Goal: Task Accomplishment & Management: Manage account settings

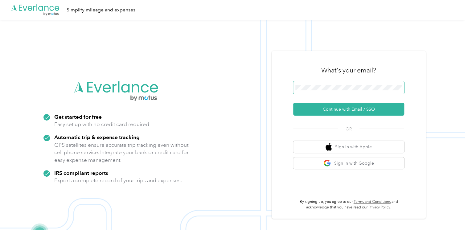
click at [328, 84] on span at bounding box center [348, 87] width 111 height 13
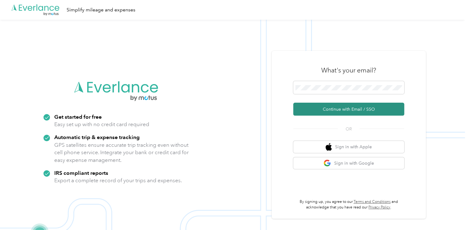
click at [333, 108] on button "Continue with Email / SSO" at bounding box center [348, 109] width 111 height 13
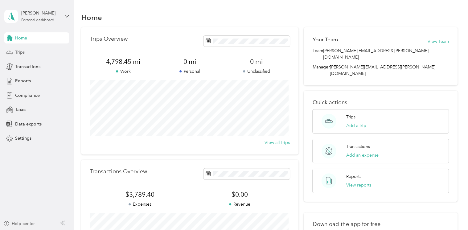
click at [25, 52] on div "Trips" at bounding box center [36, 52] width 65 height 11
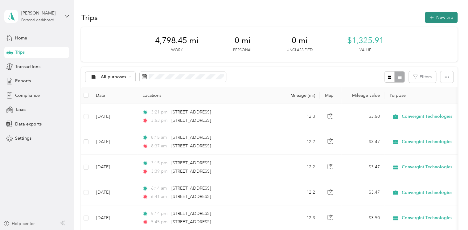
click at [439, 15] on button "New trip" at bounding box center [441, 17] width 33 height 11
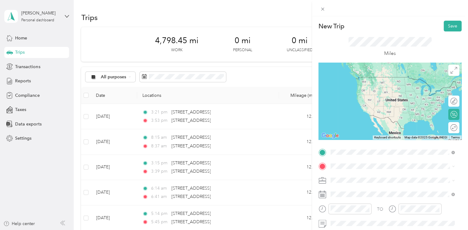
click at [386, 80] on span "[STREET_ADDRESS][US_STATE]" at bounding box center [373, 77] width 62 height 6
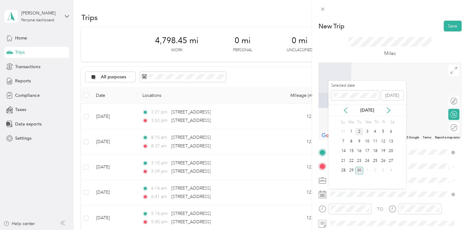
click at [359, 132] on div "2" at bounding box center [359, 132] width 8 height 8
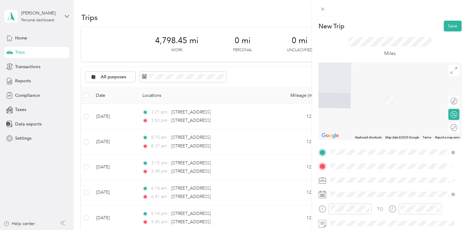
click at [378, 119] on div "[STREET_ADDRESS][US_STATE]" at bounding box center [393, 115] width 120 height 8
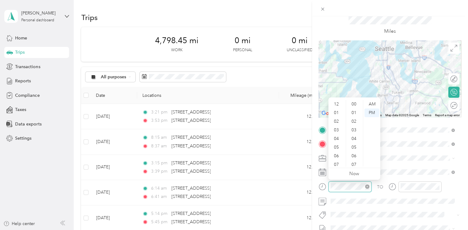
scroll to position [37, 0]
click at [373, 105] on div "AM" at bounding box center [372, 104] width 15 height 9
click at [336, 120] on div "06" at bounding box center [337, 119] width 15 height 9
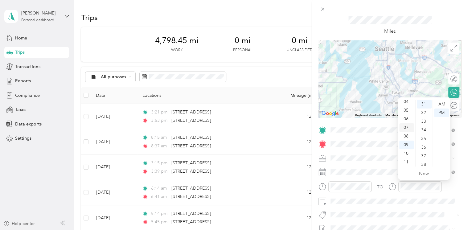
click at [406, 126] on div "07" at bounding box center [406, 127] width 15 height 9
click at [440, 104] on div "AM" at bounding box center [441, 104] width 15 height 9
click at [423, 117] on div "14" at bounding box center [424, 116] width 15 height 9
click at [423, 117] on div "11" at bounding box center [424, 119] width 15 height 9
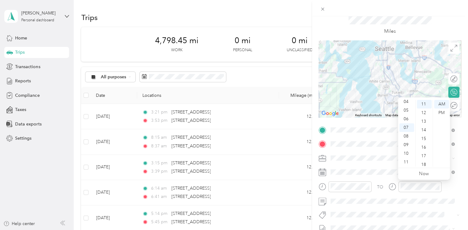
click at [451, 182] on div "TO" at bounding box center [390, 188] width 143 height 15
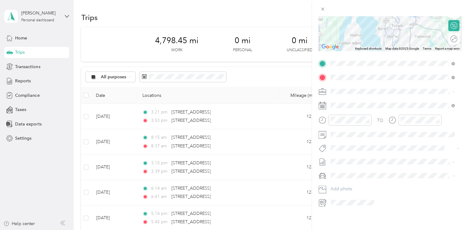
scroll to position [0, 0]
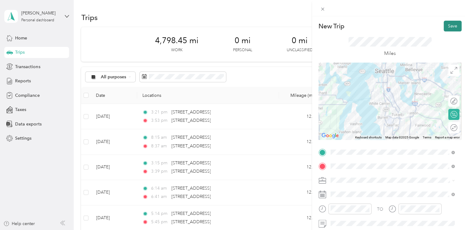
click at [445, 25] on button "Save" at bounding box center [453, 26] width 18 height 11
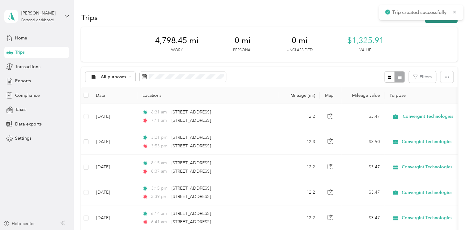
click at [439, 22] on button "New trip" at bounding box center [441, 17] width 33 height 11
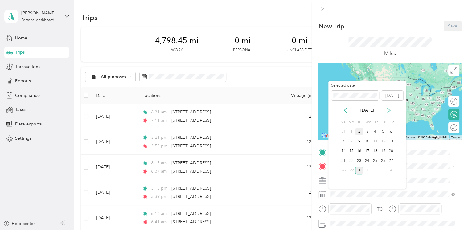
click at [358, 129] on div "2" at bounding box center [359, 132] width 8 height 8
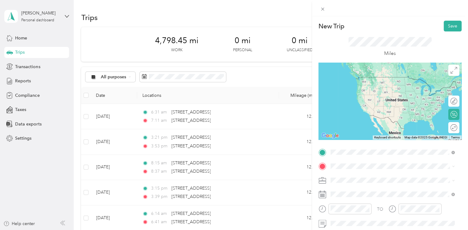
click at [367, 80] on span "[STREET_ADDRESS][US_STATE]" at bounding box center [373, 77] width 62 height 6
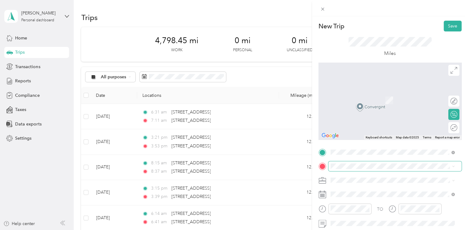
click at [351, 163] on span at bounding box center [394, 166] width 133 height 10
click at [374, 98] on li "[STREET_ADDRESS][US_STATE]" at bounding box center [392, 91] width 129 height 13
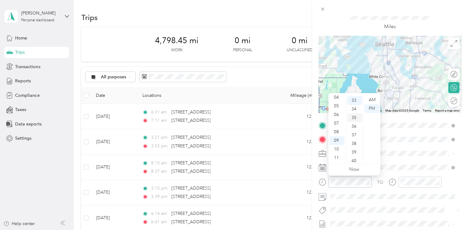
scroll to position [285, 0]
click at [338, 104] on div "05" at bounding box center [337, 106] width 15 height 9
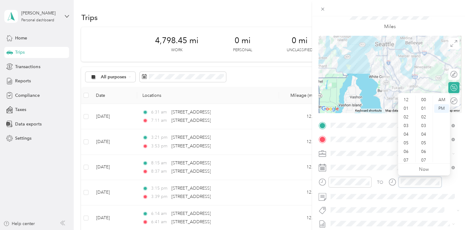
scroll to position [37, 0]
click at [407, 104] on div "05" at bounding box center [406, 106] width 15 height 9
click at [424, 149] on div "58" at bounding box center [424, 149] width 15 height 9
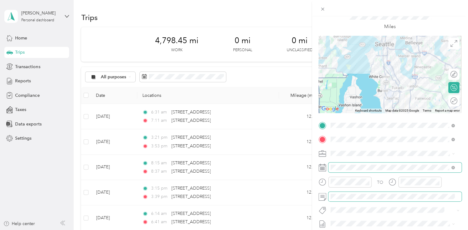
scroll to position [0, 0]
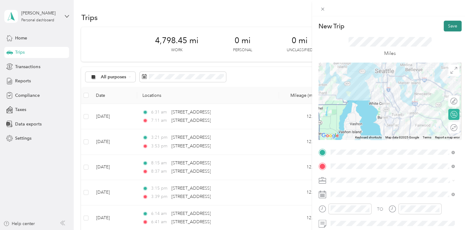
click at [446, 23] on button "Save" at bounding box center [453, 26] width 18 height 11
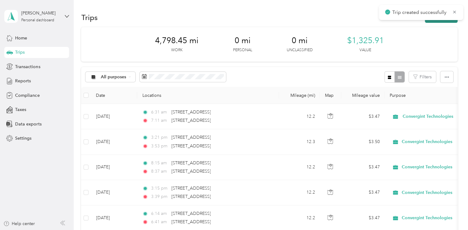
click at [441, 22] on button "New trip" at bounding box center [441, 17] width 33 height 11
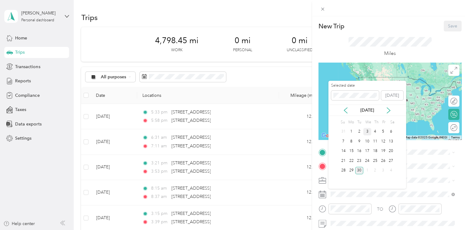
click at [366, 130] on div "3" at bounding box center [367, 132] width 8 height 8
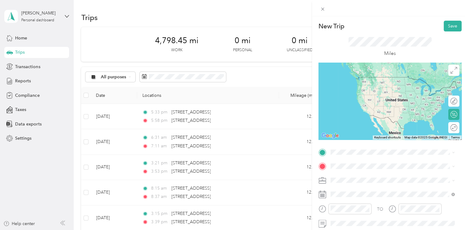
click at [379, 79] on div "[STREET_ADDRESS][US_STATE]" at bounding box center [393, 74] width 120 height 8
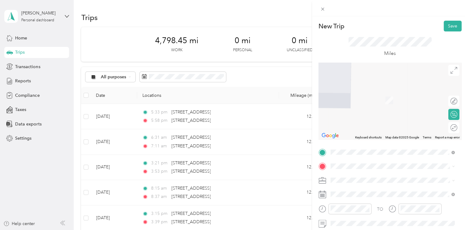
click at [365, 114] on span "[STREET_ADDRESS][US_STATE]" at bounding box center [373, 112] width 62 height 6
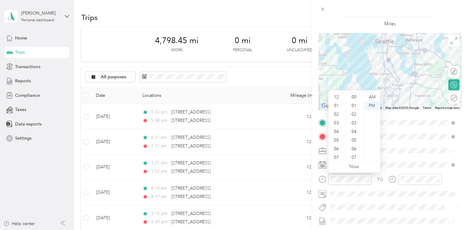
scroll to position [37, 0]
click at [339, 102] on div "05" at bounding box center [337, 103] width 15 height 9
click at [338, 111] on div "06" at bounding box center [337, 112] width 15 height 9
click at [372, 99] on div "AM" at bounding box center [372, 97] width 15 height 9
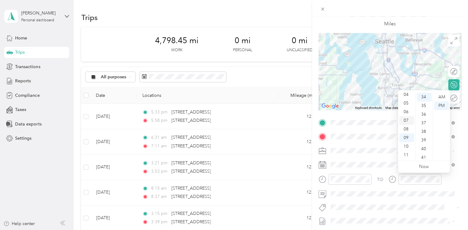
click at [406, 123] on div "07" at bounding box center [406, 120] width 15 height 9
click at [426, 105] on div "01" at bounding box center [424, 105] width 15 height 9
click at [440, 99] on div "AM" at bounding box center [441, 97] width 15 height 9
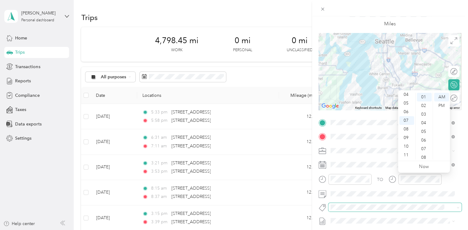
scroll to position [0, 0]
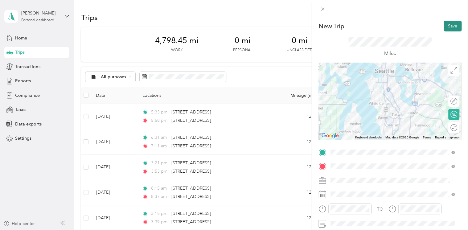
click at [444, 28] on button "Save" at bounding box center [453, 26] width 18 height 11
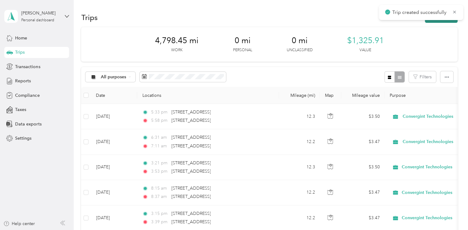
click at [443, 21] on button "New trip" at bounding box center [441, 17] width 33 height 11
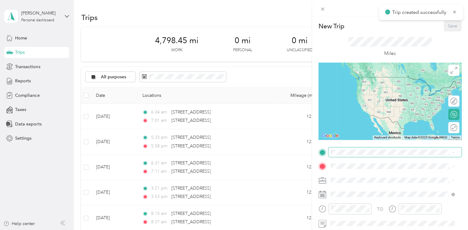
click at [348, 148] on span at bounding box center [394, 152] width 133 height 10
click at [347, 172] on span "[STREET_ADDRESS][US_STATE]" at bounding box center [373, 175] width 62 height 6
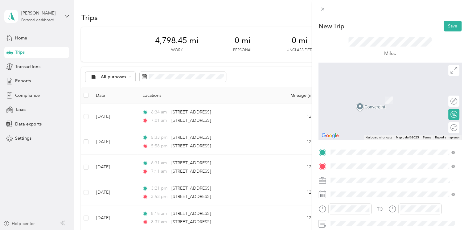
click at [364, 94] on span "[STREET_ADDRESS][US_STATE]" at bounding box center [373, 92] width 62 height 6
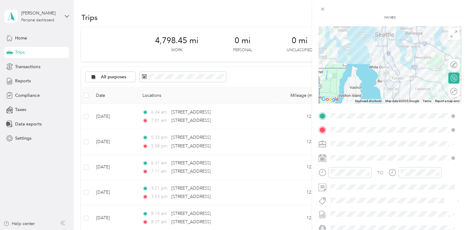
scroll to position [39, 0]
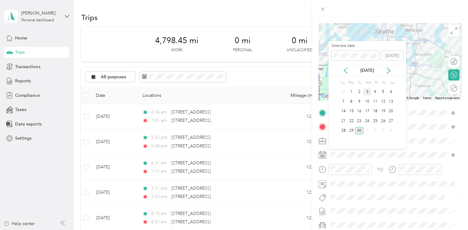
click at [367, 90] on div "3" at bounding box center [367, 92] width 8 height 8
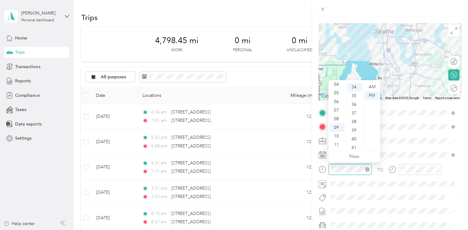
scroll to position [294, 0]
click at [338, 85] on div "04" at bounding box center [337, 84] width 15 height 9
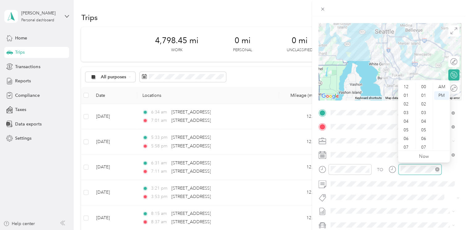
scroll to position [37, 0]
click at [407, 93] on div "05" at bounding box center [406, 93] width 15 height 9
click at [424, 128] on div "05" at bounding box center [424, 130] width 15 height 9
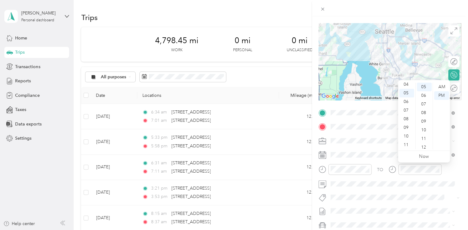
click at [453, 173] on div "TO" at bounding box center [390, 171] width 143 height 15
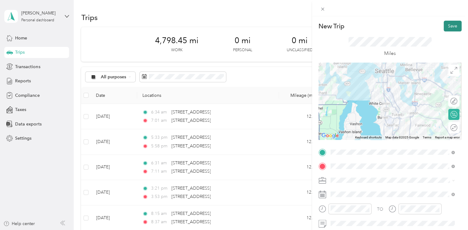
click at [450, 29] on button "Save" at bounding box center [453, 26] width 18 height 11
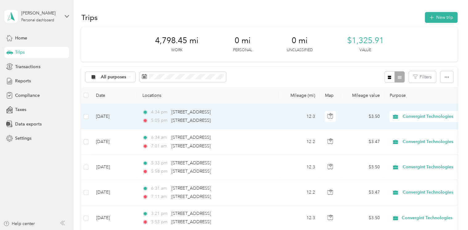
drag, startPoint x: 120, startPoint y: 122, endPoint x: 89, endPoint y: 117, distance: 31.2
click at [89, 117] on td at bounding box center [86, 116] width 10 height 25
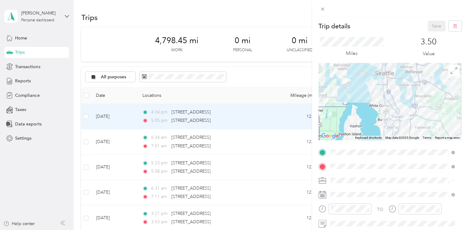
click at [85, 117] on div "Trip details Save This trip cannot be edited because it is either under review,…" at bounding box center [234, 115] width 468 height 230
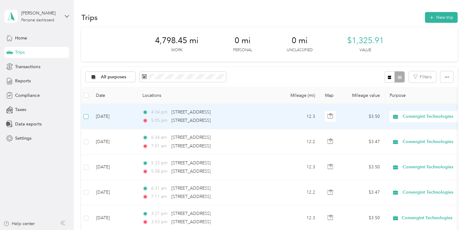
click at [87, 113] on label at bounding box center [86, 116] width 5 height 7
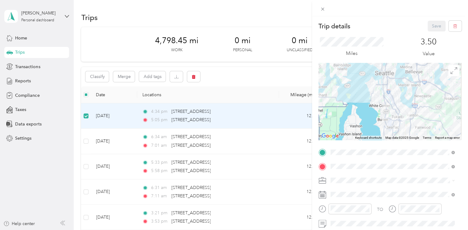
click at [87, 113] on div "Trip details Save This trip cannot be edited because it is either under review,…" at bounding box center [234, 115] width 468 height 230
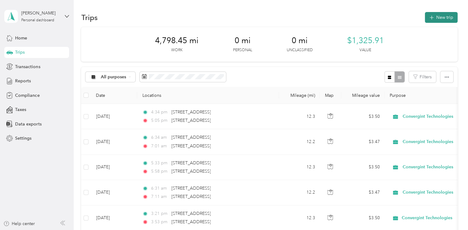
click at [448, 16] on button "New trip" at bounding box center [441, 17] width 33 height 11
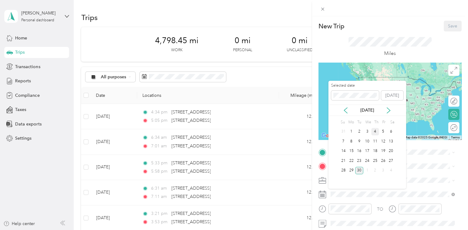
click at [373, 132] on div "4" at bounding box center [375, 132] width 8 height 8
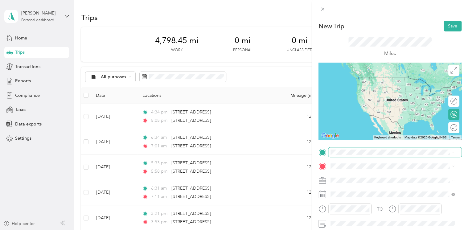
click at [366, 155] on span at bounding box center [394, 152] width 133 height 10
click at [371, 77] on span "[STREET_ADDRESS][US_STATE]" at bounding box center [373, 74] width 62 height 6
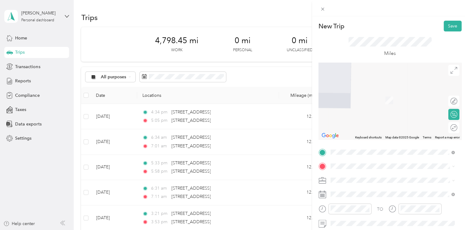
click at [368, 114] on span "[STREET_ADDRESS][US_STATE]" at bounding box center [373, 112] width 62 height 6
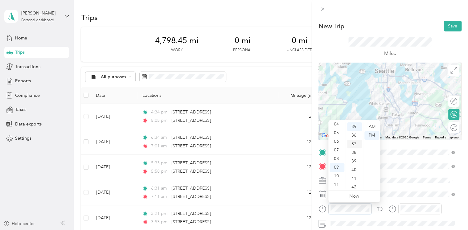
scroll to position [302, 0]
click at [338, 147] on div "07" at bounding box center [337, 150] width 15 height 9
click at [369, 125] on div "AM" at bounding box center [372, 126] width 15 height 9
click at [405, 213] on div at bounding box center [420, 209] width 43 height 11
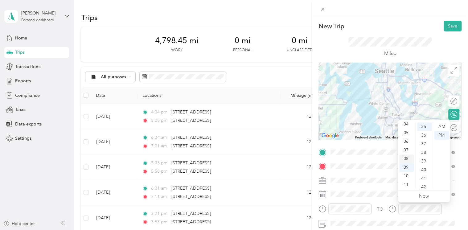
click at [407, 159] on div "08" at bounding box center [406, 159] width 15 height 9
click at [423, 154] on div "03" at bounding box center [424, 152] width 15 height 9
click at [441, 125] on div "AM" at bounding box center [441, 126] width 15 height 9
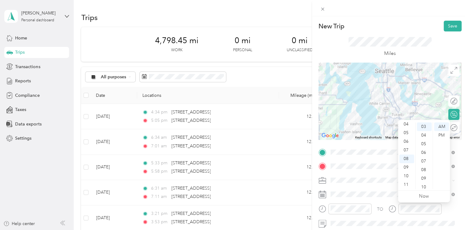
click at [455, 43] on div "Miles" at bounding box center [390, 46] width 143 height 31
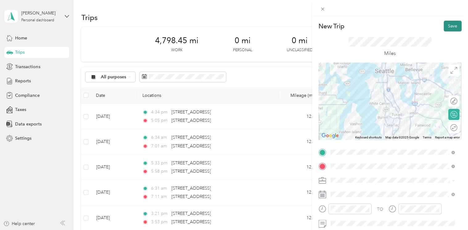
click at [448, 25] on button "Save" at bounding box center [453, 26] width 18 height 11
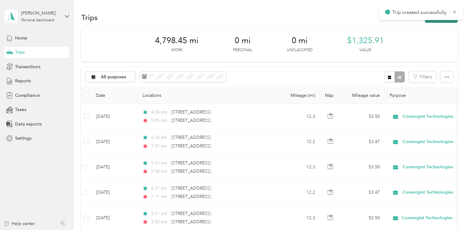
click at [440, 23] on button "New trip" at bounding box center [441, 17] width 33 height 11
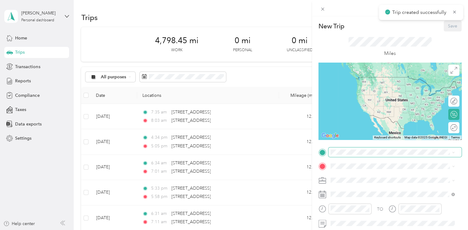
click at [345, 149] on span at bounding box center [394, 152] width 133 height 10
click at [373, 172] on span "[STREET_ADDRESS][US_STATE]" at bounding box center [373, 175] width 62 height 6
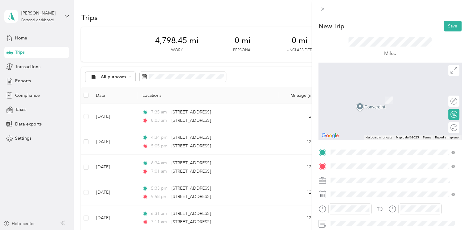
click at [372, 90] on span "[STREET_ADDRESS][US_STATE]" at bounding box center [373, 92] width 62 height 6
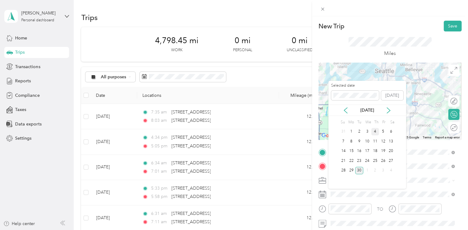
click at [378, 131] on div "4" at bounding box center [375, 132] width 8 height 8
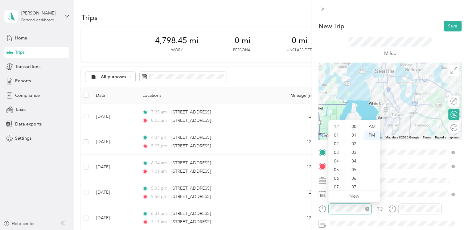
scroll to position [37, 0]
click at [338, 125] on div "04" at bounding box center [337, 124] width 15 height 9
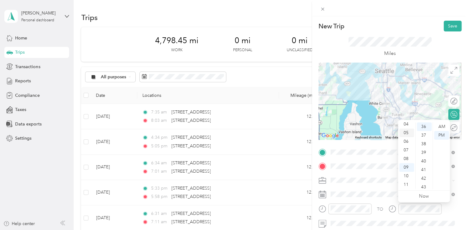
click at [403, 134] on div "05" at bounding box center [406, 133] width 15 height 9
click at [420, 147] on div "02" at bounding box center [424, 144] width 15 height 9
click at [453, 44] on div "Miles" at bounding box center [390, 46] width 143 height 31
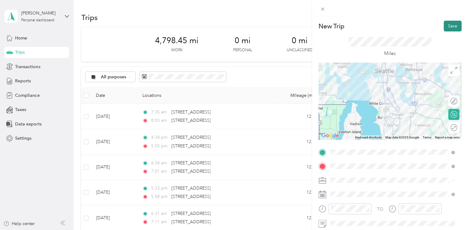
click at [452, 23] on button "Save" at bounding box center [453, 26] width 18 height 11
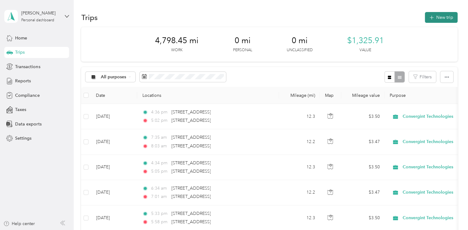
click at [434, 15] on button "New trip" at bounding box center [441, 17] width 33 height 11
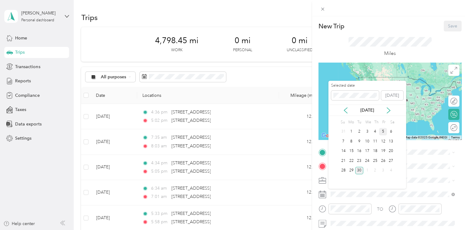
click at [382, 131] on div "5" at bounding box center [383, 132] width 8 height 8
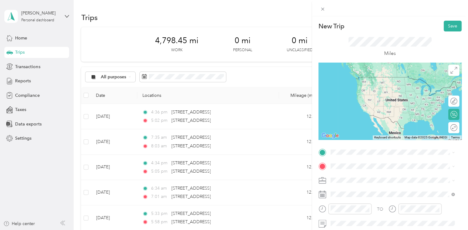
click at [350, 158] on div "TO Add photo" at bounding box center [390, 221] width 143 height 149
click at [372, 80] on span "[STREET_ADDRESS][US_STATE]" at bounding box center [373, 77] width 62 height 6
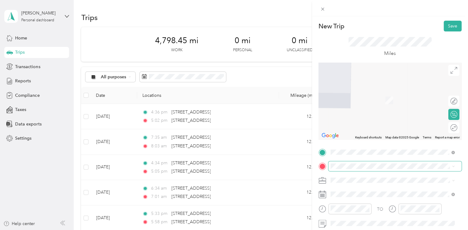
click at [353, 161] on span at bounding box center [394, 166] width 133 height 10
click at [370, 94] on span "[STREET_ADDRESS][US_STATE]" at bounding box center [373, 92] width 62 height 6
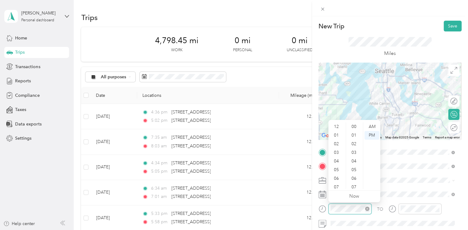
scroll to position [37, 0]
click at [337, 148] on div "07" at bounding box center [337, 150] width 15 height 9
click at [372, 125] on div "AM" at bounding box center [372, 126] width 15 height 9
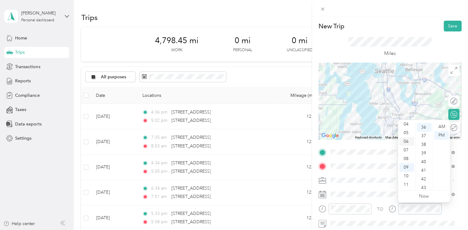
scroll to position [311, 0]
click at [407, 158] on div "08" at bounding box center [406, 159] width 15 height 9
click at [441, 124] on div "AM" at bounding box center [441, 126] width 15 height 9
click at [429, 164] on div "04" at bounding box center [424, 161] width 15 height 9
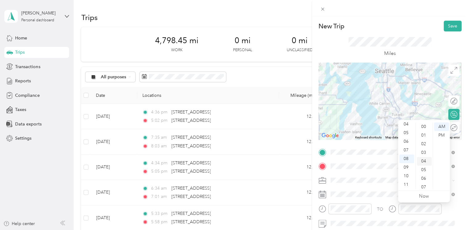
scroll to position [35, 0]
click at [435, 45] on div "Miles" at bounding box center [390, 46] width 143 height 31
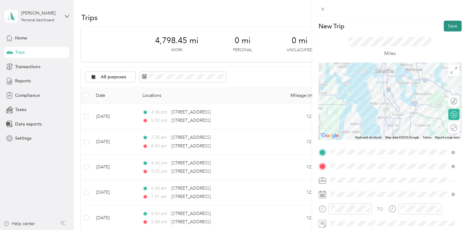
click at [451, 27] on button "Save" at bounding box center [453, 26] width 18 height 11
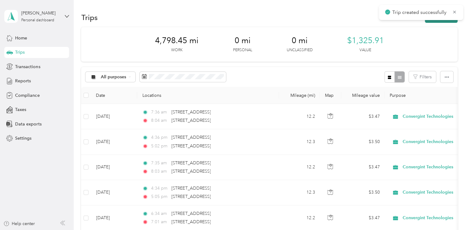
click at [442, 22] on button "New trip" at bounding box center [441, 17] width 33 height 11
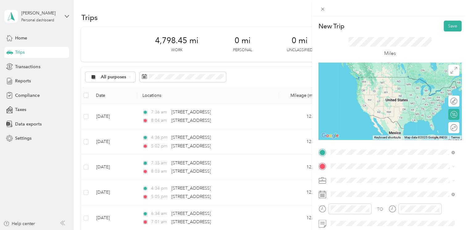
click at [359, 173] on span "[STREET_ADDRESS][US_STATE]" at bounding box center [373, 175] width 62 height 6
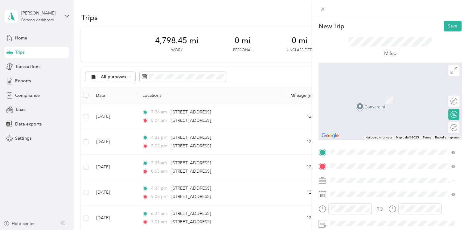
click at [363, 94] on span "[STREET_ADDRESS][US_STATE]" at bounding box center [373, 92] width 62 height 6
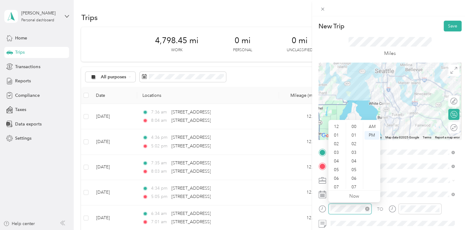
scroll to position [37, 0]
click at [340, 133] on div "05" at bounding box center [337, 133] width 15 height 9
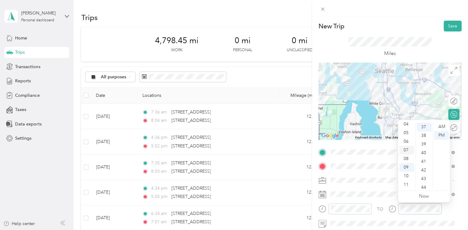
scroll to position [320, 0]
click at [407, 143] on div "06" at bounding box center [406, 141] width 15 height 9
click at [424, 152] on div "03" at bounding box center [424, 152] width 15 height 9
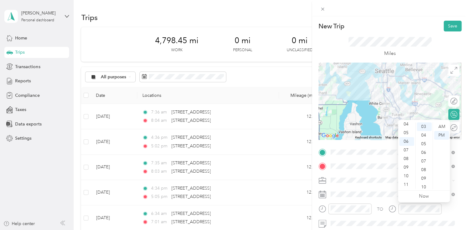
click at [429, 38] on div "Miles" at bounding box center [390, 46] width 143 height 31
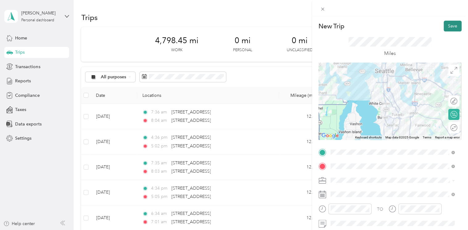
click at [448, 23] on button "Save" at bounding box center [453, 26] width 18 height 11
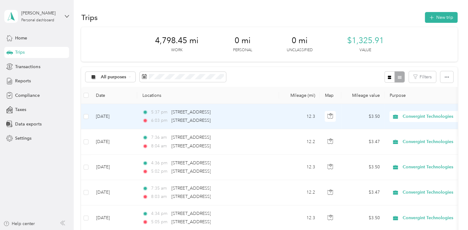
click at [129, 118] on td "[DATE]" at bounding box center [114, 116] width 46 height 25
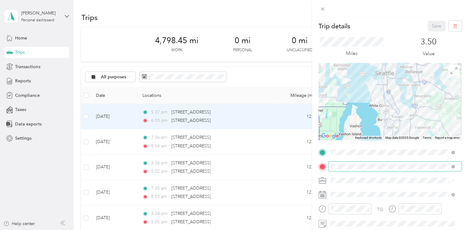
scroll to position [25, 0]
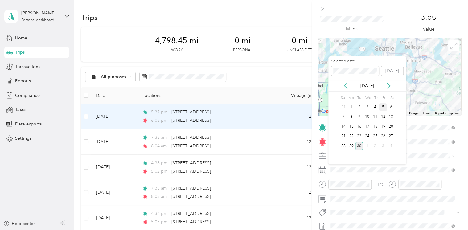
click at [382, 107] on div "5" at bounding box center [383, 107] width 8 height 8
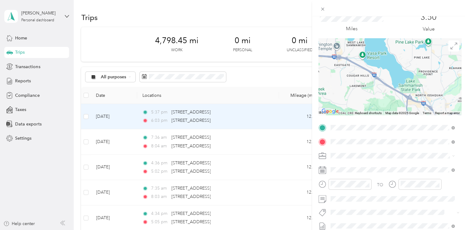
scroll to position [0, 0]
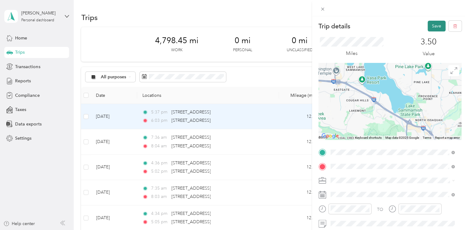
click at [429, 26] on button "Save" at bounding box center [437, 26] width 18 height 11
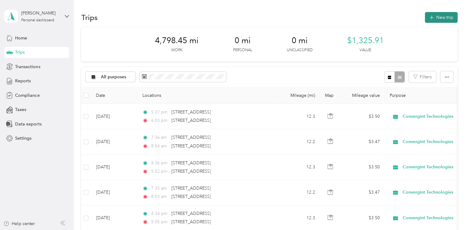
click at [429, 18] on icon "button" at bounding box center [431, 17] width 7 height 7
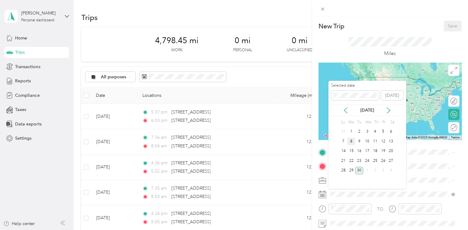
click at [351, 140] on div "8" at bounding box center [351, 142] width 8 height 8
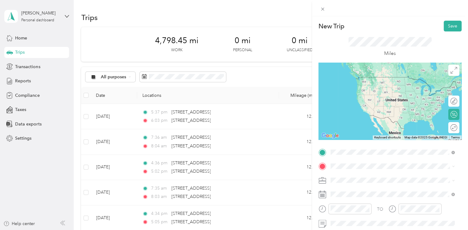
click at [372, 77] on span "[STREET_ADDRESS][US_STATE]" at bounding box center [373, 77] width 62 height 6
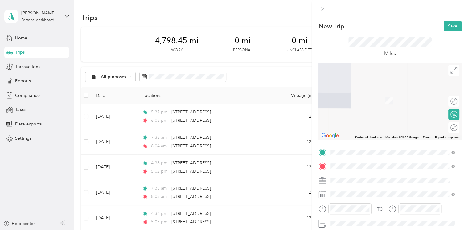
click at [384, 91] on span "[STREET_ADDRESS][US_STATE]" at bounding box center [373, 92] width 62 height 6
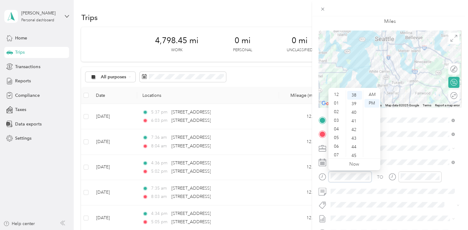
scroll to position [37, 0]
click at [370, 93] on div "AM" at bounding box center [372, 94] width 15 height 9
click at [337, 109] on div "06" at bounding box center [337, 109] width 15 height 9
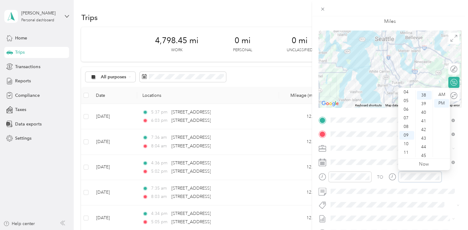
scroll to position [328, 0]
click at [408, 118] on div "07" at bounding box center [406, 118] width 15 height 9
click at [442, 95] on div "AM" at bounding box center [441, 94] width 15 height 9
click at [424, 122] on div "03" at bounding box center [424, 120] width 15 height 9
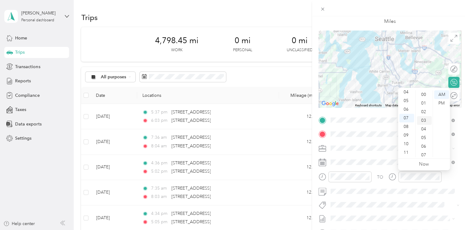
scroll to position [26, 0]
click at [441, 18] on div "Miles" at bounding box center [390, 14] width 143 height 31
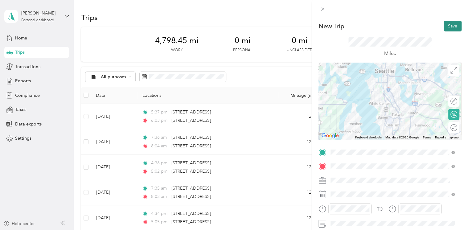
click at [452, 24] on button "Save" at bounding box center [453, 26] width 18 height 11
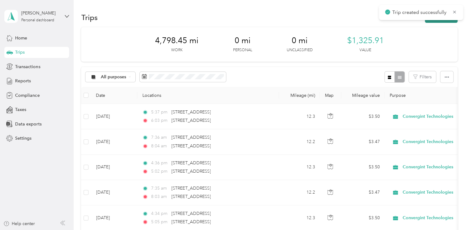
click at [444, 21] on button "New trip" at bounding box center [441, 17] width 33 height 11
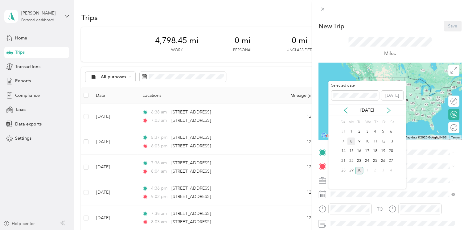
click at [353, 142] on div "8" at bounding box center [351, 142] width 8 height 8
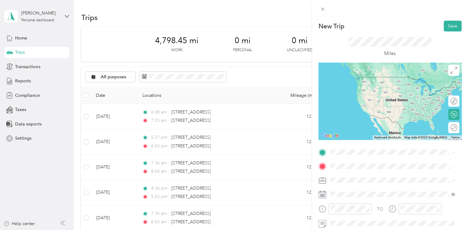
click at [349, 157] on div "TO Add photo" at bounding box center [390, 221] width 143 height 149
click at [366, 177] on span "[STREET_ADDRESS][US_STATE]" at bounding box center [373, 175] width 62 height 6
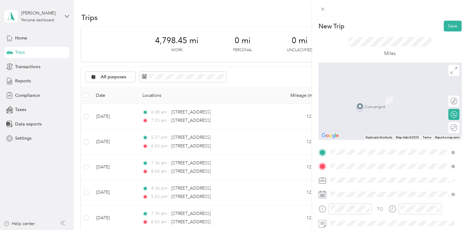
click at [362, 94] on span "[STREET_ADDRESS][US_STATE]" at bounding box center [373, 92] width 62 height 6
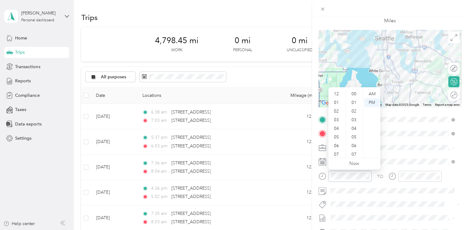
scroll to position [37, 0]
click at [337, 100] on div "05" at bounding box center [337, 100] width 15 height 9
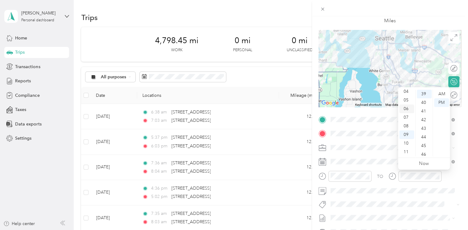
click at [408, 108] on div "06" at bounding box center [406, 109] width 15 height 9
click at [424, 142] on div "06" at bounding box center [424, 146] width 15 height 9
click at [442, 11] on div at bounding box center [390, 8] width 156 height 16
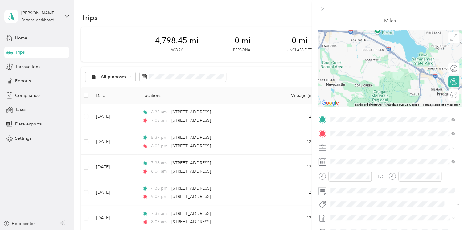
scroll to position [0, 0]
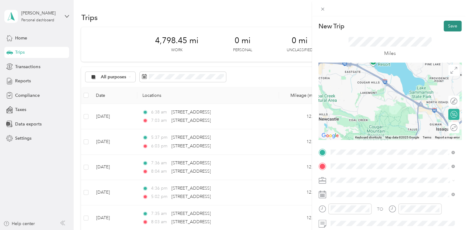
click at [444, 25] on button "Save" at bounding box center [453, 26] width 18 height 11
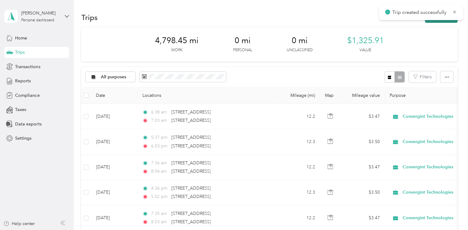
click at [440, 22] on button "New trip" at bounding box center [441, 17] width 33 height 11
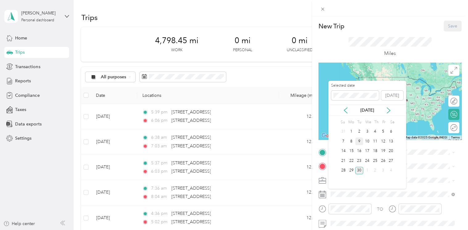
click at [360, 140] on div "9" at bounding box center [359, 142] width 8 height 8
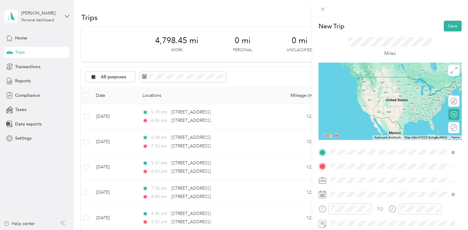
click at [369, 80] on span "[STREET_ADDRESS][US_STATE]" at bounding box center [373, 77] width 62 height 6
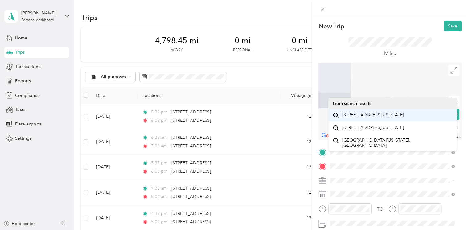
click at [366, 117] on span "[STREET_ADDRESS][US_STATE]" at bounding box center [373, 115] width 62 height 6
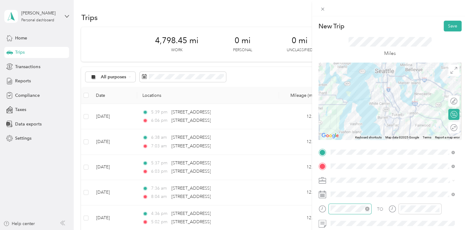
click at [358, 213] on div at bounding box center [349, 209] width 43 height 11
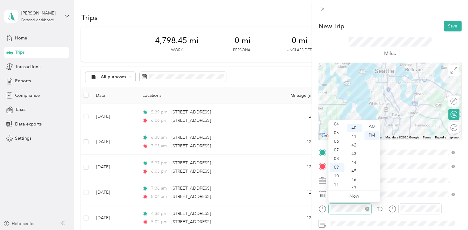
scroll to position [345, 0]
click at [337, 143] on div "06" at bounding box center [337, 141] width 15 height 9
click at [374, 126] on div "AM" at bounding box center [372, 126] width 15 height 9
click at [414, 213] on div at bounding box center [420, 209] width 43 height 11
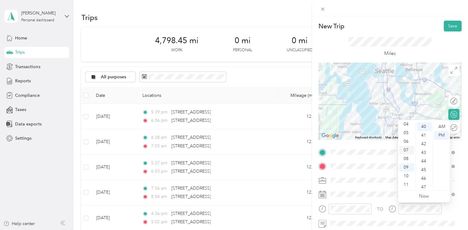
click at [409, 149] on div "07" at bounding box center [406, 150] width 15 height 9
click at [420, 142] on div "02" at bounding box center [424, 144] width 15 height 9
click at [441, 126] on div "AM" at bounding box center [441, 126] width 15 height 9
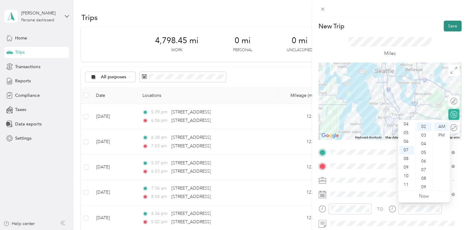
click at [446, 28] on button "Save" at bounding box center [453, 26] width 18 height 11
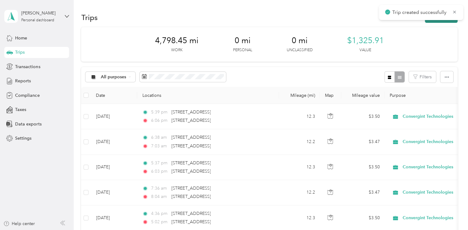
click at [443, 22] on button "New trip" at bounding box center [441, 17] width 33 height 11
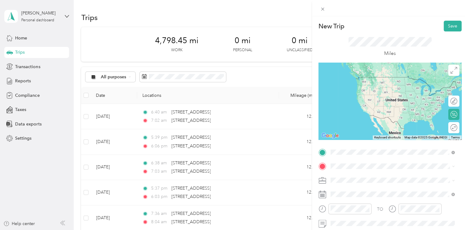
click at [361, 176] on span "[STREET_ADDRESS][US_STATE]" at bounding box center [373, 175] width 62 height 6
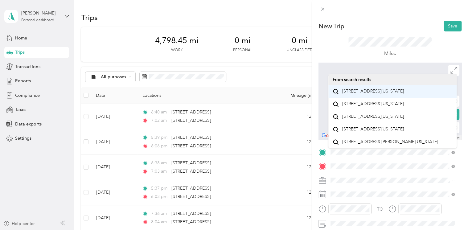
click at [364, 93] on span "[STREET_ADDRESS][US_STATE]" at bounding box center [373, 92] width 62 height 6
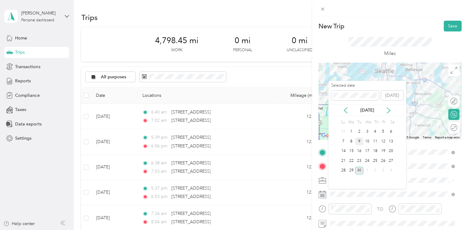
click at [359, 138] on div "9" at bounding box center [359, 142] width 8 height 8
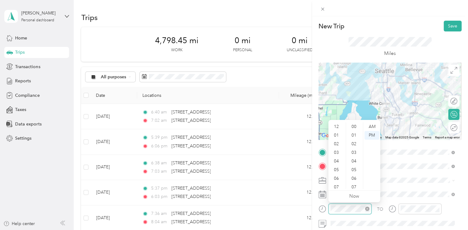
scroll to position [37, 0]
click at [338, 134] on div "05" at bounding box center [337, 133] width 15 height 9
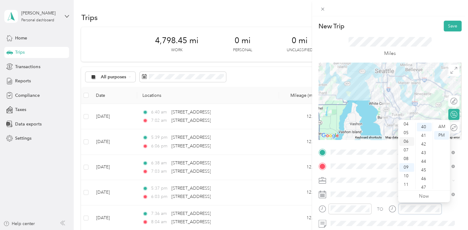
scroll to position [345, 0]
click at [405, 142] on div "06" at bounding box center [406, 141] width 15 height 9
click at [423, 177] on div "06" at bounding box center [424, 178] width 15 height 9
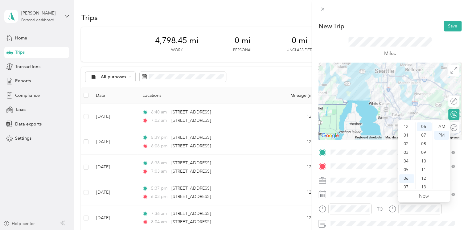
click at [444, 43] on div "Miles" at bounding box center [390, 46] width 143 height 31
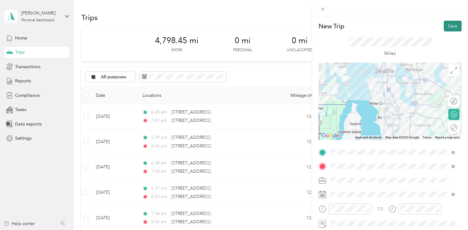
click at [445, 28] on button "Save" at bounding box center [453, 26] width 18 height 11
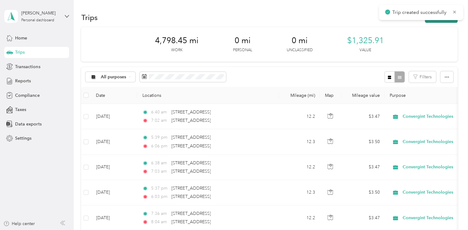
click at [442, 21] on button "New trip" at bounding box center [441, 17] width 33 height 11
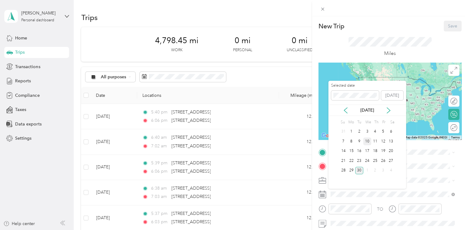
click at [366, 140] on div "10" at bounding box center [367, 142] width 8 height 8
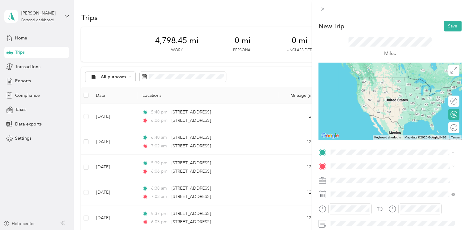
click at [365, 80] on span "[STREET_ADDRESS][US_STATE]" at bounding box center [373, 77] width 62 height 6
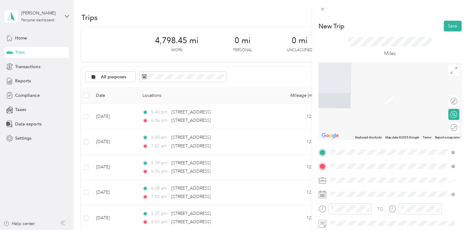
click at [376, 118] on span "[STREET_ADDRESS][US_STATE]" at bounding box center [373, 115] width 62 height 6
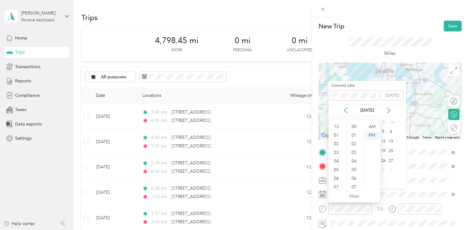
scroll to position [37, 0]
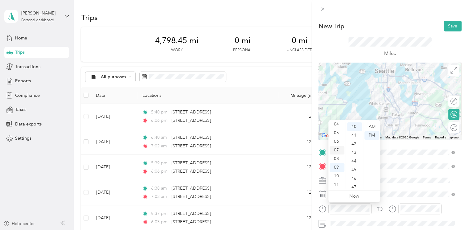
click at [338, 148] on div "07" at bounding box center [337, 150] width 15 height 9
click at [368, 128] on div "AM" at bounding box center [372, 126] width 15 height 9
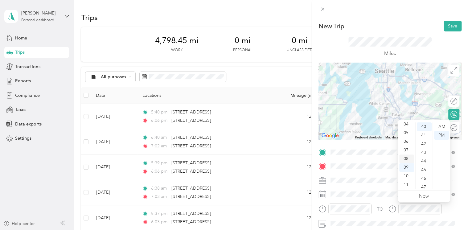
click at [408, 157] on div "08" at bounding box center [406, 159] width 15 height 9
click at [424, 176] on div "06" at bounding box center [424, 178] width 15 height 9
click at [444, 126] on div "AM" at bounding box center [441, 126] width 15 height 9
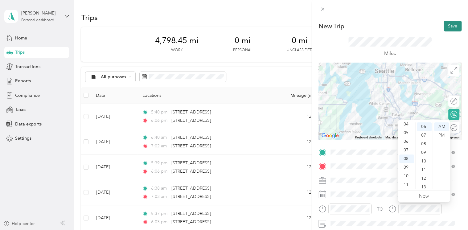
click at [452, 24] on button "Save" at bounding box center [453, 26] width 18 height 11
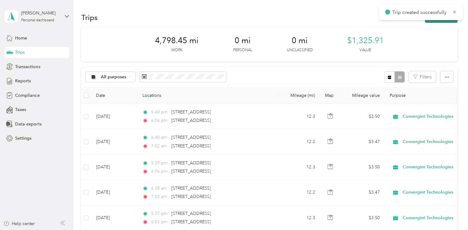
click at [440, 21] on button "New trip" at bounding box center [441, 17] width 33 height 11
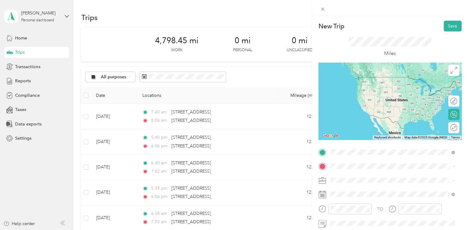
click at [369, 175] on span "[STREET_ADDRESS][US_STATE]" at bounding box center [373, 175] width 62 height 6
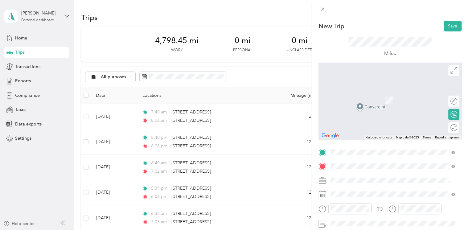
click at [360, 94] on span "[STREET_ADDRESS][US_STATE]" at bounding box center [373, 92] width 62 height 6
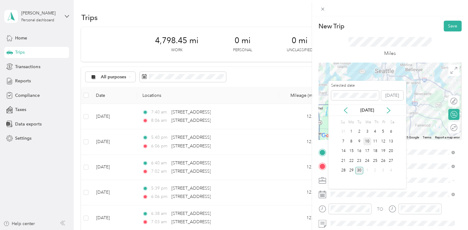
click at [368, 142] on div "10" at bounding box center [367, 142] width 8 height 8
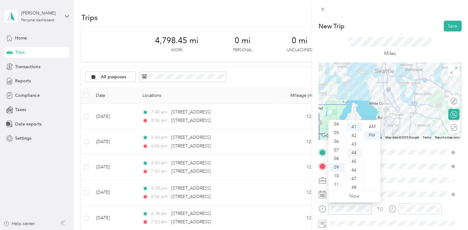
scroll to position [354, 0]
click at [337, 126] on div "04" at bounding box center [337, 124] width 15 height 9
click at [411, 213] on div at bounding box center [420, 209] width 43 height 11
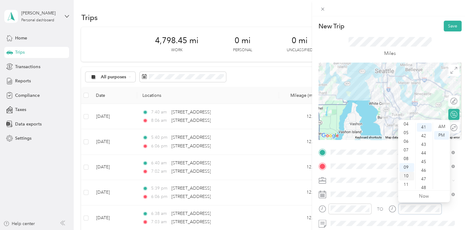
scroll to position [354, 0]
click at [405, 135] on div "05" at bounding box center [406, 133] width 15 height 9
click at [427, 166] on div "05" at bounding box center [424, 170] width 15 height 9
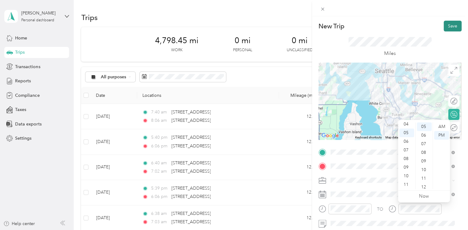
click at [450, 28] on button "Save" at bounding box center [453, 26] width 18 height 11
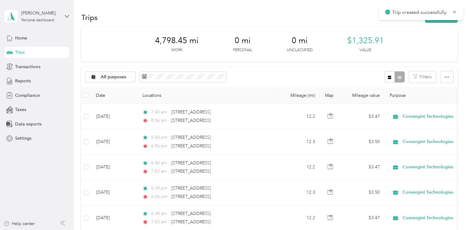
click at [445, 23] on div "Trips New trip" at bounding box center [269, 17] width 376 height 13
click at [444, 21] on button "New trip" at bounding box center [441, 17] width 33 height 11
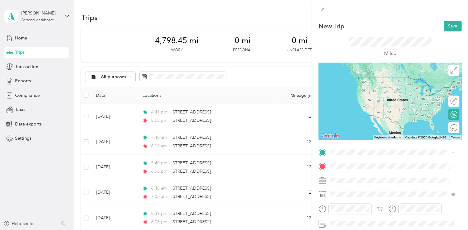
click at [369, 78] on span "[STREET_ADDRESS][US_STATE]" at bounding box center [373, 77] width 62 height 6
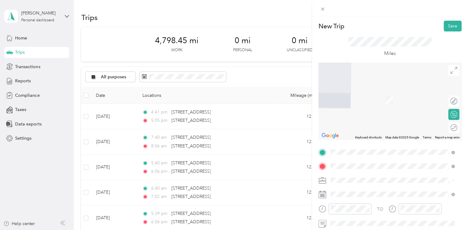
click at [369, 94] on span "[STREET_ADDRESS][US_STATE]" at bounding box center [373, 92] width 62 height 6
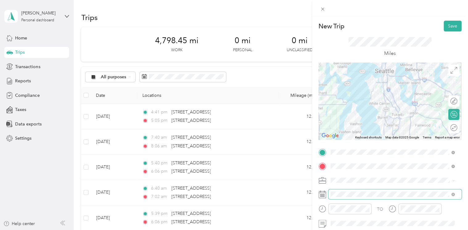
click at [347, 197] on span at bounding box center [394, 194] width 133 height 10
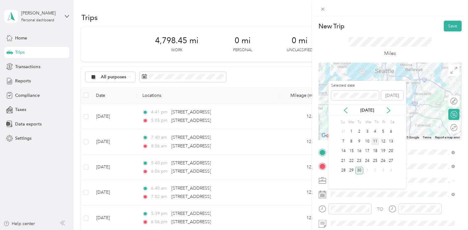
click at [374, 140] on div "11" at bounding box center [375, 142] width 8 height 8
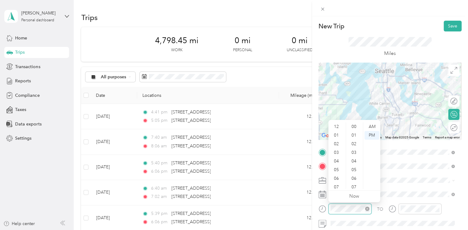
scroll to position [37, 0]
click at [369, 130] on div "AM" at bounding box center [372, 126] width 15 height 9
click at [338, 147] on div "07" at bounding box center [337, 150] width 15 height 9
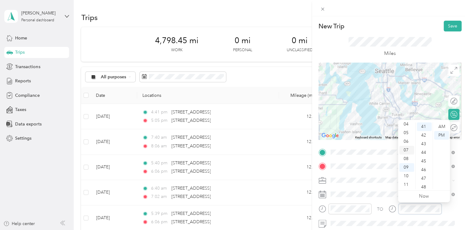
scroll to position [354, 0]
click at [408, 156] on div "08" at bounding box center [406, 159] width 15 height 9
click at [425, 170] on div "15" at bounding box center [424, 169] width 15 height 9
click at [443, 127] on div "AM" at bounding box center [441, 126] width 15 height 9
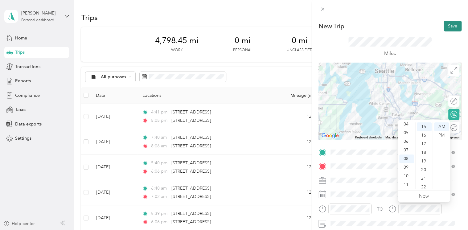
click at [444, 28] on button "Save" at bounding box center [453, 26] width 18 height 11
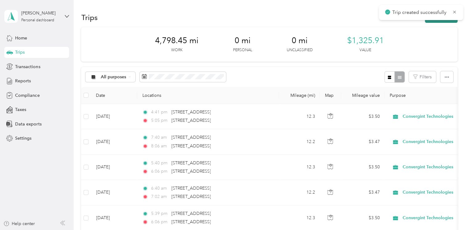
click at [443, 22] on button "New trip" at bounding box center [441, 17] width 33 height 11
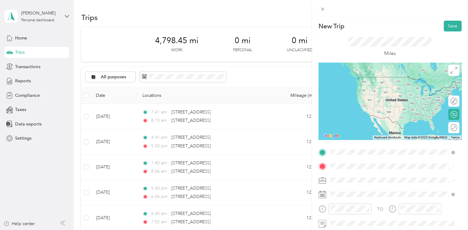
click at [353, 176] on span "[STREET_ADDRESS][US_STATE]" at bounding box center [373, 175] width 62 height 6
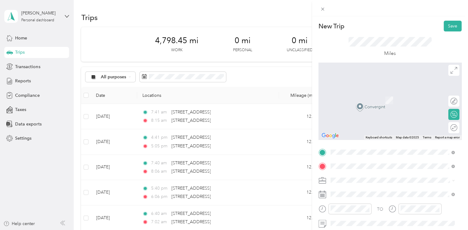
click at [372, 94] on span "[STREET_ADDRESS][US_STATE]" at bounding box center [373, 92] width 62 height 6
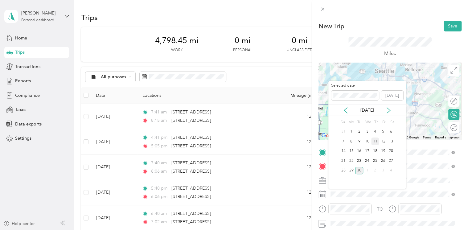
click at [375, 142] on div "11" at bounding box center [375, 142] width 8 height 8
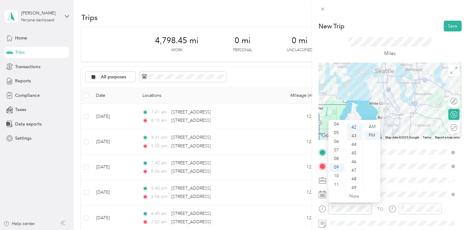
scroll to position [363, 0]
click at [338, 126] on div "04" at bounding box center [337, 124] width 15 height 9
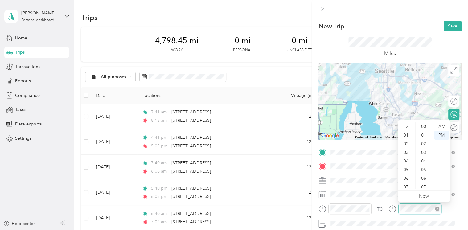
scroll to position [37, 0]
click at [409, 133] on div "05" at bounding box center [406, 133] width 15 height 9
click at [422, 177] on div "06" at bounding box center [424, 178] width 15 height 9
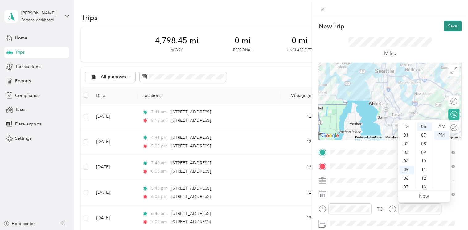
click at [448, 28] on button "Save" at bounding box center [453, 26] width 18 height 11
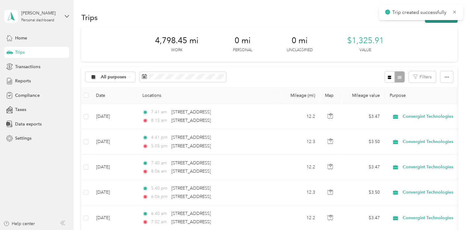
click at [440, 22] on button "New trip" at bounding box center [441, 17] width 33 height 11
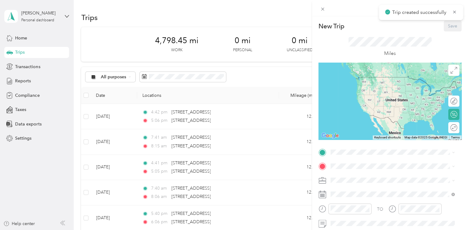
click at [352, 145] on div "New Trip Save This trip cannot be edited because it is either under review, app…" at bounding box center [390, 159] width 143 height 276
click at [368, 80] on span "[STREET_ADDRESS][US_STATE]" at bounding box center [373, 77] width 62 height 6
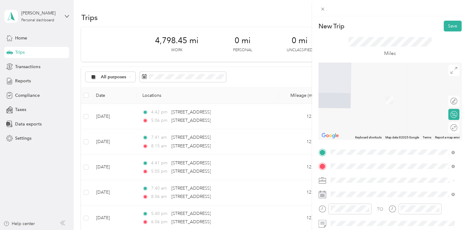
click at [375, 91] on span "[STREET_ADDRESS][US_STATE]" at bounding box center [373, 92] width 62 height 6
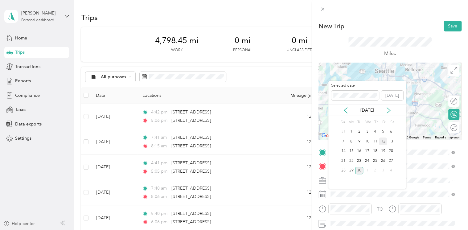
click at [382, 139] on div "12" at bounding box center [383, 142] width 8 height 8
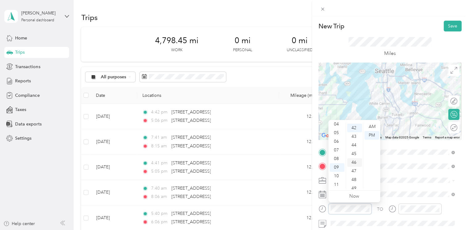
scroll to position [363, 0]
click at [338, 138] on div "06" at bounding box center [337, 141] width 15 height 9
click at [373, 128] on div "AM" at bounding box center [372, 126] width 15 height 9
click at [407, 212] on div at bounding box center [420, 209] width 43 height 11
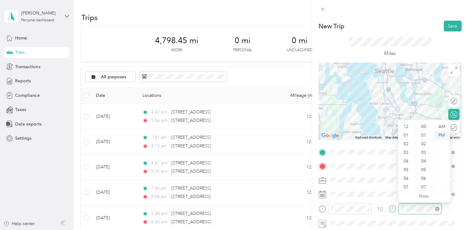
scroll to position [37, 0]
click at [406, 151] on div "07" at bounding box center [406, 150] width 15 height 9
drag, startPoint x: 424, startPoint y: 157, endPoint x: 422, endPoint y: 150, distance: 7.9
click at [422, 150] on div "03" at bounding box center [424, 152] width 15 height 9
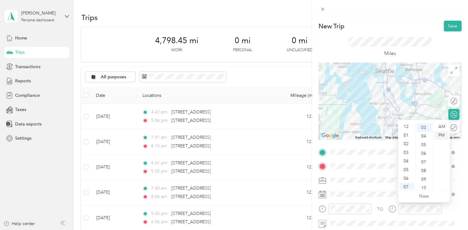
scroll to position [26, 0]
click at [443, 126] on div "AM" at bounding box center [441, 126] width 15 height 9
click at [446, 24] on button "Save" at bounding box center [453, 26] width 18 height 11
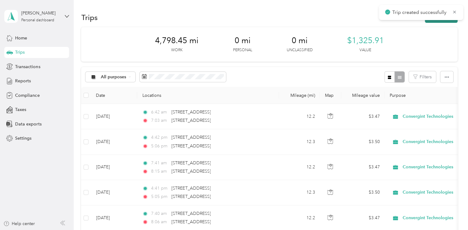
click at [442, 20] on button "New trip" at bounding box center [441, 17] width 33 height 11
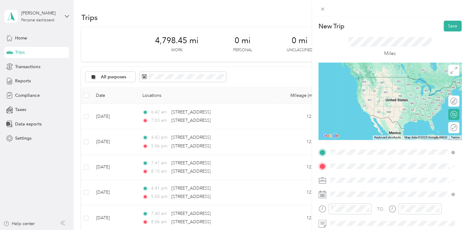
click at [351, 177] on span "[STREET_ADDRESS][US_STATE]" at bounding box center [373, 175] width 62 height 6
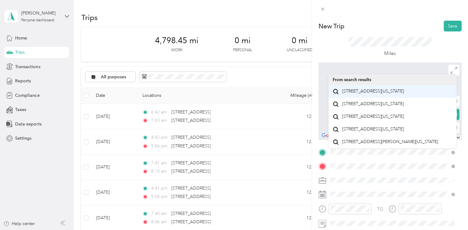
click at [371, 94] on span "[STREET_ADDRESS][US_STATE]" at bounding box center [373, 92] width 62 height 6
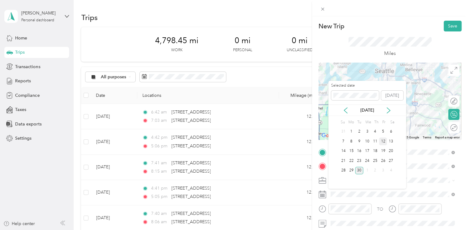
click at [386, 140] on div "12" at bounding box center [383, 142] width 8 height 8
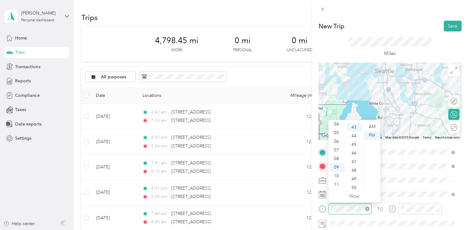
scroll to position [371, 0]
click at [337, 147] on div "07" at bounding box center [337, 150] width 15 height 9
click at [370, 126] on div "AM" at bounding box center [372, 126] width 15 height 9
click at [405, 212] on div at bounding box center [420, 209] width 43 height 11
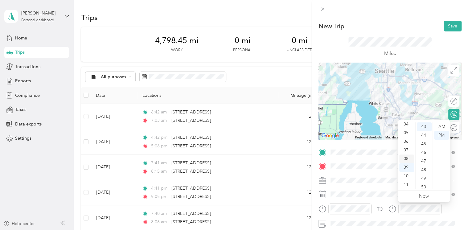
click at [409, 159] on div "08" at bounding box center [406, 159] width 15 height 9
click at [423, 162] on div "04" at bounding box center [424, 161] width 15 height 9
click at [441, 125] on div "AM" at bounding box center [441, 126] width 15 height 9
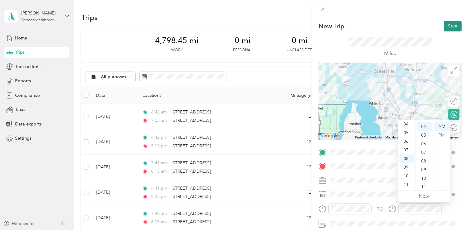
click at [449, 24] on button "Save" at bounding box center [453, 26] width 18 height 11
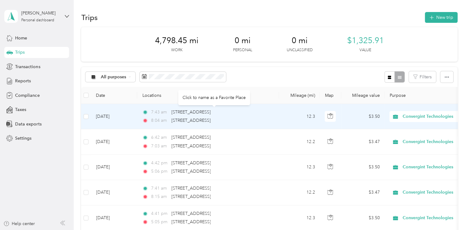
click at [173, 115] on div "[STREET_ADDRESS]" at bounding box center [190, 112] width 39 height 7
click at [262, 121] on div "8:04 am [STREET_ADDRESS]" at bounding box center [207, 120] width 130 height 7
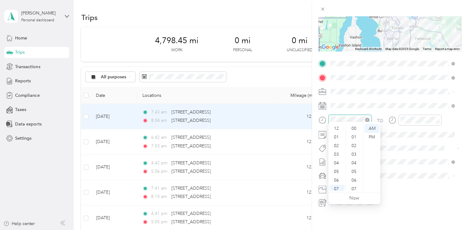
scroll to position [37, 0]
click at [338, 134] on div "05" at bounding box center [337, 134] width 15 height 9
click at [374, 136] on div "PM" at bounding box center [372, 137] width 15 height 9
click at [352, 137] on div "02" at bounding box center [354, 141] width 15 height 9
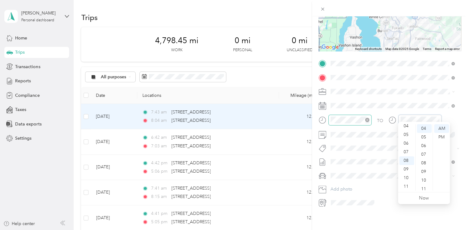
click at [356, 119] on div at bounding box center [349, 120] width 43 height 11
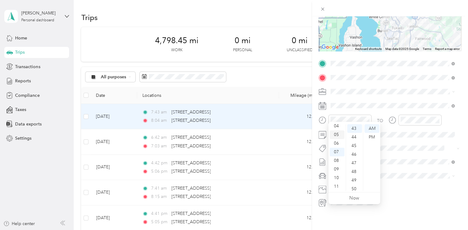
click at [338, 132] on div "05" at bounding box center [337, 134] width 15 height 9
click at [355, 142] on div "02" at bounding box center [354, 146] width 15 height 9
click at [376, 133] on div "PM" at bounding box center [372, 137] width 15 height 9
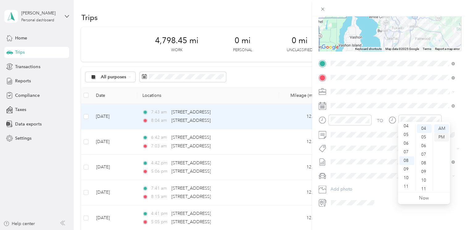
click at [441, 133] on div "PM" at bounding box center [441, 137] width 15 height 9
click at [405, 132] on div "05" at bounding box center [406, 134] width 15 height 9
click at [423, 168] on div "24" at bounding box center [424, 165] width 15 height 9
click at [421, 165] on div "28" at bounding box center [424, 163] width 15 height 9
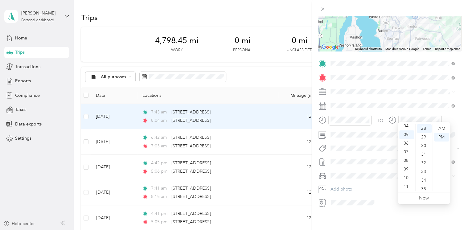
click at [428, 91] on span at bounding box center [394, 92] width 133 height 10
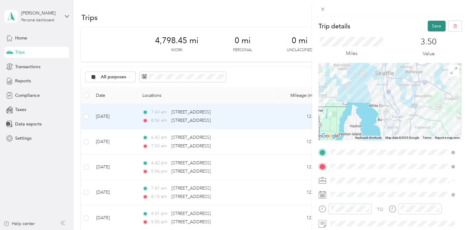
click at [433, 27] on button "Save" at bounding box center [437, 26] width 18 height 11
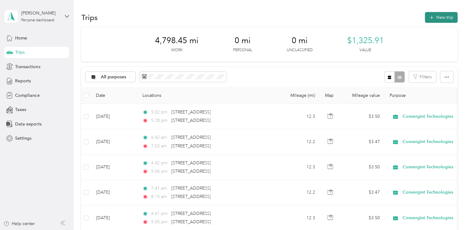
click at [432, 19] on button "New trip" at bounding box center [441, 17] width 33 height 11
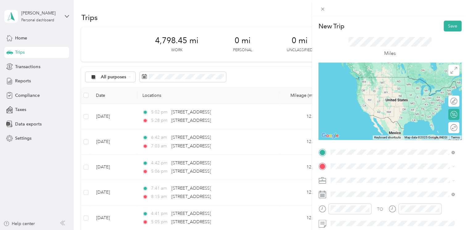
click at [366, 80] on span "[STREET_ADDRESS][US_STATE]" at bounding box center [373, 77] width 62 height 6
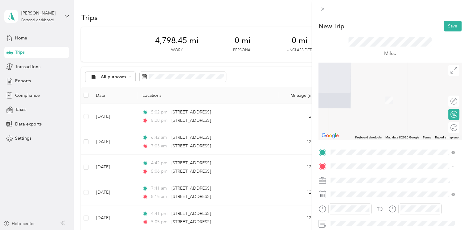
click at [370, 118] on span "[STREET_ADDRESS][US_STATE]" at bounding box center [373, 115] width 62 height 6
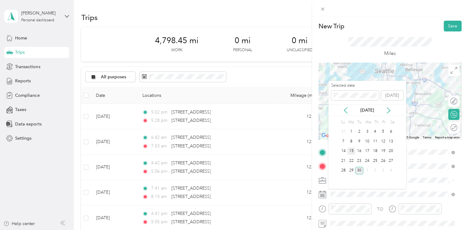
click at [352, 152] on div "15" at bounding box center [351, 151] width 8 height 8
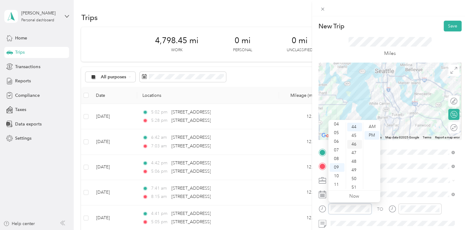
scroll to position [380, 0]
click at [338, 141] on div "06" at bounding box center [337, 141] width 15 height 9
click at [369, 128] on div "AM" at bounding box center [372, 126] width 15 height 9
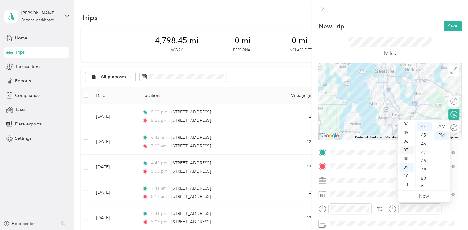
click at [410, 148] on div "07" at bounding box center [406, 150] width 15 height 9
click at [423, 141] on div "05" at bounding box center [424, 145] width 15 height 9
click at [440, 126] on div "AM" at bounding box center [441, 126] width 15 height 9
click at [447, 27] on button "Save" at bounding box center [453, 26] width 18 height 11
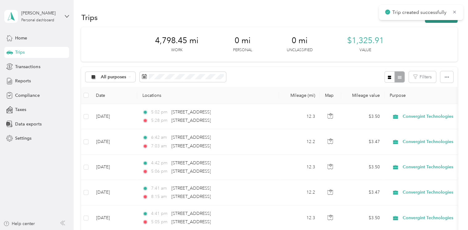
click at [446, 21] on button "New trip" at bounding box center [441, 17] width 33 height 11
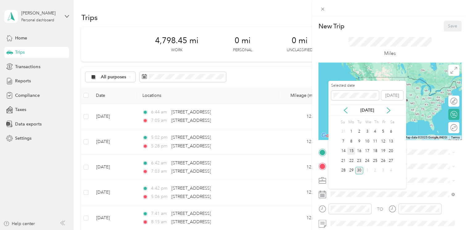
click at [352, 149] on div "15" at bounding box center [351, 151] width 8 height 8
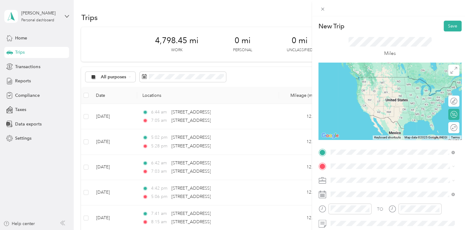
click at [355, 177] on span "[STREET_ADDRESS][US_STATE]" at bounding box center [373, 175] width 62 height 6
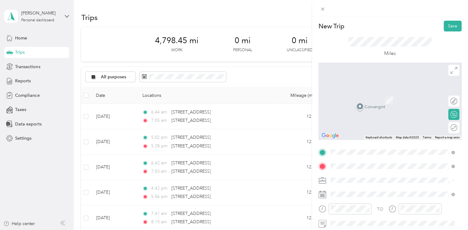
click at [371, 94] on span "[STREET_ADDRESS][US_STATE]" at bounding box center [373, 92] width 62 height 6
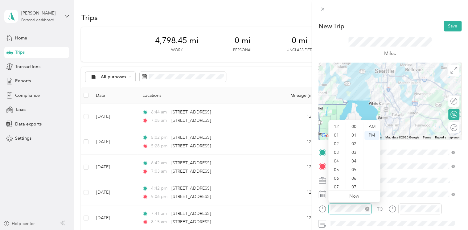
scroll to position [37, 0]
click at [370, 125] on div "AM" at bounding box center [372, 126] width 15 height 9
click at [371, 135] on div "PM" at bounding box center [372, 135] width 15 height 9
click at [335, 134] on div "05" at bounding box center [337, 133] width 15 height 9
click at [339, 124] on div "04" at bounding box center [337, 124] width 15 height 9
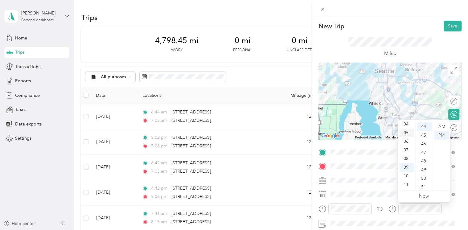
click at [406, 133] on div "05" at bounding box center [406, 133] width 15 height 9
click at [423, 155] on div "03" at bounding box center [424, 152] width 15 height 9
click at [450, 25] on button "Save" at bounding box center [453, 26] width 18 height 11
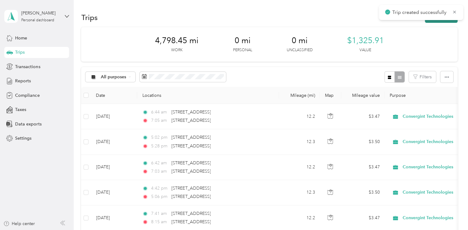
click at [442, 22] on button "New trip" at bounding box center [441, 17] width 33 height 11
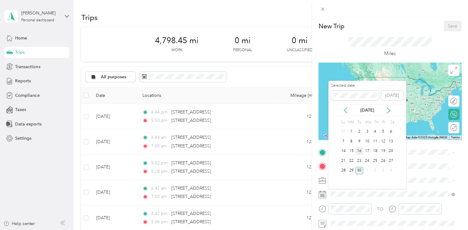
click at [358, 150] on div "16" at bounding box center [359, 151] width 8 height 8
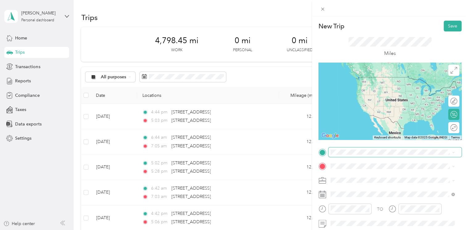
click at [352, 148] on span at bounding box center [394, 152] width 133 height 10
click at [354, 80] on span "[STREET_ADDRESS][US_STATE]" at bounding box center [373, 77] width 62 height 6
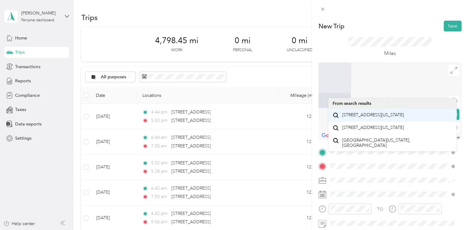
click at [369, 114] on span "[STREET_ADDRESS][US_STATE]" at bounding box center [373, 115] width 62 height 6
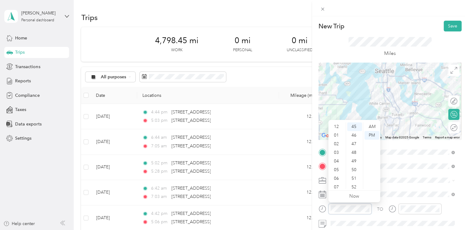
scroll to position [37, 0]
click at [338, 125] on div "04" at bounding box center [337, 124] width 15 height 9
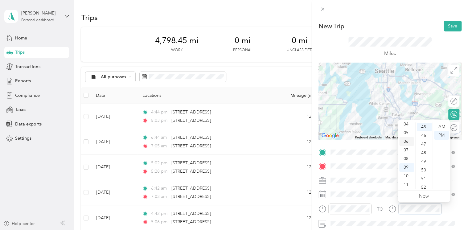
scroll to position [389, 0]
click at [407, 133] on div "05" at bounding box center [406, 133] width 15 height 9
click at [423, 129] on div "21" at bounding box center [424, 133] width 15 height 9
click at [447, 24] on button "Save" at bounding box center [453, 26] width 18 height 11
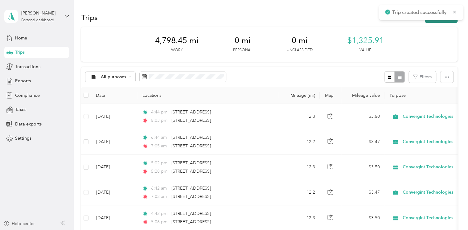
click at [445, 23] on button "New trip" at bounding box center [441, 17] width 33 height 11
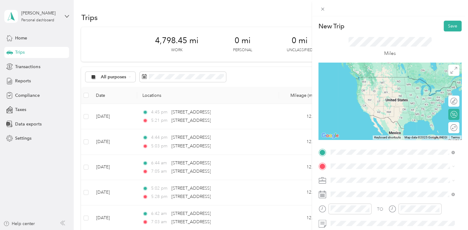
click at [371, 80] on span "[STREET_ADDRESS][US_STATE]" at bounding box center [373, 77] width 62 height 6
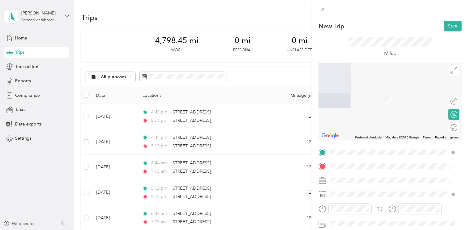
click at [386, 91] on span "[STREET_ADDRESS][US_STATE]" at bounding box center [373, 88] width 62 height 6
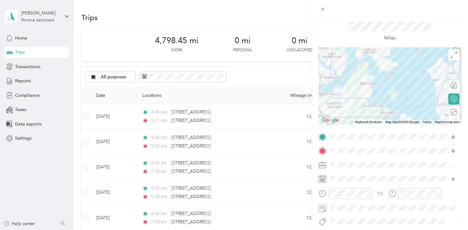
scroll to position [16, 0]
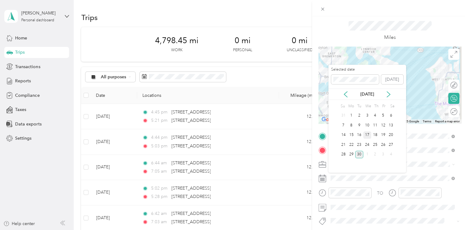
click at [367, 135] on div "17" at bounding box center [367, 135] width 8 height 8
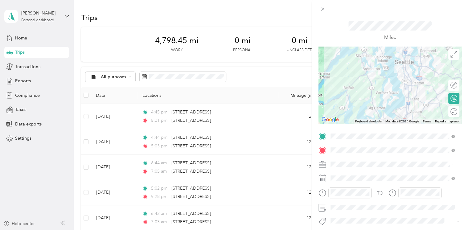
drag, startPoint x: 406, startPoint y: 114, endPoint x: 399, endPoint y: 86, distance: 28.8
click at [399, 86] on div at bounding box center [390, 85] width 143 height 77
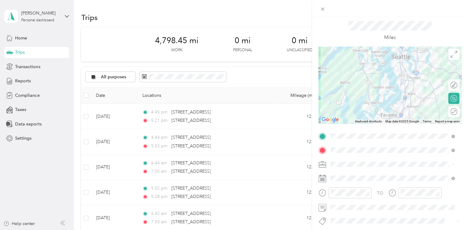
drag, startPoint x: 387, startPoint y: 96, endPoint x: 382, endPoint y: 83, distance: 13.8
click at [382, 83] on div at bounding box center [390, 85] width 143 height 77
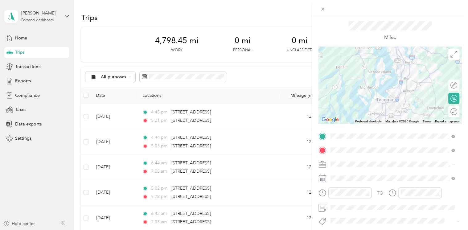
drag, startPoint x: 387, startPoint y: 99, endPoint x: 386, endPoint y: 90, distance: 9.4
click at [386, 90] on div at bounding box center [390, 85] width 143 height 77
click at [404, 89] on div at bounding box center [390, 85] width 143 height 77
click at [407, 89] on div at bounding box center [390, 85] width 143 height 77
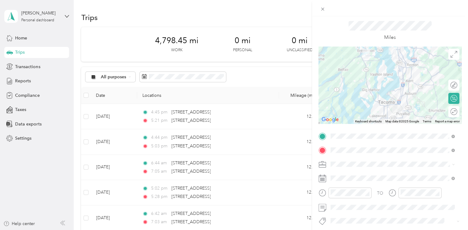
click at [405, 90] on div at bounding box center [390, 85] width 143 height 77
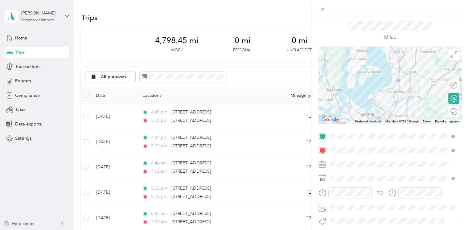
click at [398, 84] on div at bounding box center [390, 85] width 143 height 77
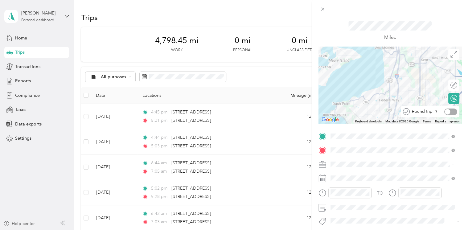
click at [449, 111] on div at bounding box center [450, 112] width 13 height 6
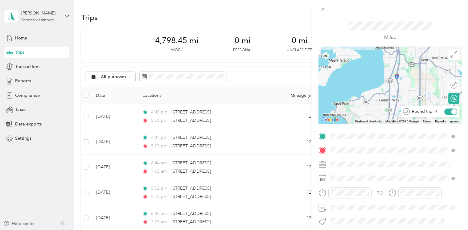
click at [452, 111] on div at bounding box center [455, 112] width 6 height 6
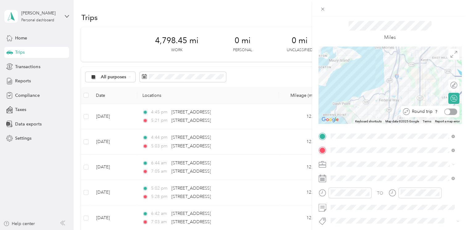
click at [445, 111] on div at bounding box center [448, 112] width 6 height 6
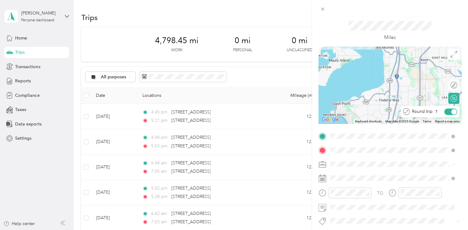
click at [444, 111] on div at bounding box center [450, 112] width 13 height 6
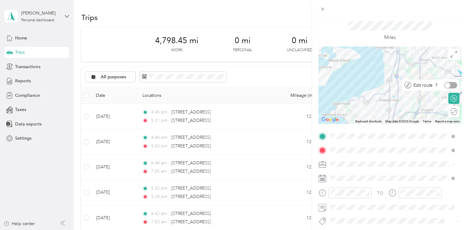
click at [446, 83] on div at bounding box center [450, 85] width 13 height 6
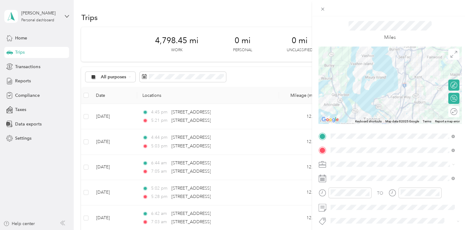
click at [414, 92] on div at bounding box center [390, 85] width 143 height 77
click at [403, 91] on div at bounding box center [390, 85] width 143 height 77
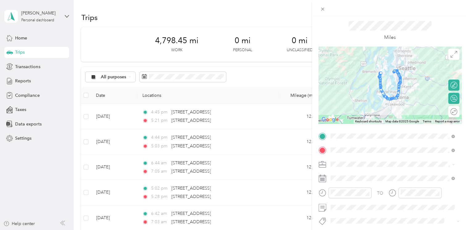
click at [400, 101] on div at bounding box center [390, 85] width 143 height 77
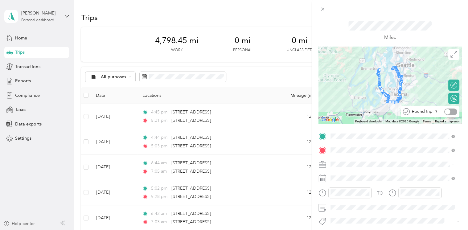
click at [449, 112] on div at bounding box center [450, 112] width 13 height 6
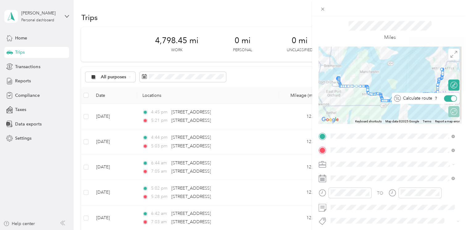
click at [451, 98] on div at bounding box center [454, 99] width 6 height 6
click at [450, 98] on div at bounding box center [450, 98] width 13 height 6
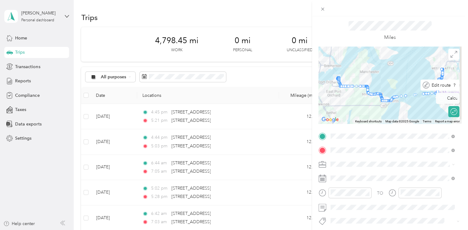
click at [450, 83] on div "Edit route" at bounding box center [444, 85] width 28 height 6
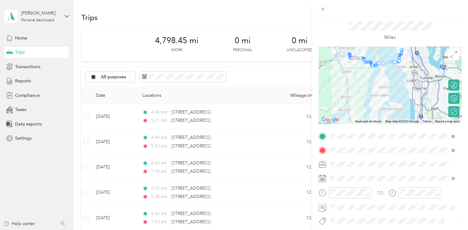
drag, startPoint x: 423, startPoint y: 110, endPoint x: 390, endPoint y: 72, distance: 49.7
click at [390, 72] on div at bounding box center [390, 85] width 143 height 77
click at [451, 113] on div "Round trip" at bounding box center [443, 112] width 28 height 6
click at [452, 112] on div at bounding box center [455, 112] width 6 height 6
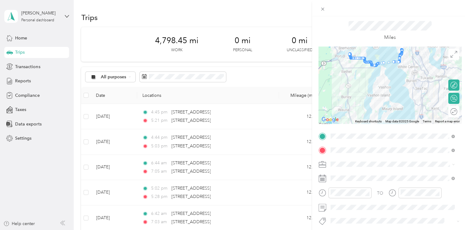
click at [436, 88] on div at bounding box center [390, 85] width 143 height 77
click at [452, 84] on div at bounding box center [455, 85] width 6 height 6
click at [447, 84] on div at bounding box center [450, 85] width 13 height 6
click at [436, 98] on div at bounding box center [390, 85] width 143 height 77
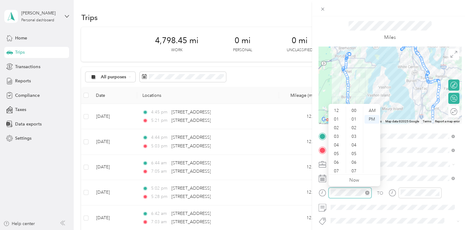
scroll to position [37, 0]
click at [336, 125] on div "06" at bounding box center [337, 125] width 15 height 9
click at [370, 112] on div "AM" at bounding box center [372, 110] width 15 height 9
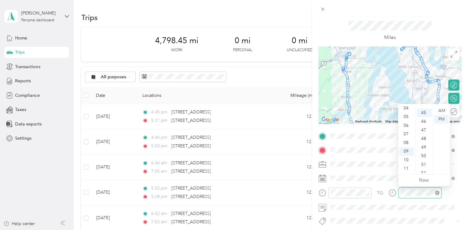
scroll to position [389, 0]
click at [425, 129] on div "42" at bounding box center [424, 131] width 15 height 9
click at [444, 107] on div "AM" at bounding box center [441, 110] width 15 height 9
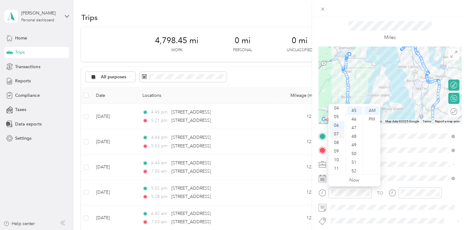
click at [336, 132] on div "07" at bounding box center [337, 134] width 15 height 9
click at [424, 33] on div "Miles" at bounding box center [390, 31] width 83 height 20
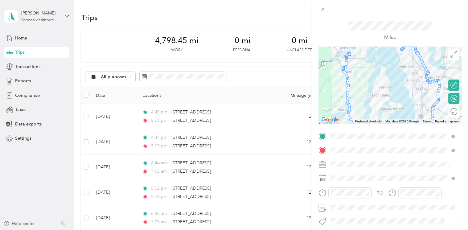
scroll to position [0, 0]
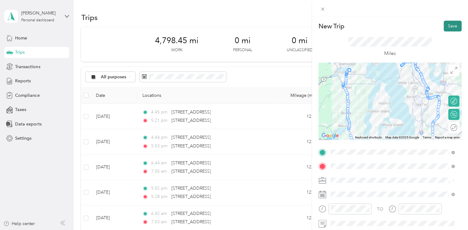
click at [448, 27] on button "Save" at bounding box center [453, 26] width 18 height 11
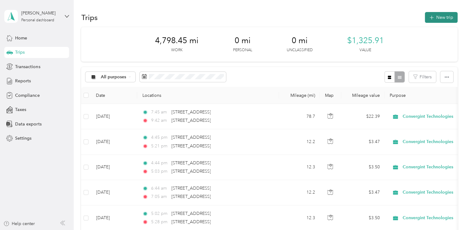
click at [441, 19] on button "New trip" at bounding box center [441, 17] width 33 height 11
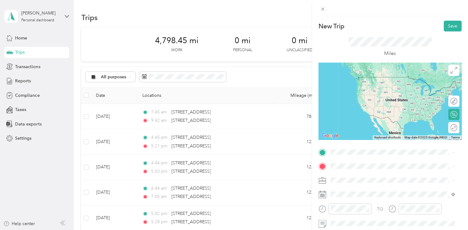
click at [382, 81] on li "[STREET_ADDRESS][US_STATE]" at bounding box center [392, 74] width 129 height 13
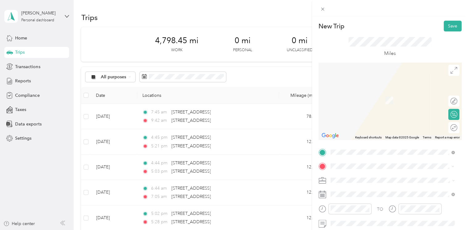
click at [369, 101] on ol "From search results [STREET_ADDRESS][US_STATE] [STREET_ADDRESS][US_STATE] [STRE…" at bounding box center [392, 111] width 129 height 74
click at [350, 162] on span at bounding box center [394, 166] width 133 height 10
click at [386, 93] on span "[STREET_ADDRESS][US_STATE]" at bounding box center [373, 92] width 62 height 6
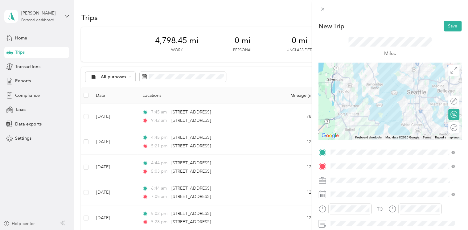
click at [451, 104] on icon at bounding box center [454, 101] width 7 height 7
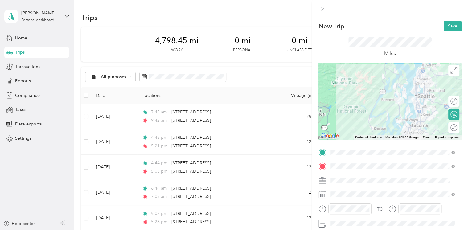
drag, startPoint x: 436, startPoint y: 131, endPoint x: 419, endPoint y: 104, distance: 32.3
click at [419, 104] on div at bounding box center [390, 101] width 143 height 77
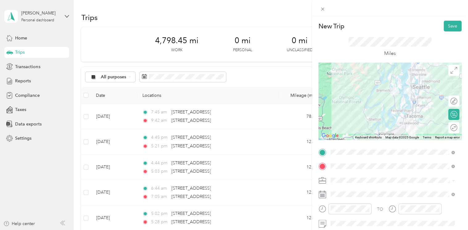
click at [457, 102] on div "Edit route" at bounding box center [457, 101] width 0 height 6
click at [445, 100] on div at bounding box center [448, 101] width 6 height 6
click at [403, 117] on div at bounding box center [390, 101] width 143 height 77
click at [412, 104] on div at bounding box center [390, 101] width 143 height 77
click at [411, 105] on div at bounding box center [390, 101] width 143 height 77
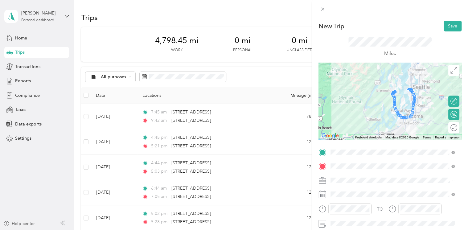
scroll to position [30, 0]
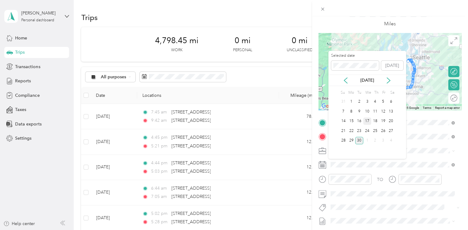
click at [369, 119] on div "17" at bounding box center [367, 122] width 8 height 8
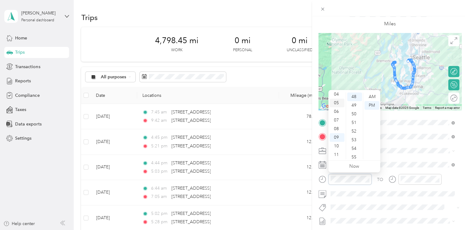
scroll to position [0, 0]
click at [337, 122] on div "03" at bounding box center [337, 122] width 15 height 9
click at [338, 112] on div "02" at bounding box center [337, 114] width 15 height 9
click at [335, 96] on div "12" at bounding box center [337, 97] width 15 height 9
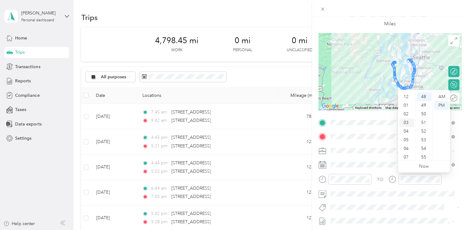
click at [407, 121] on div "03" at bounding box center [406, 122] width 15 height 9
click at [450, 184] on div "TO" at bounding box center [390, 181] width 143 height 15
click at [426, 121] on div "18" at bounding box center [424, 125] width 15 height 9
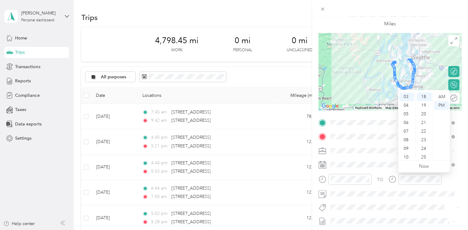
click at [457, 185] on form "New Trip Save This trip cannot be edited because it is either under review, app…" at bounding box center [390, 129] width 156 height 276
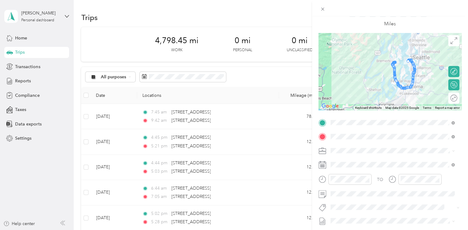
scroll to position [0, 0]
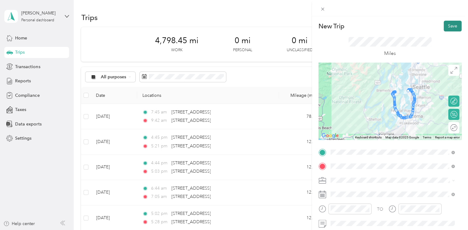
click at [445, 27] on button "Save" at bounding box center [453, 26] width 18 height 11
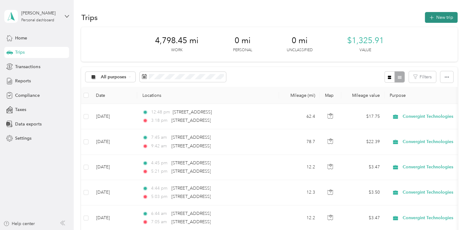
click at [436, 17] on button "New trip" at bounding box center [441, 17] width 33 height 11
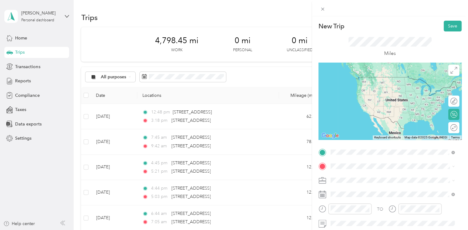
click at [368, 84] on li "[STREET_ADDRESS][US_STATE]" at bounding box center [392, 77] width 129 height 13
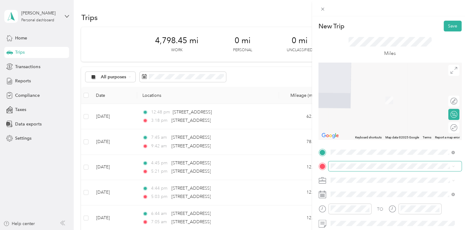
click at [347, 170] on span at bounding box center [394, 166] width 133 height 10
click at [352, 118] on span "[STREET_ADDRESS][US_STATE]" at bounding box center [373, 115] width 62 height 6
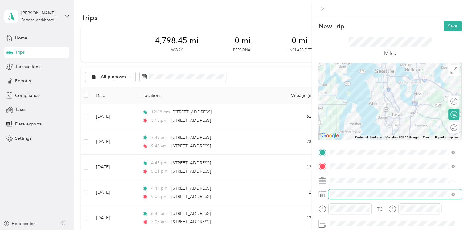
click at [342, 197] on span at bounding box center [394, 194] width 133 height 10
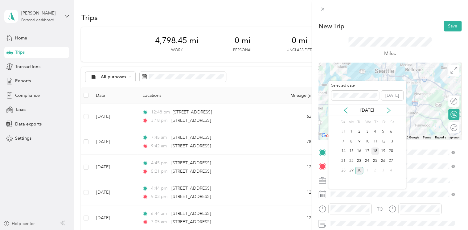
click at [377, 151] on div "18" at bounding box center [375, 151] width 8 height 8
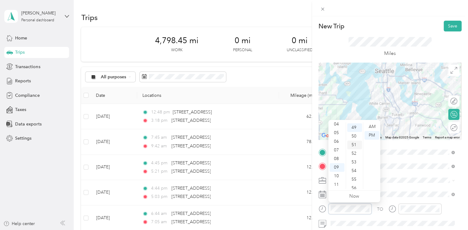
scroll to position [423, 0]
click at [336, 149] on div "07" at bounding box center [337, 150] width 15 height 9
click at [370, 125] on div "AM" at bounding box center [372, 126] width 15 height 9
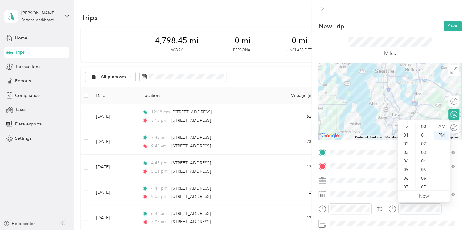
scroll to position [37, 0]
click at [407, 158] on div "08" at bounding box center [406, 159] width 15 height 9
click at [425, 152] on div "23" at bounding box center [424, 155] width 15 height 9
click at [443, 125] on div "AM" at bounding box center [441, 126] width 15 height 9
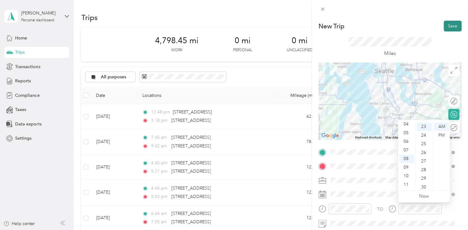
click at [451, 25] on button "Save" at bounding box center [453, 26] width 18 height 11
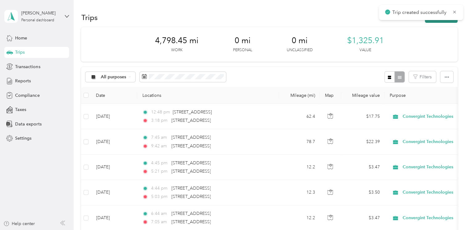
click at [439, 21] on button "New trip" at bounding box center [441, 17] width 33 height 11
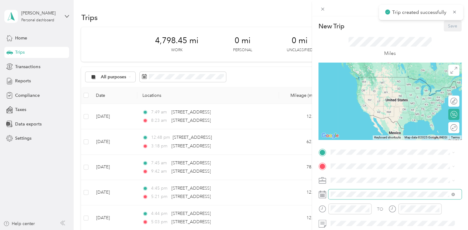
click at [362, 191] on span at bounding box center [394, 194] width 133 height 10
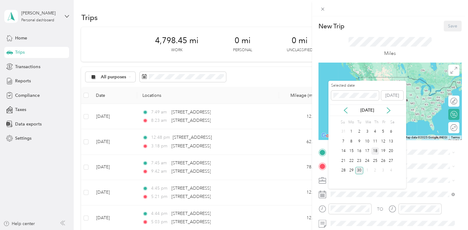
click at [376, 150] on div "18" at bounding box center [375, 151] width 8 height 8
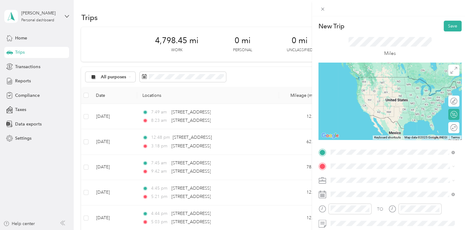
click at [371, 174] on span "[STREET_ADDRESS][US_STATE]" at bounding box center [373, 175] width 62 height 6
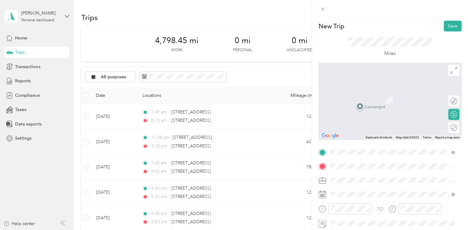
click at [365, 96] on li "[STREET_ADDRESS][US_STATE]" at bounding box center [392, 89] width 129 height 13
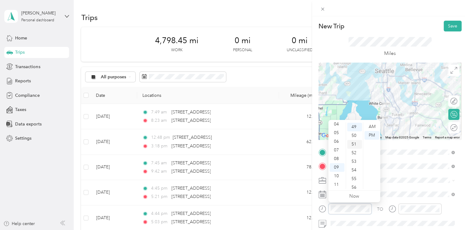
scroll to position [423, 0]
click at [339, 133] on div "05" at bounding box center [337, 133] width 15 height 9
click at [355, 148] on div "02" at bounding box center [354, 144] width 15 height 9
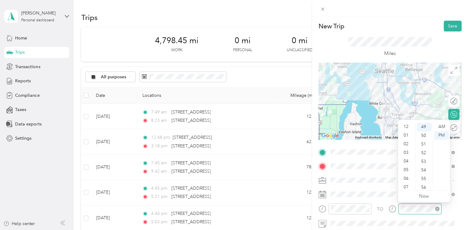
scroll to position [37, 0]
click at [408, 133] on div "05" at bounding box center [406, 133] width 15 height 9
click at [421, 145] on div "41" at bounding box center [424, 149] width 15 height 9
click at [448, 26] on button "Save" at bounding box center [453, 26] width 18 height 11
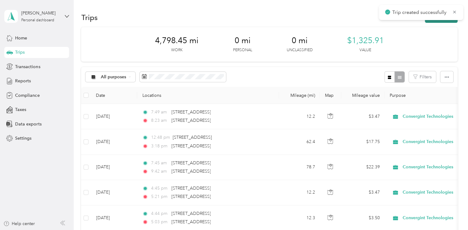
click at [440, 22] on button "New trip" at bounding box center [441, 17] width 33 height 11
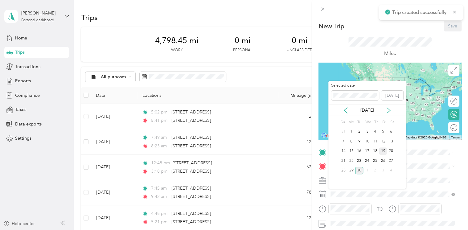
click at [383, 150] on div "19" at bounding box center [383, 151] width 8 height 8
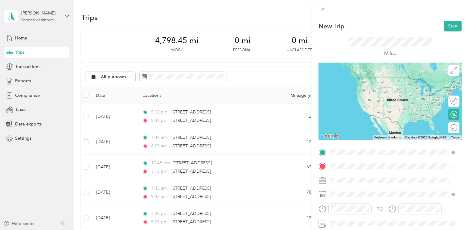
click at [367, 80] on span "[STREET_ADDRESS][US_STATE]" at bounding box center [373, 77] width 62 height 6
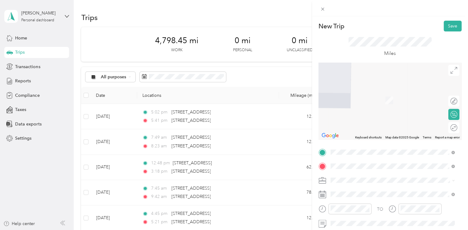
click at [379, 118] on span "[STREET_ADDRESS][US_STATE]" at bounding box center [373, 115] width 62 height 6
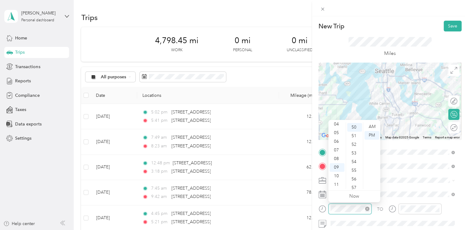
scroll to position [432, 0]
click at [371, 128] on div "AM" at bounding box center [372, 126] width 15 height 9
click at [336, 180] on div "07" at bounding box center [337, 178] width 15 height 9
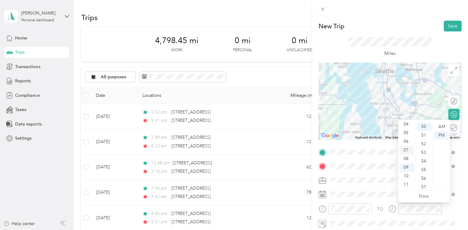
scroll to position [432, 0]
click at [406, 149] on div "07" at bounding box center [406, 150] width 15 height 9
click at [406, 159] on div "08" at bounding box center [406, 159] width 15 height 9
click at [427, 169] on div "05" at bounding box center [424, 170] width 15 height 9
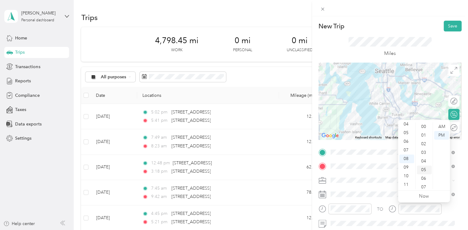
scroll to position [43, 0]
click at [445, 126] on div "AM" at bounding box center [441, 126] width 15 height 9
click at [427, 174] on div "11" at bounding box center [424, 178] width 15 height 9
click at [451, 26] on button "Save" at bounding box center [453, 26] width 18 height 11
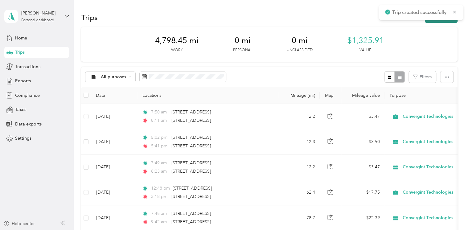
click at [442, 22] on button "New trip" at bounding box center [441, 17] width 33 height 11
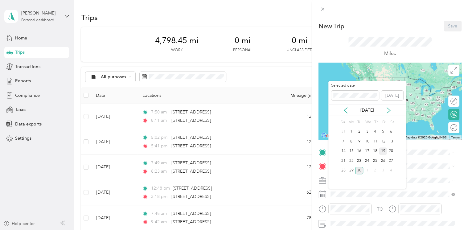
click at [385, 153] on div "19" at bounding box center [383, 151] width 8 height 8
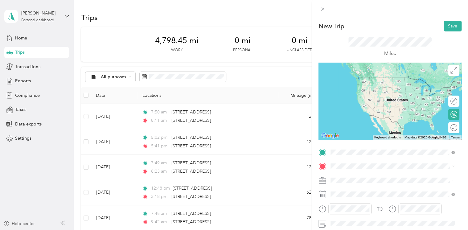
click at [345, 175] on span "[STREET_ADDRESS][US_STATE]" at bounding box center [373, 175] width 62 height 6
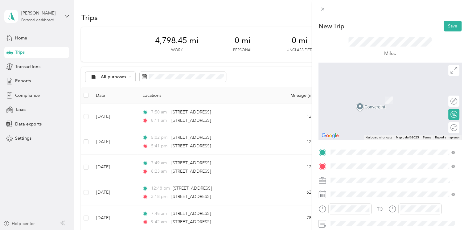
click at [356, 94] on span "[STREET_ADDRESS][US_STATE]" at bounding box center [373, 92] width 62 height 6
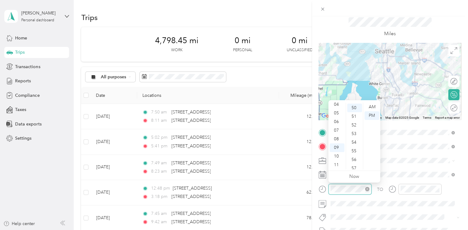
scroll to position [432, 0]
click at [336, 105] on div "04" at bounding box center [337, 104] width 15 height 9
click at [336, 105] on div "04" at bounding box center [337, 107] width 15 height 9
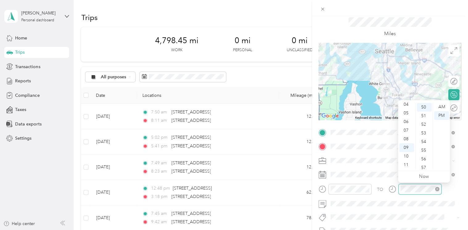
scroll to position [432, 0]
click at [405, 113] on div "05" at bounding box center [406, 113] width 15 height 9
click at [424, 142] on div "04" at bounding box center [424, 141] width 15 height 9
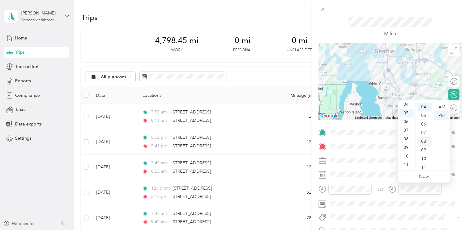
click at [422, 138] on div "08" at bounding box center [424, 141] width 15 height 9
click at [432, 41] on div "Miles" at bounding box center [390, 27] width 143 height 31
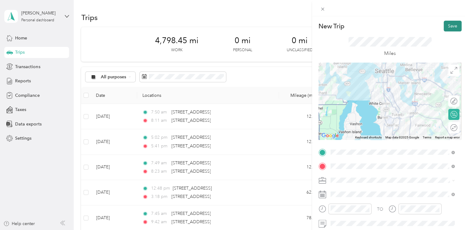
click at [447, 25] on button "Save" at bounding box center [453, 26] width 18 height 11
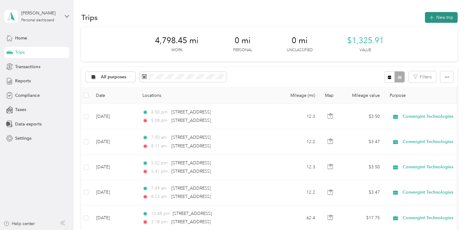
click at [440, 18] on button "New trip" at bounding box center [441, 17] width 33 height 11
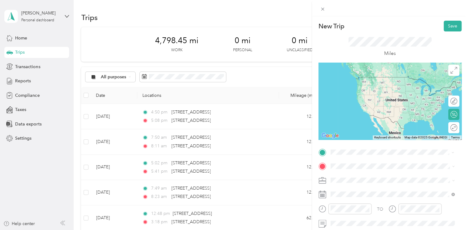
click at [369, 80] on span "[STREET_ADDRESS][US_STATE]" at bounding box center [373, 77] width 62 height 6
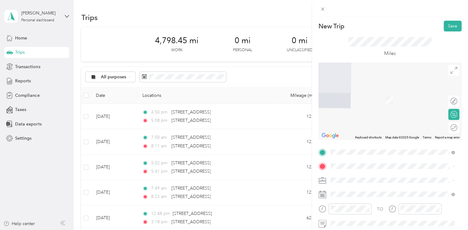
click at [375, 92] on span "[STREET_ADDRESS][US_STATE]" at bounding box center [373, 89] width 62 height 6
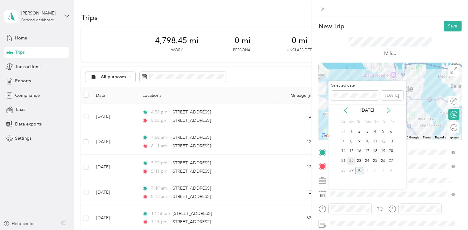
click at [351, 161] on div "22" at bounding box center [351, 161] width 8 height 8
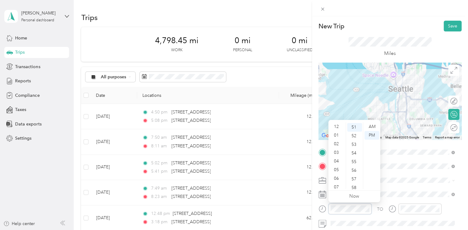
scroll to position [37, 0]
click at [368, 126] on div "AM" at bounding box center [372, 126] width 15 height 9
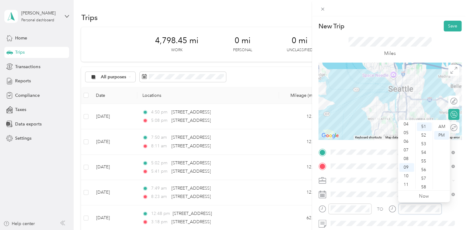
scroll to position [440, 0]
click at [405, 176] on div "10" at bounding box center [406, 176] width 15 height 9
click at [423, 158] on div "25" at bounding box center [424, 159] width 15 height 9
click at [443, 126] on div "AM" at bounding box center [441, 126] width 15 height 9
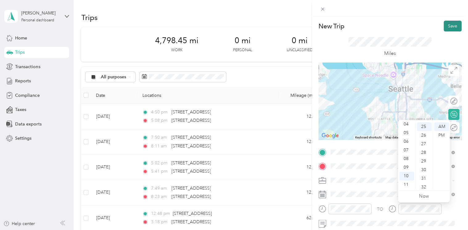
click at [444, 25] on button "Save" at bounding box center [453, 26] width 18 height 11
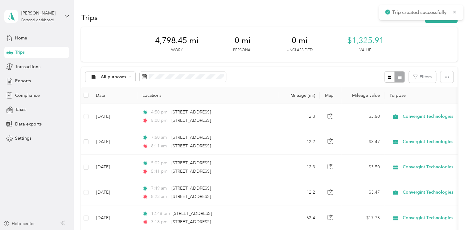
click at [441, 23] on div "Trips New trip" at bounding box center [269, 17] width 376 height 13
click at [439, 22] on button "New trip" at bounding box center [441, 17] width 33 height 11
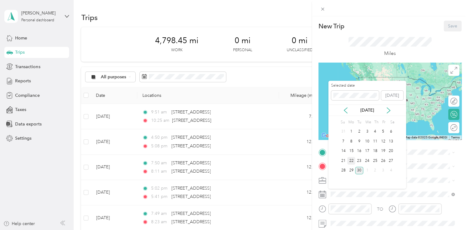
click at [352, 161] on div "22" at bounding box center [351, 161] width 8 height 8
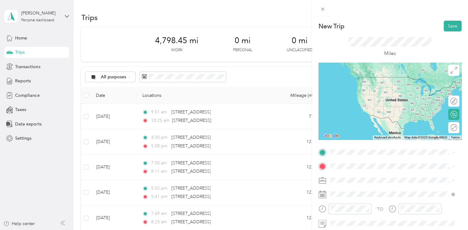
click at [380, 87] on ol "From search results [STREET_ADDRESS][GEOGRAPHIC_DATA][US_STATE][STREET_ADDRESS]…" at bounding box center [392, 97] width 129 height 74
click at [363, 80] on span "[STREET_ADDRESS][US_STATE]" at bounding box center [373, 77] width 62 height 6
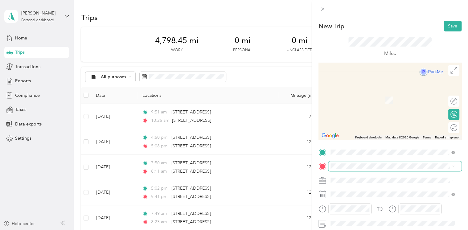
click at [343, 163] on span at bounding box center [394, 166] width 133 height 10
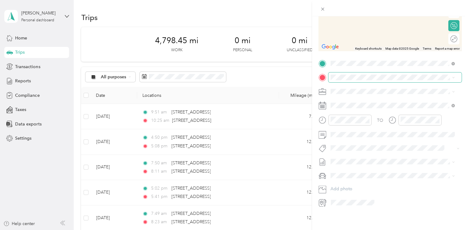
scroll to position [93, 0]
click at [354, 98] on span "[STREET_ADDRESS][US_STATE]" at bounding box center [373, 96] width 62 height 6
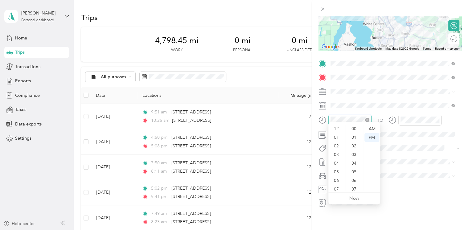
scroll to position [37, 0]
click at [372, 127] on div "AM" at bounding box center [372, 129] width 15 height 9
click at [339, 176] on div "10" at bounding box center [337, 178] width 15 height 9
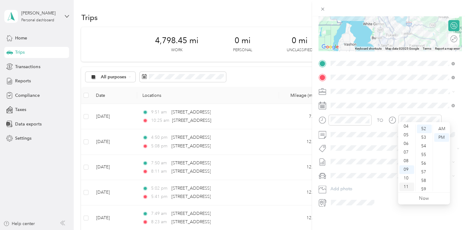
click at [409, 184] on div "11" at bounding box center [406, 187] width 15 height 9
click at [445, 129] on div "AM" at bounding box center [441, 129] width 15 height 9
click at [426, 150] on div "12" at bounding box center [424, 147] width 15 height 9
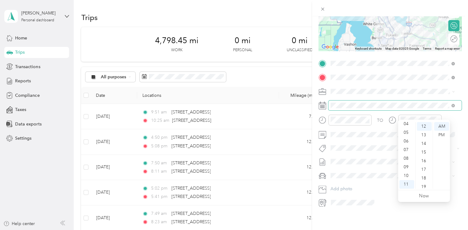
scroll to position [0, 0]
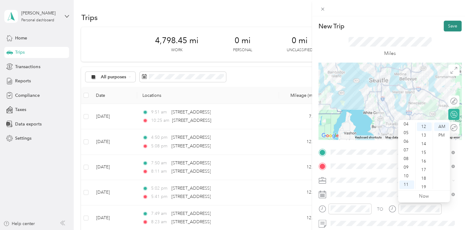
click at [447, 26] on button "Save" at bounding box center [453, 26] width 18 height 11
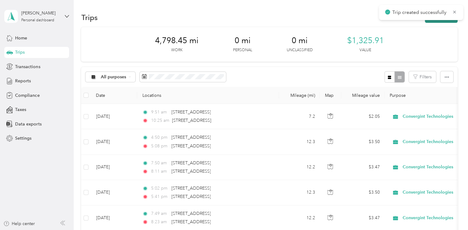
click at [433, 22] on button "New trip" at bounding box center [441, 17] width 33 height 11
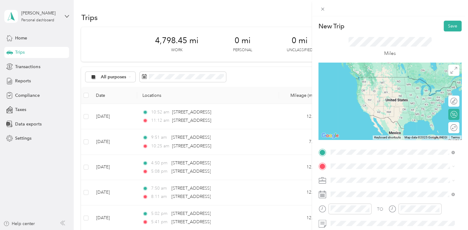
click at [363, 80] on span "[STREET_ADDRESS][US_STATE]" at bounding box center [373, 77] width 62 height 6
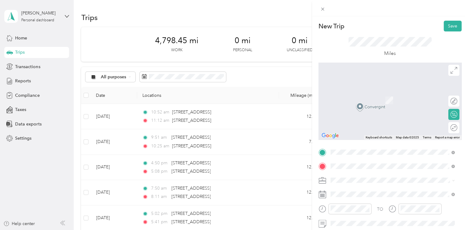
click at [373, 88] on div "[STREET_ADDRESS][US_STATE]" at bounding box center [393, 91] width 120 height 8
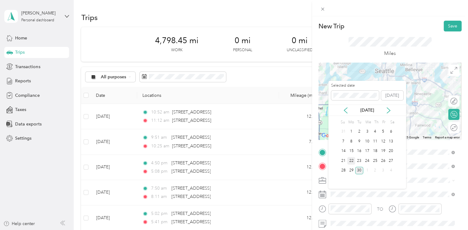
click at [351, 160] on div "22" at bounding box center [351, 161] width 8 height 8
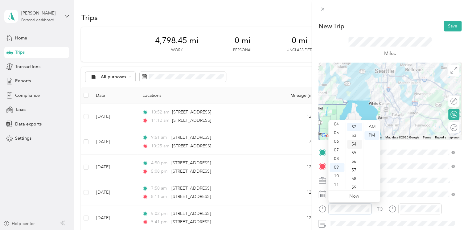
scroll to position [449, 0]
click at [339, 122] on div "04" at bounding box center [337, 124] width 15 height 9
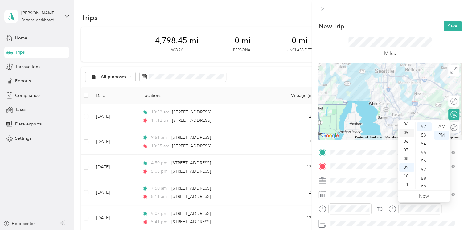
click at [407, 132] on div "05" at bounding box center [406, 133] width 15 height 9
drag, startPoint x: 422, startPoint y: 137, endPoint x: 426, endPoint y: 129, distance: 8.7
click at [426, 129] on ul "00 01 02 03 04 05 06 07 08 09 10 11 12 13 14 15 16 17 18 19 20 21 22 23 24 25 2…" at bounding box center [423, 155] width 17 height 67
click at [426, 129] on div "19" at bounding box center [424, 131] width 15 height 9
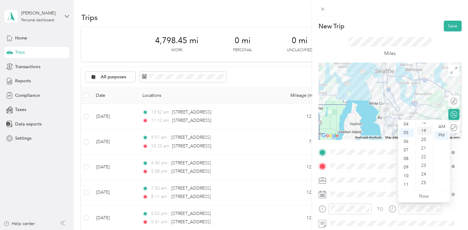
scroll to position [164, 0]
click at [448, 24] on button "Save" at bounding box center [453, 26] width 18 height 11
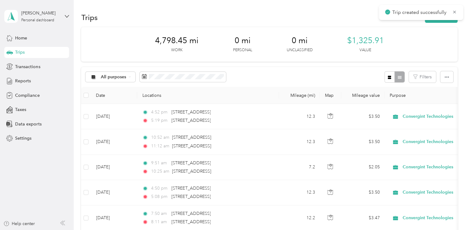
click at [440, 20] on div "Trip created successfully" at bounding box center [421, 12] width 84 height 15
click at [430, 22] on button "New trip" at bounding box center [441, 17] width 33 height 11
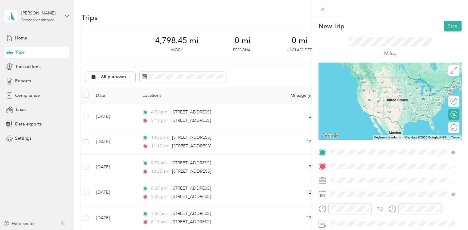
click at [364, 80] on span "[STREET_ADDRESS][US_STATE]" at bounding box center [373, 77] width 62 height 6
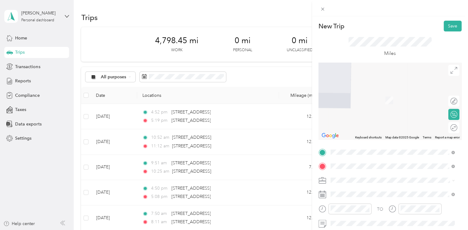
click at [367, 94] on span "[STREET_ADDRESS][US_STATE]" at bounding box center [373, 92] width 62 height 6
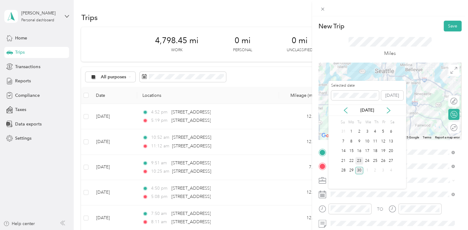
click at [359, 161] on div "23" at bounding box center [359, 161] width 8 height 8
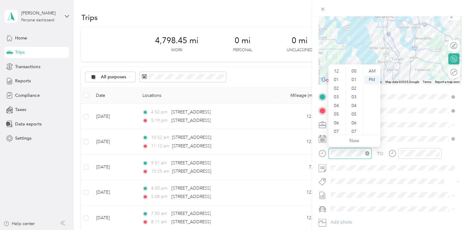
scroll to position [37, 0]
click at [338, 93] on div "07" at bounding box center [337, 94] width 15 height 9
click at [372, 72] on div "AM" at bounding box center [372, 71] width 15 height 9
click at [337, 86] on div "06" at bounding box center [337, 86] width 15 height 9
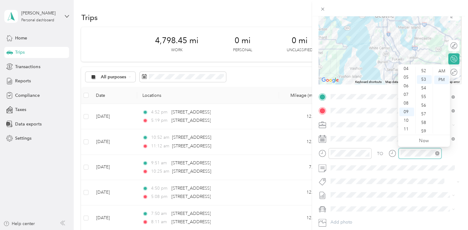
scroll to position [452, 0]
click at [408, 94] on div "07" at bounding box center [406, 94] width 15 height 9
click at [426, 91] on div "02" at bounding box center [424, 88] width 15 height 9
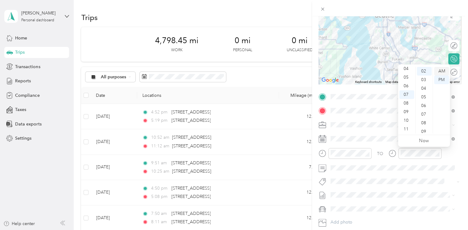
click at [444, 70] on div "AM" at bounding box center [441, 71] width 15 height 9
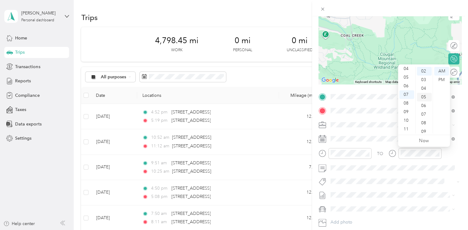
click at [424, 93] on div "05" at bounding box center [424, 97] width 15 height 9
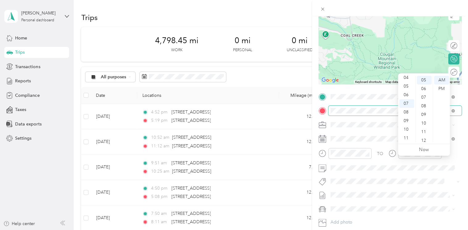
scroll to position [0, 0]
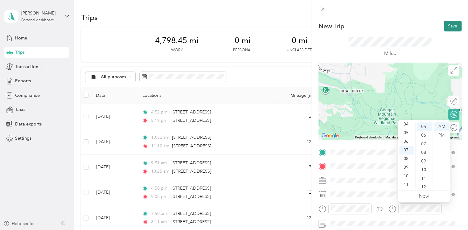
click at [445, 29] on button "Save" at bounding box center [453, 26] width 18 height 11
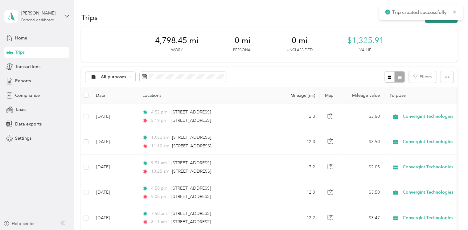
click at [440, 22] on button "New trip" at bounding box center [441, 17] width 33 height 11
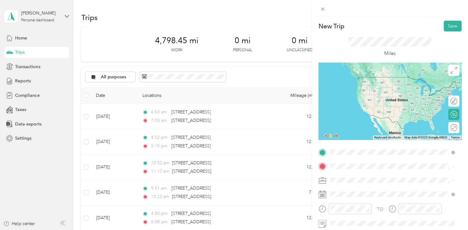
click at [371, 80] on span "[STREET_ADDRESS][US_STATE]" at bounding box center [373, 77] width 62 height 6
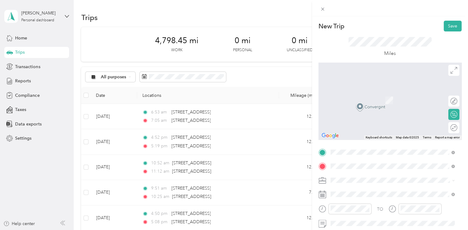
click at [364, 93] on span "[STREET_ADDRESS][US_STATE]" at bounding box center [373, 92] width 62 height 6
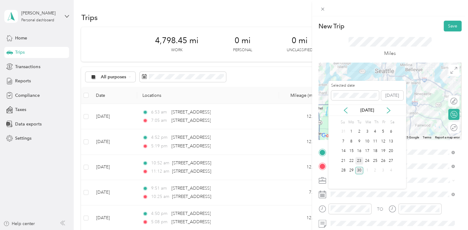
click at [357, 160] on div "23" at bounding box center [359, 161] width 8 height 8
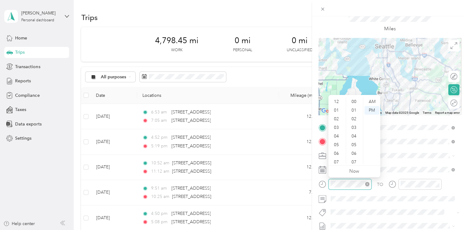
scroll to position [37, 0]
click at [339, 108] on div "05" at bounding box center [337, 108] width 15 height 9
click at [357, 131] on div "48" at bounding box center [354, 135] width 15 height 9
click at [413, 188] on div at bounding box center [420, 184] width 43 height 11
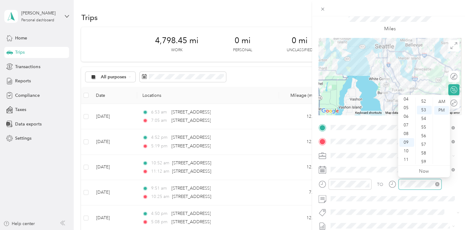
scroll to position [452, 0]
click at [405, 117] on div "06" at bounding box center [406, 116] width 15 height 9
click at [425, 131] on div "03" at bounding box center [424, 127] width 15 height 9
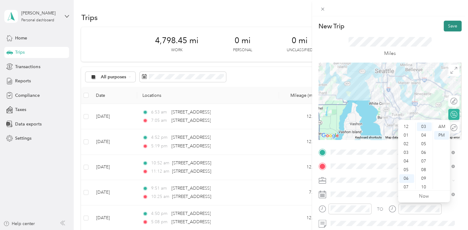
click at [444, 27] on button "Save" at bounding box center [453, 26] width 18 height 11
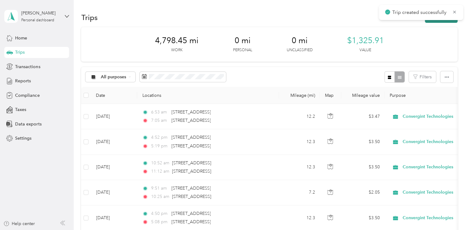
click at [438, 20] on button "New trip" at bounding box center [441, 17] width 33 height 11
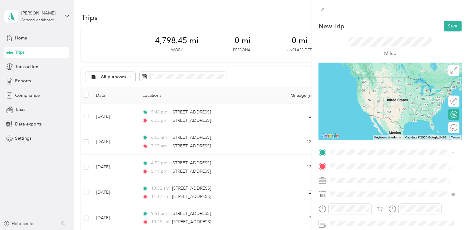
click at [361, 82] on div "[STREET_ADDRESS][US_STATE]" at bounding box center [393, 77] width 120 height 8
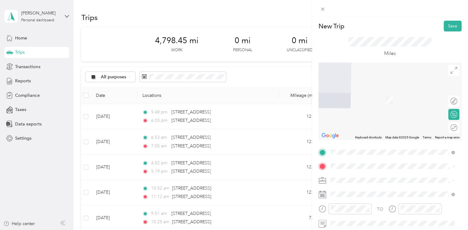
click at [366, 99] on ol "From search results [STREET_ADDRESS][GEOGRAPHIC_DATA][US_STATE][STREET_ADDRESS]…" at bounding box center [392, 111] width 129 height 74
click at [367, 94] on span "[STREET_ADDRESS][US_STATE]" at bounding box center [373, 92] width 62 height 6
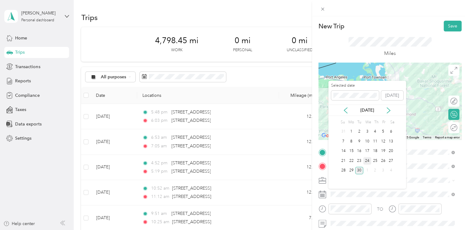
click at [365, 159] on div "24" at bounding box center [367, 161] width 8 height 8
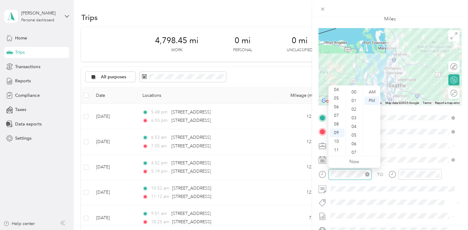
scroll to position [452, 0]
click at [337, 114] on div "07" at bounding box center [337, 115] width 15 height 9
click at [338, 107] on div "06" at bounding box center [337, 107] width 15 height 9
click at [370, 94] on div "AM" at bounding box center [372, 92] width 15 height 9
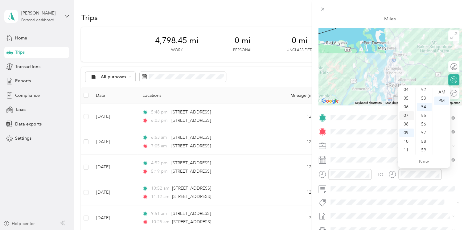
click at [406, 113] on div "07" at bounding box center [406, 115] width 15 height 9
click at [444, 90] on div "AM" at bounding box center [441, 92] width 15 height 9
click at [405, 123] on div "08" at bounding box center [406, 124] width 15 height 9
click at [424, 112] on div "42" at bounding box center [424, 115] width 15 height 9
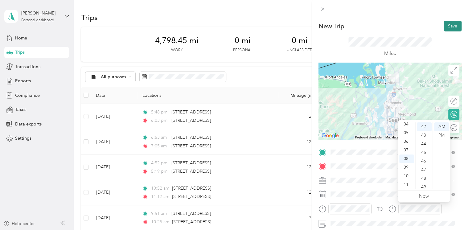
click at [448, 27] on button "Save" at bounding box center [453, 26] width 18 height 11
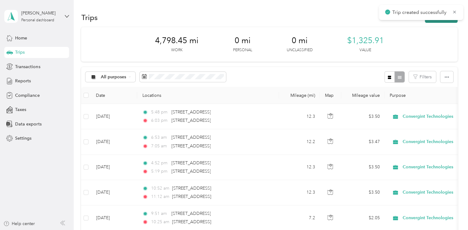
click at [444, 20] on button "New trip" at bounding box center [441, 17] width 33 height 11
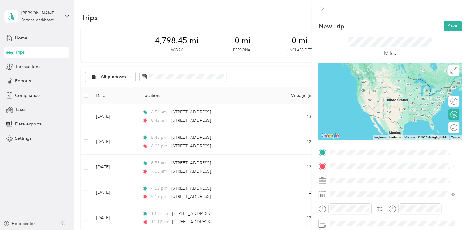
click at [376, 74] on span "[STREET_ADDRESS][US_STATE]" at bounding box center [373, 77] width 62 height 6
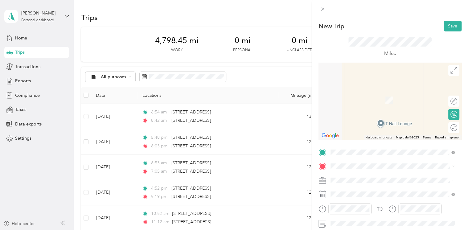
click at [369, 91] on span "[STREET_ADDRESS][PERSON_NAME][US_STATE]" at bounding box center [390, 88] width 96 height 6
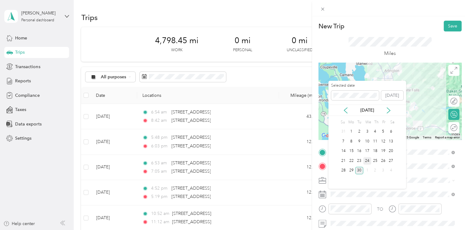
click at [366, 160] on div "24" at bounding box center [367, 161] width 8 height 8
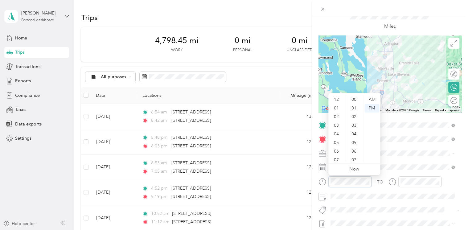
scroll to position [452, 0]
click at [375, 97] on div "AM" at bounding box center [372, 99] width 15 height 9
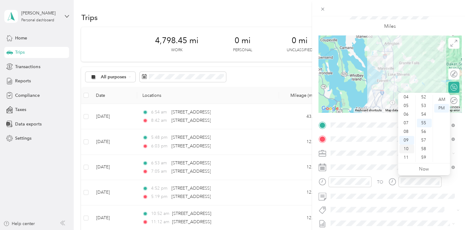
click at [405, 151] on div "10" at bounding box center [406, 149] width 15 height 9
click at [442, 96] on div "AM" at bounding box center [441, 99] width 15 height 9
click at [424, 115] on div "31" at bounding box center [424, 117] width 15 height 9
click at [424, 115] on div "25" at bounding box center [424, 115] width 15 height 9
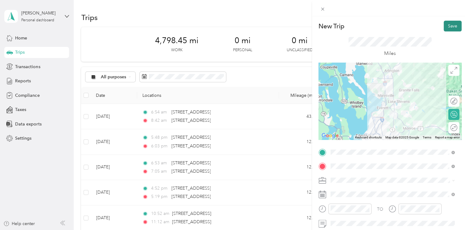
click at [452, 25] on button "Save" at bounding box center [453, 26] width 18 height 11
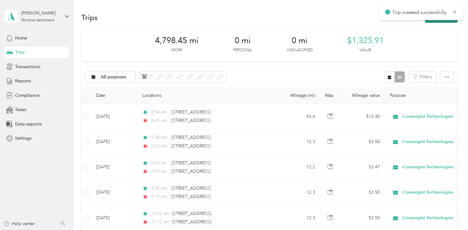
click at [442, 22] on button "New trip" at bounding box center [441, 17] width 33 height 11
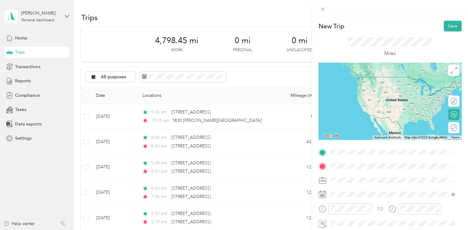
click at [363, 80] on span "[STREET_ADDRESS][PERSON_NAME][US_STATE]" at bounding box center [390, 77] width 96 height 6
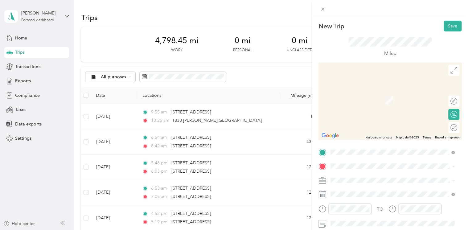
click at [366, 91] on span "[STREET_ADDRESS][US_STATE]" at bounding box center [373, 89] width 62 height 6
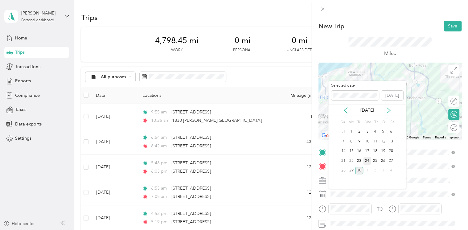
click at [365, 160] on div "24" at bounding box center [367, 161] width 8 height 8
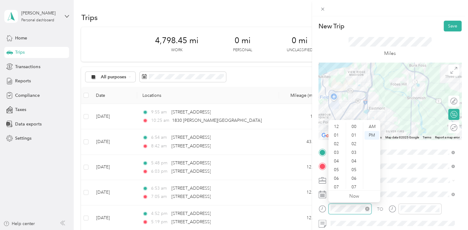
scroll to position [37, 0]
click at [336, 174] on div "10" at bounding box center [337, 176] width 15 height 9
click at [355, 133] on div "35" at bounding box center [354, 130] width 15 height 9
click at [369, 130] on div "AM" at bounding box center [372, 126] width 15 height 9
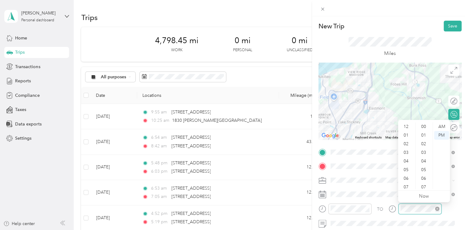
scroll to position [37, 0]
click at [407, 184] on div "11" at bounding box center [406, 184] width 15 height 9
click at [429, 128] on div "00" at bounding box center [424, 126] width 15 height 9
click at [425, 141] on div "02" at bounding box center [424, 144] width 15 height 9
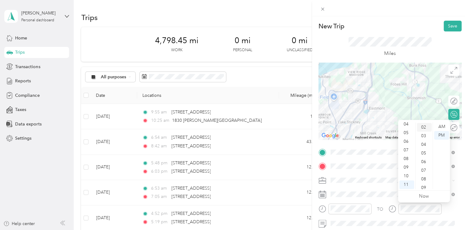
scroll to position [17, 0]
click at [444, 127] on div "AM" at bounding box center [441, 126] width 15 height 9
click at [445, 24] on button "Save" at bounding box center [453, 26] width 18 height 11
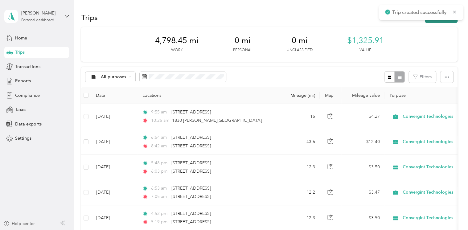
click at [435, 20] on button "New trip" at bounding box center [441, 17] width 33 height 11
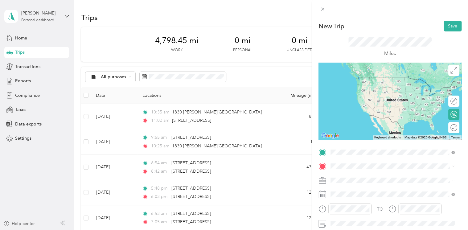
click at [363, 80] on span "[STREET_ADDRESS][US_STATE]" at bounding box center [373, 77] width 62 height 6
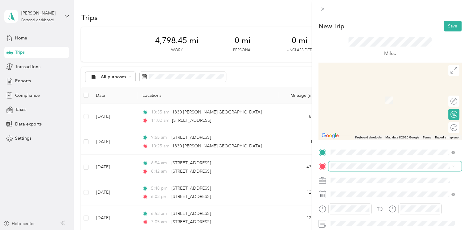
click at [387, 163] on span at bounding box center [394, 166] width 133 height 10
click at [370, 91] on span "[STREET_ADDRESS][US_STATE]" at bounding box center [373, 92] width 62 height 6
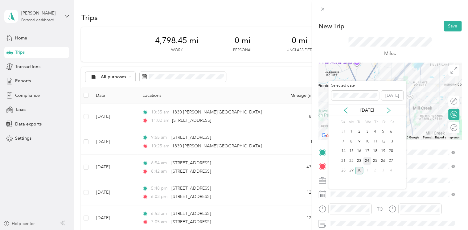
click at [367, 160] on div "24" at bounding box center [367, 161] width 8 height 8
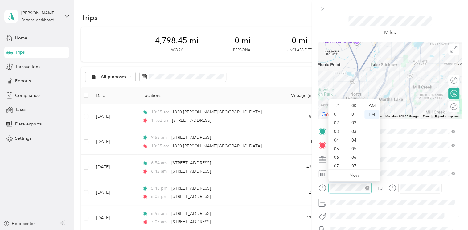
scroll to position [37, 0]
click at [337, 163] on div "11" at bounding box center [337, 163] width 15 height 9
click at [356, 117] on div "01" at bounding box center [354, 114] width 15 height 9
click at [355, 143] on div "05" at bounding box center [354, 140] width 15 height 9
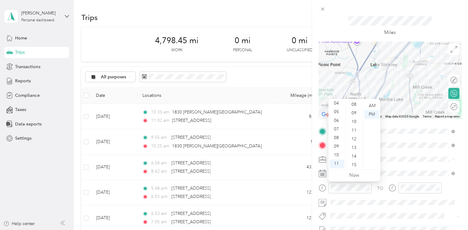
click at [355, 143] on div "12" at bounding box center [354, 139] width 15 height 9
click at [371, 108] on div "AM" at bounding box center [372, 105] width 15 height 9
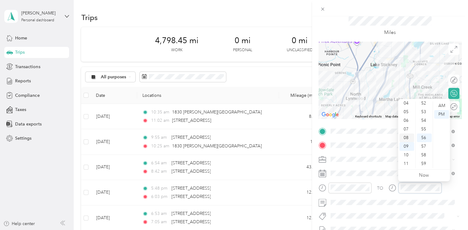
scroll to position [0, 0]
click at [408, 104] on div "12" at bounding box center [406, 105] width 15 height 9
click at [421, 148] on div "05" at bounding box center [424, 149] width 15 height 9
click at [441, 25] on div "Miles" at bounding box center [390, 25] width 143 height 31
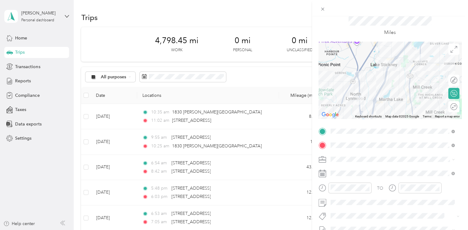
scroll to position [0, 0]
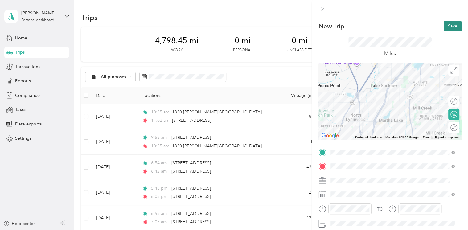
click at [445, 24] on button "Save" at bounding box center [453, 26] width 18 height 11
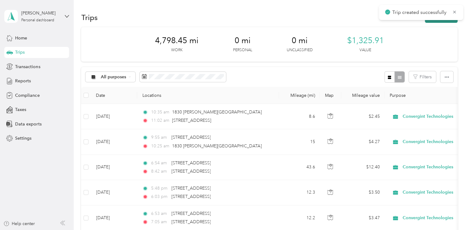
click at [429, 22] on button "New trip" at bounding box center [441, 17] width 33 height 11
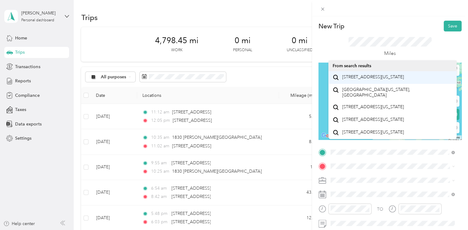
click at [362, 80] on span "[STREET_ADDRESS][US_STATE]" at bounding box center [373, 77] width 62 height 6
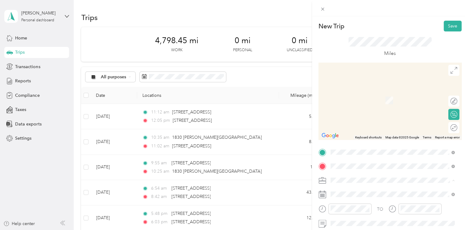
click at [375, 190] on span "[STREET_ADDRESS][US_STATE][US_STATE]" at bounding box center [384, 189] width 84 height 6
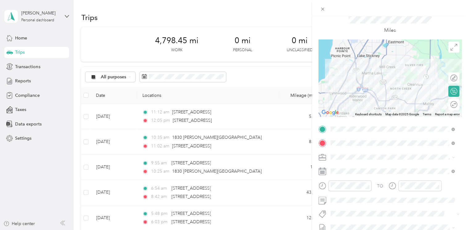
scroll to position [23, 0]
click at [447, 79] on div "Edit route" at bounding box center [444, 78] width 26 height 6
click at [445, 77] on div at bounding box center [448, 78] width 6 height 6
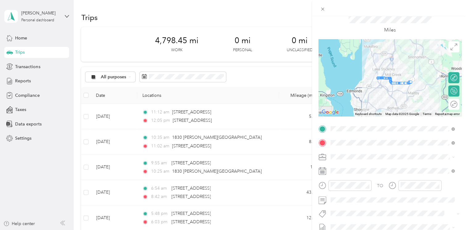
click at [392, 99] on div at bounding box center [390, 77] width 143 height 77
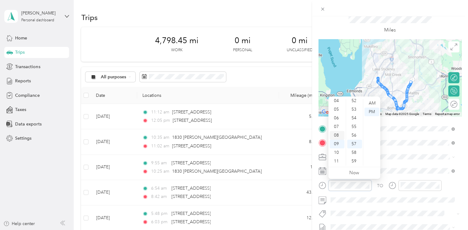
scroll to position [0, 0]
click at [338, 103] on div "12" at bounding box center [337, 103] width 15 height 9
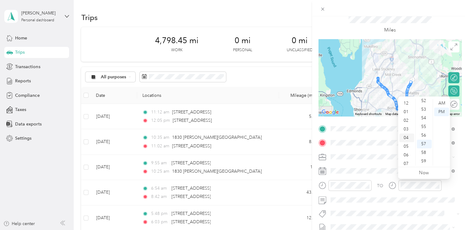
click at [406, 104] on div "12" at bounding box center [406, 103] width 15 height 9
click at [406, 108] on div "01" at bounding box center [406, 112] width 15 height 9
click at [424, 118] on div "02" at bounding box center [424, 120] width 15 height 9
click at [423, 143] on div "07" at bounding box center [424, 146] width 15 height 9
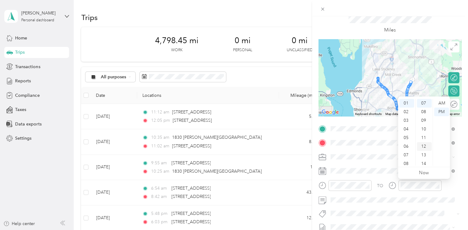
click at [426, 143] on div "12" at bounding box center [424, 146] width 15 height 9
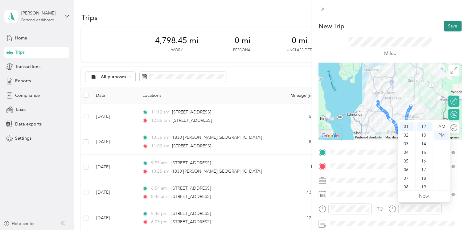
click at [444, 25] on button "Save" at bounding box center [453, 26] width 18 height 11
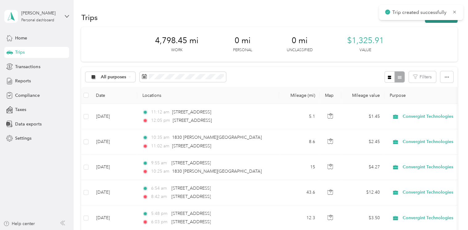
click at [445, 21] on button "New trip" at bounding box center [441, 17] width 33 height 11
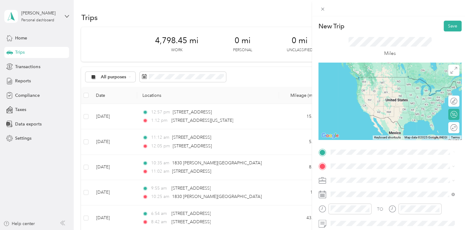
click at [355, 175] on span "[STREET_ADDRESS][US_STATE][US_STATE]" at bounding box center [384, 175] width 84 height 6
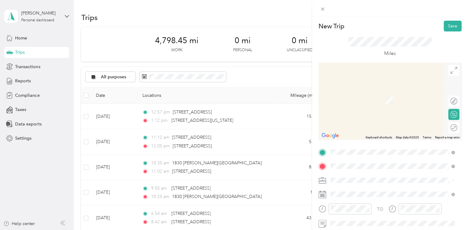
click at [359, 98] on li "[STREET_ADDRESS][US_STATE]" at bounding box center [392, 91] width 129 height 13
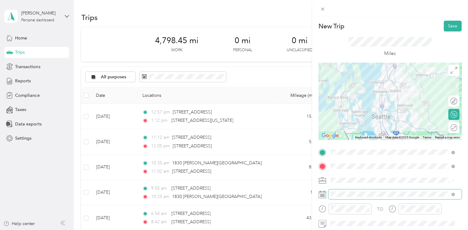
click at [348, 198] on span at bounding box center [394, 194] width 133 height 10
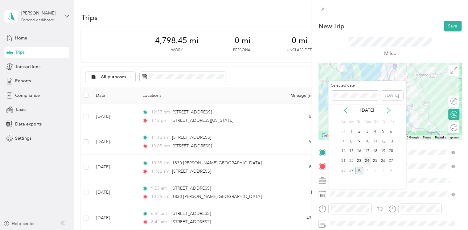
click at [365, 159] on div "24" at bounding box center [367, 161] width 8 height 8
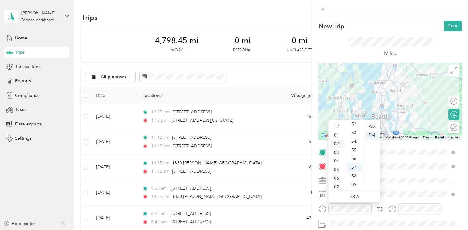
click at [339, 144] on div "02" at bounding box center [337, 144] width 15 height 9
click at [353, 156] on div "03" at bounding box center [354, 152] width 15 height 9
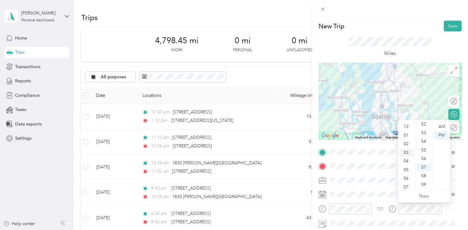
click at [407, 152] on div "03" at bounding box center [406, 152] width 15 height 9
click at [447, 23] on button "Save" at bounding box center [453, 26] width 18 height 11
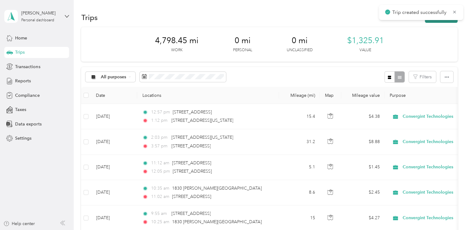
click at [440, 20] on button "New trip" at bounding box center [441, 17] width 33 height 11
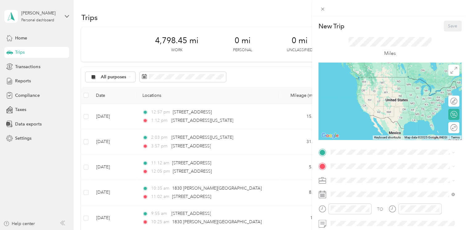
click at [270, 120] on div "New Trip Save This trip cannot be edited because it is either under review, app…" at bounding box center [234, 115] width 468 height 230
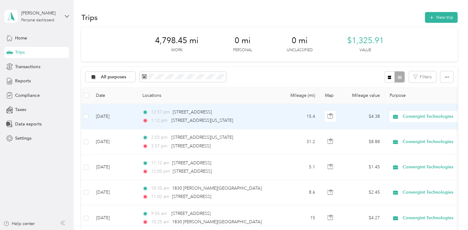
click at [257, 119] on div "1:12 pm [STREET_ADDRESS][US_STATE]" at bounding box center [207, 120] width 130 height 7
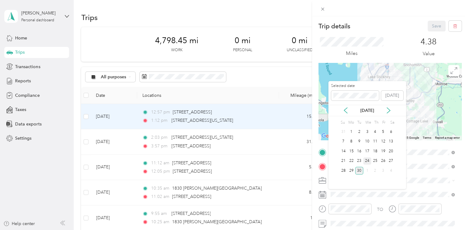
click at [367, 159] on div "24" at bounding box center [367, 161] width 8 height 8
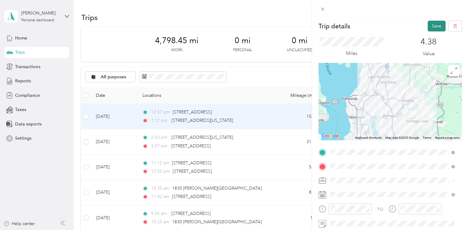
click at [428, 28] on button "Save" at bounding box center [437, 26] width 18 height 11
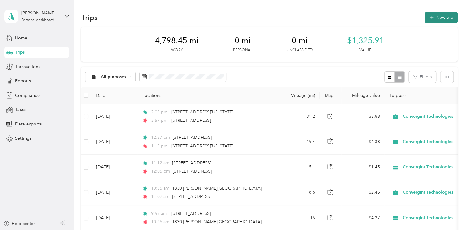
click at [431, 16] on icon "button" at bounding box center [431, 17] width 7 height 7
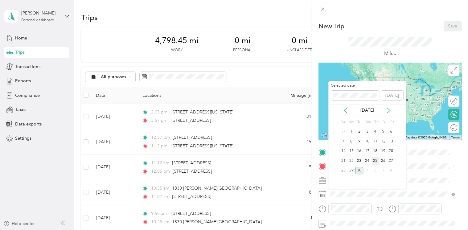
click at [374, 160] on div "25" at bounding box center [375, 161] width 8 height 8
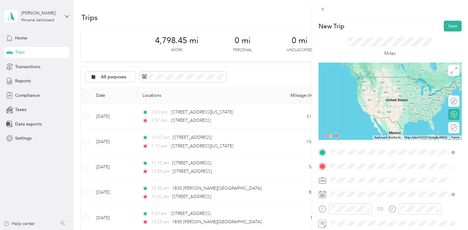
click at [365, 80] on span "[STREET_ADDRESS][US_STATE]" at bounding box center [373, 77] width 62 height 6
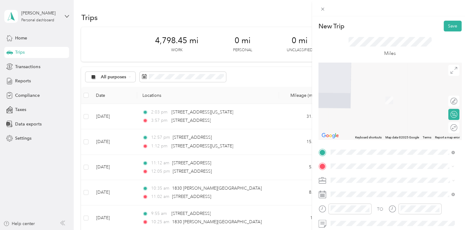
click at [361, 114] on span "[STREET_ADDRESS][US_STATE]" at bounding box center [373, 115] width 62 height 6
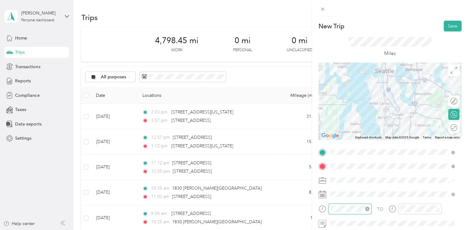
scroll to position [452, 0]
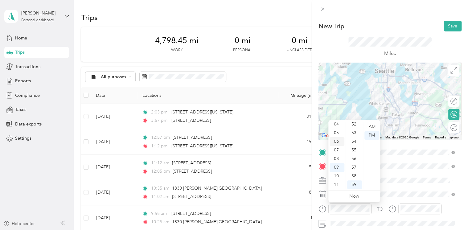
click at [337, 145] on div "06" at bounding box center [337, 141] width 15 height 9
click at [373, 127] on div "AM" at bounding box center [372, 126] width 15 height 9
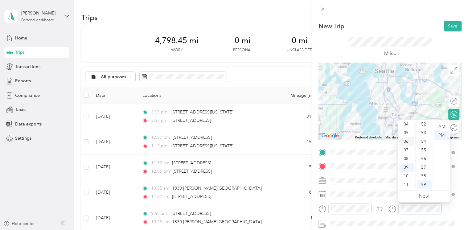
scroll to position [0, 0]
click at [407, 187] on div "07" at bounding box center [406, 187] width 15 height 9
click at [423, 173] on div "05" at bounding box center [424, 170] width 15 height 9
click at [423, 173] on div "10" at bounding box center [424, 170] width 15 height 9
click at [423, 173] on div "15" at bounding box center [424, 170] width 15 height 9
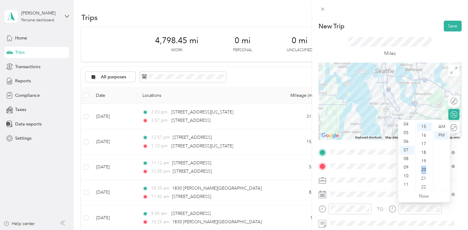
click at [423, 173] on div "20" at bounding box center [424, 170] width 15 height 9
drag, startPoint x: 423, startPoint y: 173, endPoint x: 443, endPoint y: 125, distance: 52.0
click at [443, 125] on div "AM" at bounding box center [441, 126] width 15 height 9
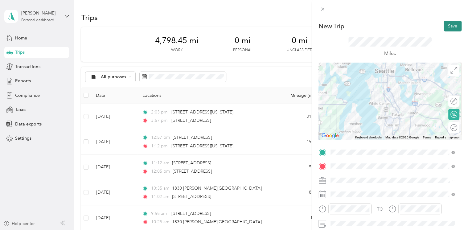
click at [445, 28] on button "Save" at bounding box center [453, 26] width 18 height 11
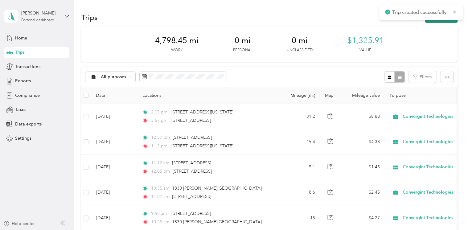
click at [447, 20] on button "New trip" at bounding box center [441, 17] width 33 height 11
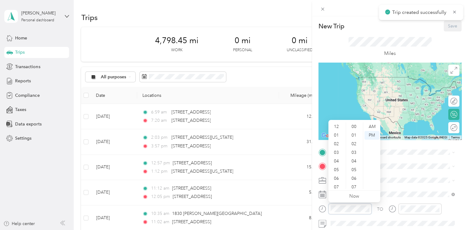
scroll to position [37, 0]
click at [338, 134] on div "05" at bounding box center [337, 133] width 15 height 9
click at [340, 122] on div "04" at bounding box center [337, 124] width 15 height 9
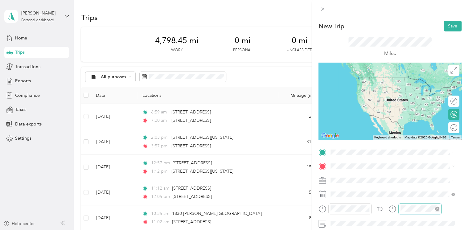
scroll to position [452, 0]
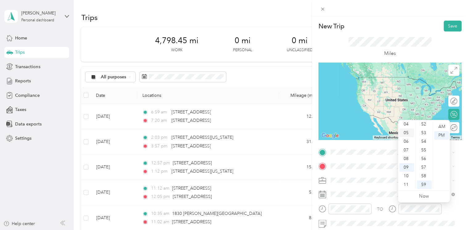
click at [407, 135] on div "05" at bounding box center [406, 133] width 15 height 9
click at [427, 176] on div "18" at bounding box center [424, 177] width 15 height 9
click at [431, 44] on div "Miles" at bounding box center [390, 46] width 143 height 31
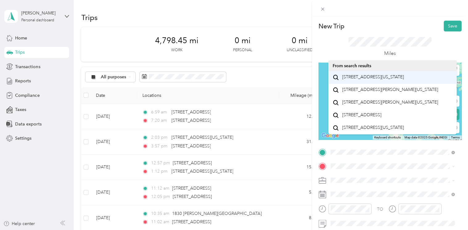
click at [366, 77] on span "[STREET_ADDRESS][US_STATE]" at bounding box center [373, 77] width 62 height 6
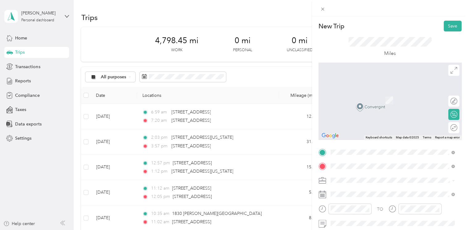
click at [358, 94] on span "[STREET_ADDRESS][US_STATE]" at bounding box center [373, 92] width 62 height 6
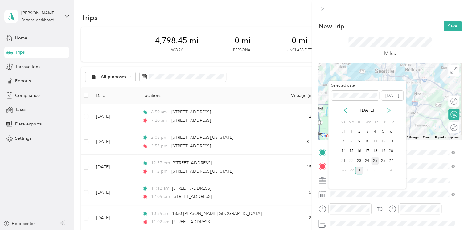
click at [376, 160] on div "25" at bounding box center [375, 161] width 8 height 8
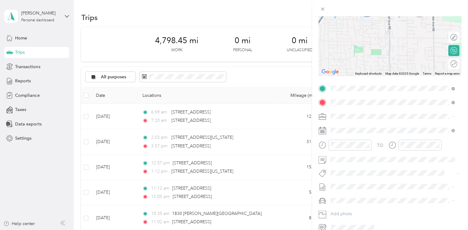
scroll to position [0, 0]
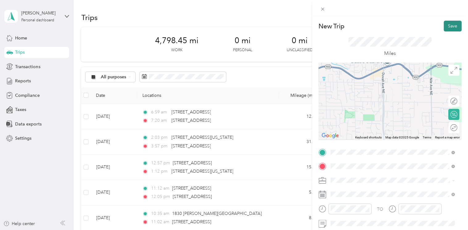
click at [448, 24] on button "Save" at bounding box center [453, 26] width 18 height 11
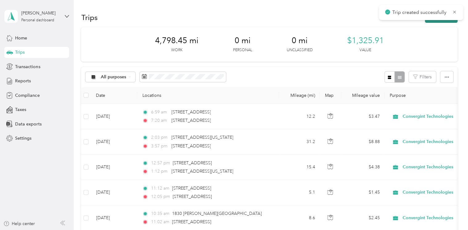
click at [441, 21] on button "New trip" at bounding box center [441, 17] width 33 height 11
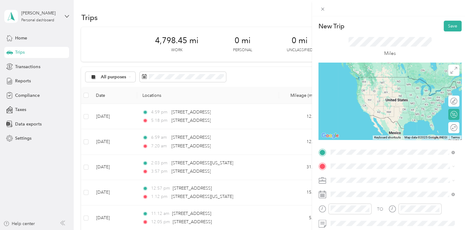
click at [364, 80] on span "[STREET_ADDRESS][US_STATE]" at bounding box center [373, 77] width 62 height 6
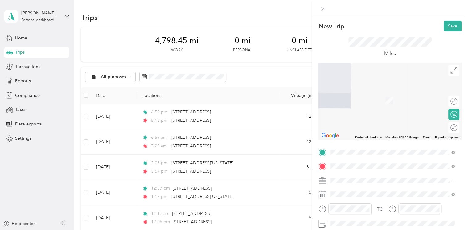
click at [354, 89] on span "[STREET_ADDRESS][US_STATE]" at bounding box center [373, 92] width 62 height 6
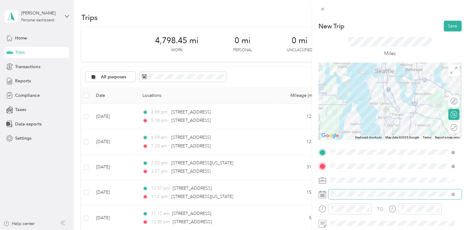
click at [346, 191] on span at bounding box center [394, 194] width 133 height 10
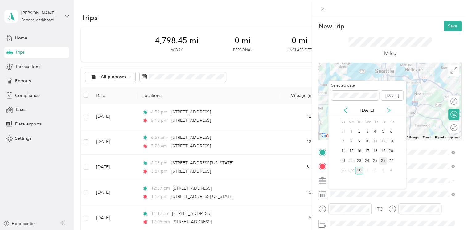
click at [384, 159] on div "26" at bounding box center [383, 161] width 8 height 8
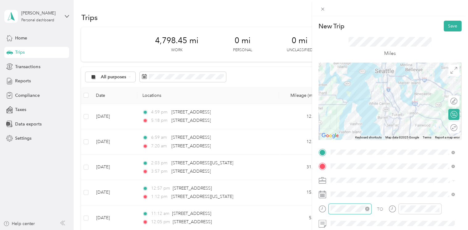
scroll to position [37, 0]
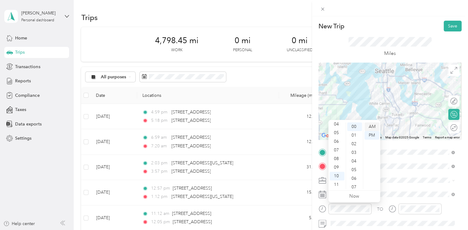
click at [369, 127] on div "AM" at bounding box center [372, 126] width 15 height 9
click at [338, 179] on div "06" at bounding box center [337, 178] width 15 height 9
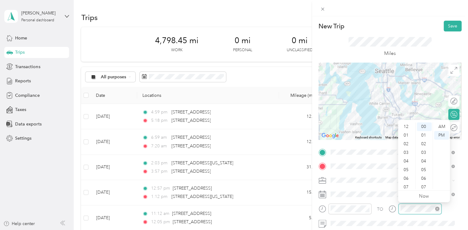
scroll to position [37, 0]
click at [405, 140] on div "06" at bounding box center [406, 141] width 15 height 9
click at [423, 143] on div "25" at bounding box center [424, 142] width 15 height 9
click at [440, 126] on div "AM" at bounding box center [441, 126] width 15 height 9
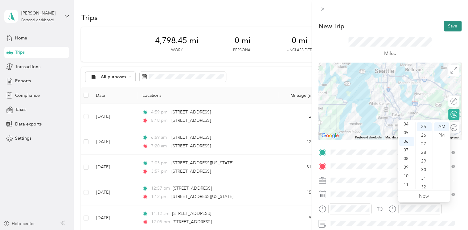
click at [450, 27] on button "Save" at bounding box center [453, 26] width 18 height 11
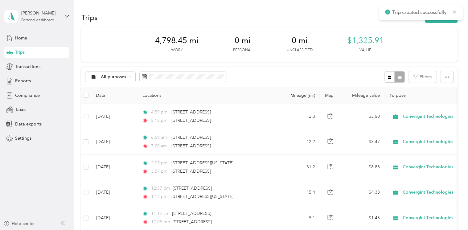
click at [449, 23] on div "Trips New trip" at bounding box center [269, 17] width 376 height 13
click at [446, 21] on button "New trip" at bounding box center [441, 17] width 33 height 11
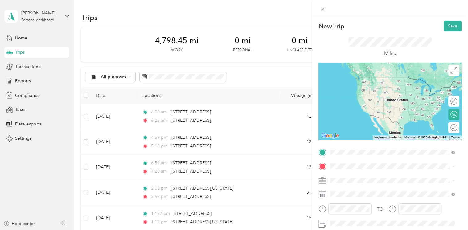
click at [367, 78] on span "[STREET_ADDRESS][US_STATE]" at bounding box center [373, 77] width 62 height 6
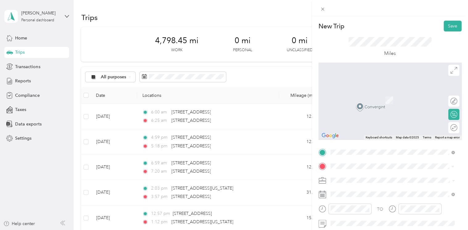
click at [359, 94] on span "[STREET_ADDRESS][US_STATE]" at bounding box center [373, 92] width 62 height 6
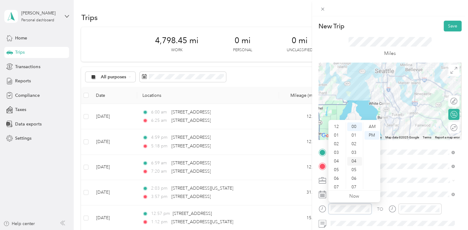
scroll to position [37, 0]
click at [338, 130] on div "05" at bounding box center [337, 133] width 15 height 9
click at [349, 131] on div "07" at bounding box center [354, 129] width 15 height 9
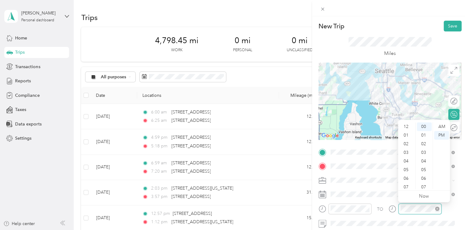
scroll to position [37, 0]
click at [343, 203] on div "TO Add photo" at bounding box center [390, 221] width 143 height 149
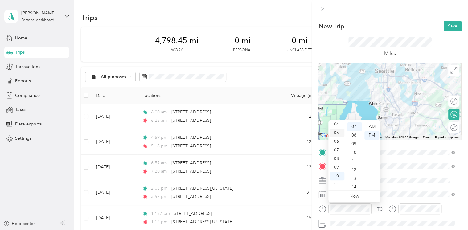
click at [338, 131] on div "05" at bounding box center [337, 133] width 15 height 9
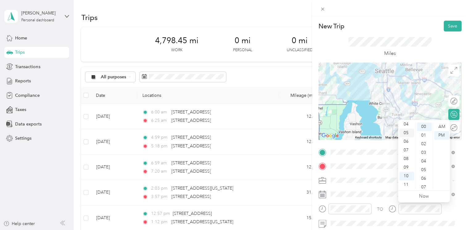
click at [407, 133] on div "05" at bounding box center [406, 133] width 15 height 9
click at [422, 182] on div "35" at bounding box center [424, 186] width 15 height 9
click at [448, 25] on button "Save" at bounding box center [453, 26] width 18 height 11
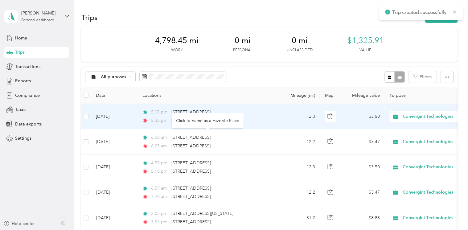
click at [132, 120] on td "[DATE]" at bounding box center [114, 116] width 46 height 25
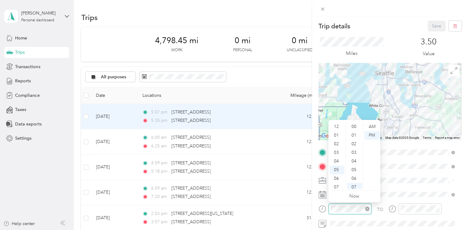
scroll to position [37, 0]
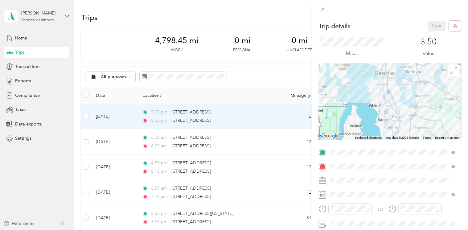
click at [396, 187] on div "TO Add photo" at bounding box center [390, 221] width 143 height 149
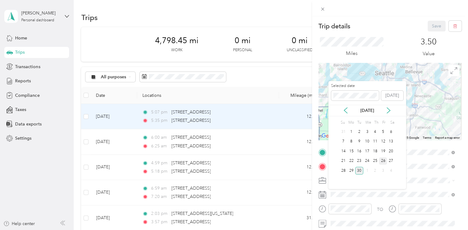
click at [381, 161] on div "26" at bounding box center [383, 161] width 8 height 8
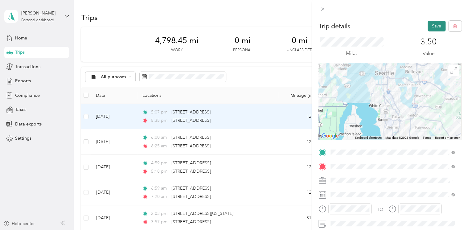
click at [428, 28] on button "Save" at bounding box center [437, 26] width 18 height 11
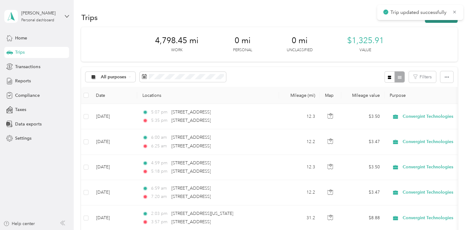
click at [439, 22] on button "New trip" at bounding box center [441, 17] width 33 height 11
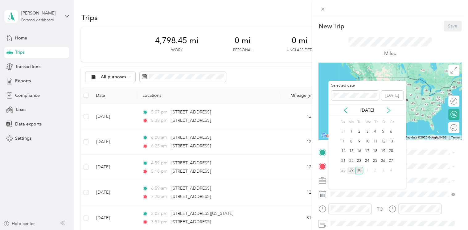
click at [352, 169] on div "29" at bounding box center [351, 171] width 8 height 8
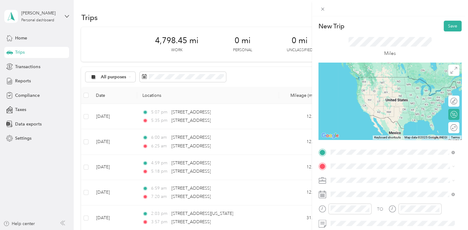
click at [360, 80] on span "[STREET_ADDRESS][US_STATE]" at bounding box center [373, 77] width 62 height 6
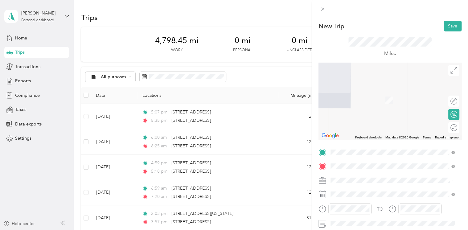
click at [366, 88] on div "[STREET_ADDRESS][US_STATE]" at bounding box center [393, 91] width 120 height 8
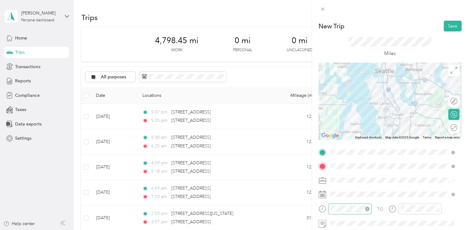
click at [344, 213] on div at bounding box center [349, 209] width 43 height 11
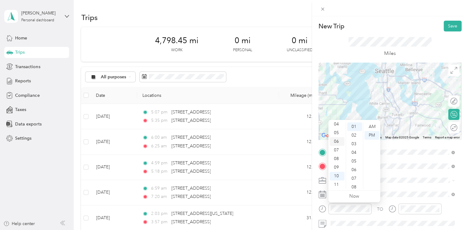
click at [334, 143] on div "06" at bounding box center [337, 141] width 15 height 9
click at [374, 127] on div "AM" at bounding box center [372, 126] width 15 height 9
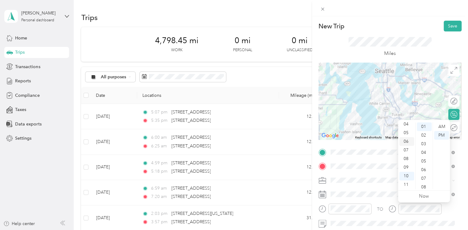
click at [407, 140] on div "06" at bounding box center [406, 141] width 15 height 9
click at [425, 129] on div "39" at bounding box center [424, 128] width 15 height 9
click at [440, 126] on div "AM" at bounding box center [441, 126] width 15 height 9
click at [445, 24] on button "Save" at bounding box center [453, 26] width 18 height 11
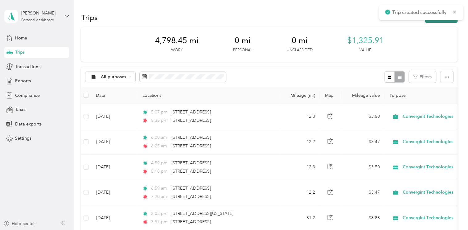
click at [444, 22] on button "New trip" at bounding box center [441, 17] width 33 height 11
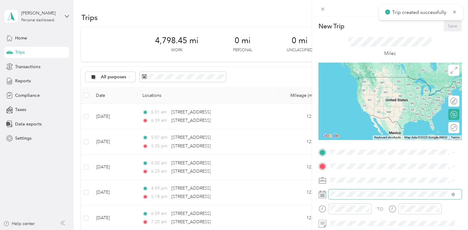
click at [360, 191] on span at bounding box center [394, 194] width 133 height 10
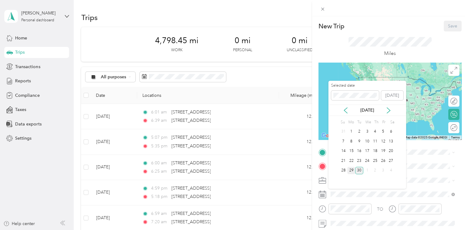
click at [352, 170] on div "29" at bounding box center [351, 171] width 8 height 8
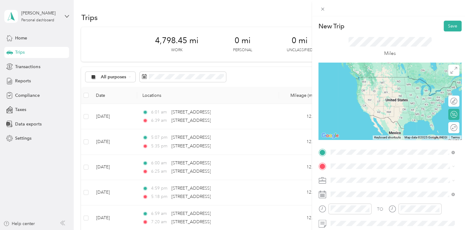
click at [367, 76] on span "[STREET_ADDRESS][US_STATE]" at bounding box center [373, 77] width 62 height 6
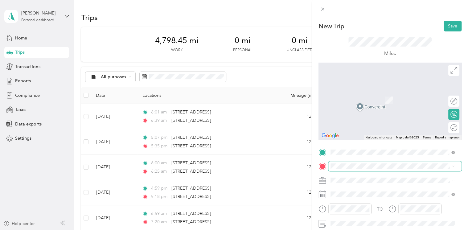
click at [338, 163] on span at bounding box center [394, 166] width 133 height 10
click at [358, 94] on span "[STREET_ADDRESS][US_STATE]" at bounding box center [373, 92] width 62 height 6
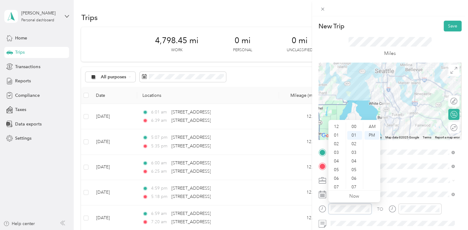
scroll to position [9, 0]
click at [338, 150] on div "07" at bounding box center [337, 150] width 15 height 9
click at [372, 127] on div "AM" at bounding box center [372, 126] width 15 height 9
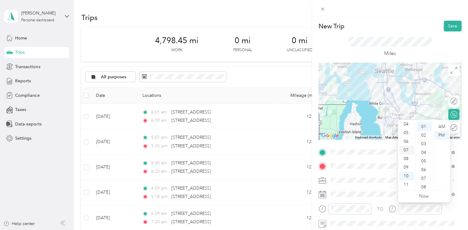
click at [407, 149] on div "07" at bounding box center [406, 150] width 15 height 9
click at [427, 161] on div "31" at bounding box center [424, 157] width 15 height 9
click at [445, 123] on div "AM" at bounding box center [441, 126] width 15 height 9
click at [449, 26] on button "Save" at bounding box center [453, 26] width 18 height 11
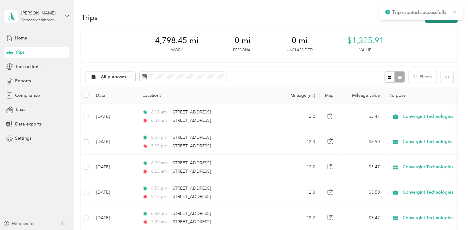
click at [451, 21] on button "New trip" at bounding box center [441, 17] width 33 height 11
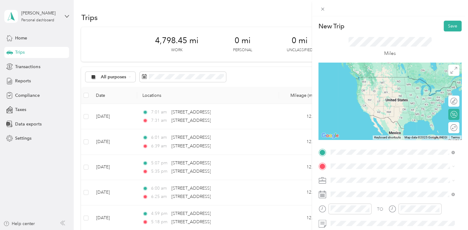
click at [364, 80] on span "[STREET_ADDRESS][US_STATE]" at bounding box center [373, 77] width 62 height 6
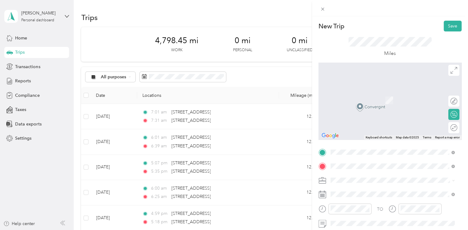
click at [369, 94] on span "[STREET_ADDRESS][US_STATE]" at bounding box center [373, 92] width 62 height 6
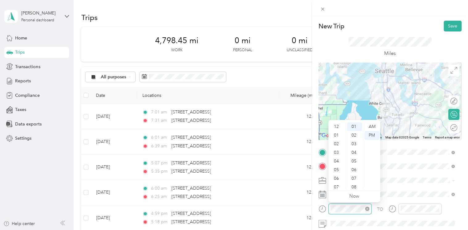
scroll to position [37, 0]
click at [337, 149] on div "07" at bounding box center [337, 150] width 15 height 9
click at [372, 128] on div "AM" at bounding box center [372, 126] width 15 height 9
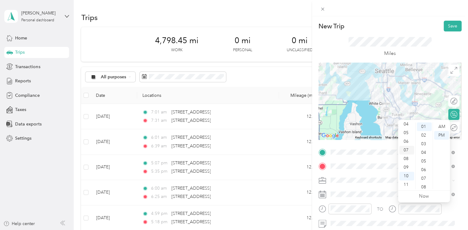
click at [409, 151] on div "07" at bounding box center [406, 150] width 15 height 9
click at [425, 156] on div "18" at bounding box center [424, 157] width 15 height 9
click at [425, 156] on div "21" at bounding box center [424, 152] width 15 height 9
click at [425, 156] on div "24" at bounding box center [424, 152] width 15 height 9
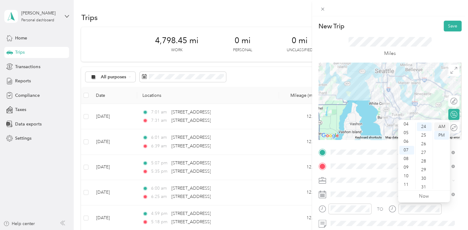
click at [446, 126] on div "AM" at bounding box center [441, 126] width 15 height 9
click at [452, 24] on button "Save" at bounding box center [453, 26] width 18 height 11
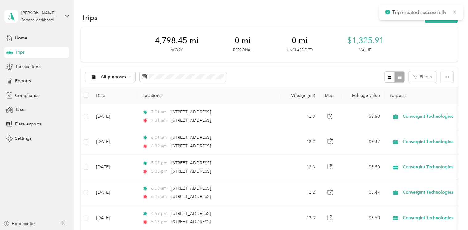
click at [441, 23] on div "Trips New trip" at bounding box center [269, 17] width 376 height 13
click at [439, 22] on button "New trip" at bounding box center [441, 17] width 33 height 11
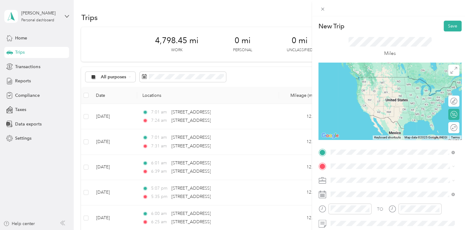
click at [355, 177] on span "[STREET_ADDRESS][US_STATE]" at bounding box center [373, 175] width 62 height 6
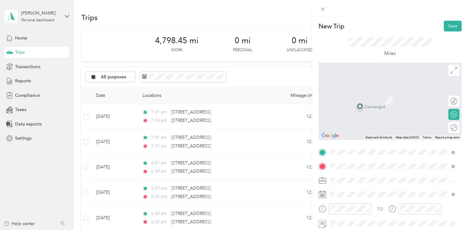
click at [369, 96] on div "[STREET_ADDRESS][US_STATE]" at bounding box center [393, 91] width 120 height 8
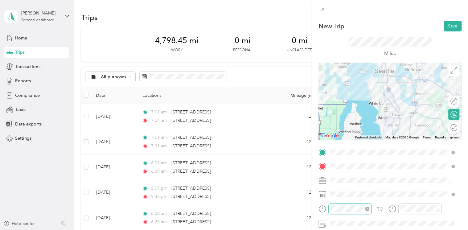
scroll to position [37, 0]
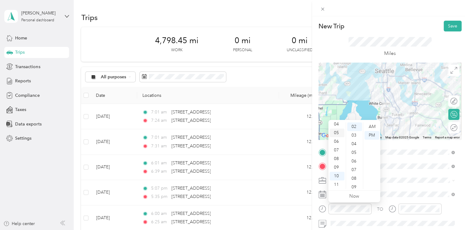
click at [337, 134] on div "05" at bounding box center [337, 133] width 15 height 9
click at [401, 201] on div "TO Add photo" at bounding box center [390, 221] width 143 height 149
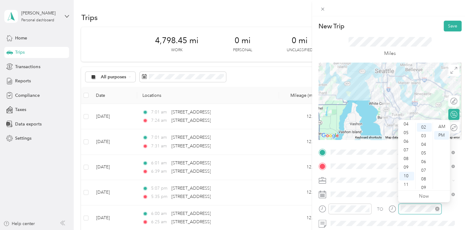
scroll to position [17, 0]
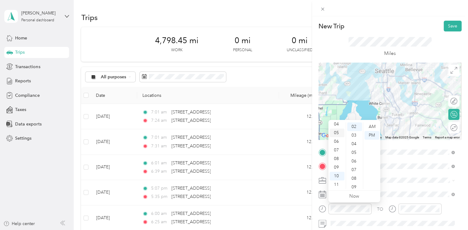
click at [337, 134] on div "05" at bounding box center [337, 133] width 15 height 9
click at [411, 204] on div at bounding box center [420, 209] width 43 height 11
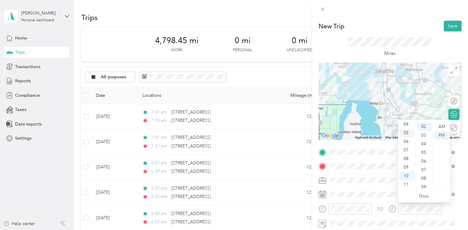
click at [409, 134] on div "05" at bounding box center [406, 133] width 15 height 9
drag, startPoint x: 423, startPoint y: 159, endPoint x: 418, endPoint y: 154, distance: 7.0
click at [418, 154] on div "38" at bounding box center [424, 155] width 15 height 9
click at [448, 24] on button "Save" at bounding box center [453, 26] width 18 height 11
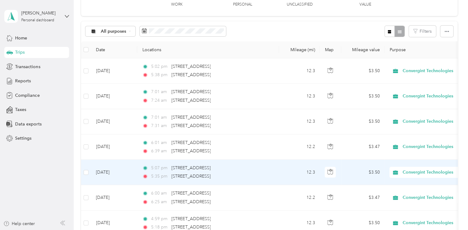
scroll to position [45, 0]
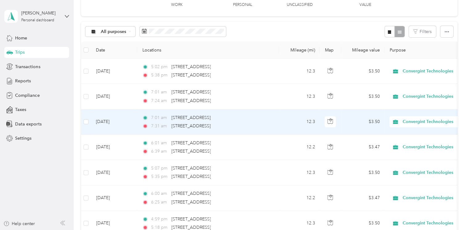
click at [169, 125] on div "7:31 am 4745 40th Avenue Southwest, Seattle" at bounding box center [207, 126] width 130 height 7
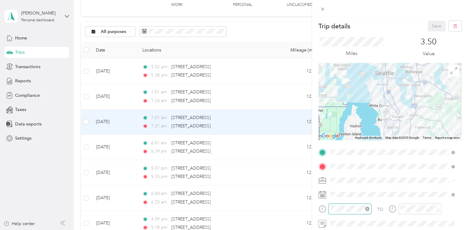
scroll to position [9, 0]
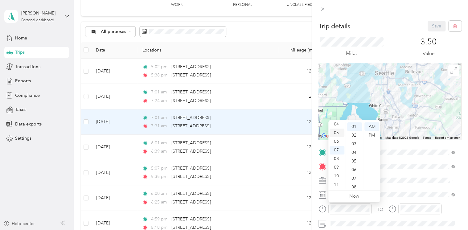
click at [337, 134] on div "05" at bounding box center [337, 133] width 15 height 9
click at [373, 136] on div "PM" at bounding box center [372, 135] width 15 height 9
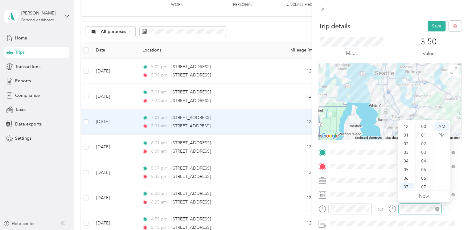
scroll to position [37, 0]
click at [440, 134] on div "PM" at bounding box center [441, 135] width 15 height 9
click at [411, 134] on div "05" at bounding box center [406, 133] width 15 height 9
click at [434, 25] on button "Save" at bounding box center [437, 26] width 18 height 11
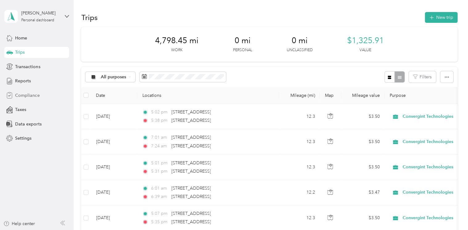
click at [26, 97] on span "Compliance" at bounding box center [27, 95] width 24 height 6
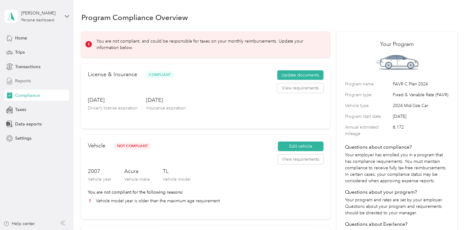
click at [35, 82] on div "Reports" at bounding box center [36, 81] width 65 height 11
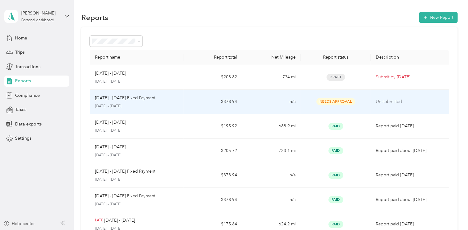
click at [372, 98] on td "Un-submitted" at bounding box center [410, 102] width 78 height 25
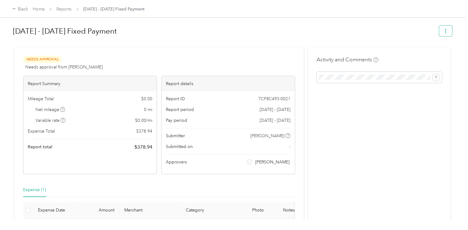
click at [444, 32] on icon "button" at bounding box center [446, 31] width 4 height 4
click at [271, 33] on h1 "Sep 1 - 30, 2025 Fixed Payment" at bounding box center [224, 31] width 422 height 15
click at [23, 10] on div "Back" at bounding box center [20, 9] width 16 height 7
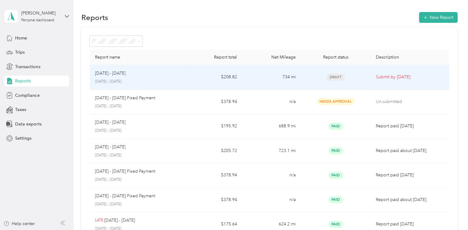
click at [272, 78] on td "734 mi" at bounding box center [271, 77] width 59 height 25
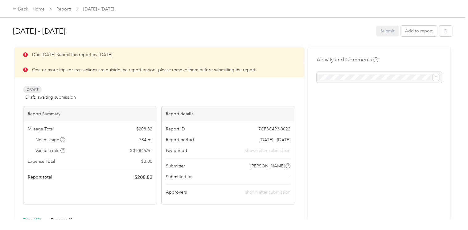
click at [95, 68] on p "One or more trips or transactions are outside the report period, please remove …" at bounding box center [144, 70] width 225 height 6
click at [23, 8] on div "Back" at bounding box center [20, 9] width 16 height 7
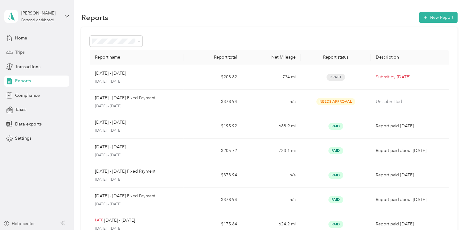
click at [30, 52] on div "Trips" at bounding box center [36, 52] width 65 height 11
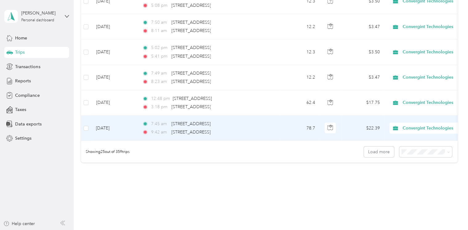
scroll to position [618, 0]
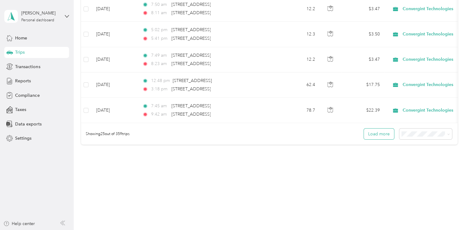
click at [370, 133] on button "Load more" at bounding box center [379, 134] width 30 height 11
click at [373, 130] on button "Load more" at bounding box center [379, 134] width 30 height 11
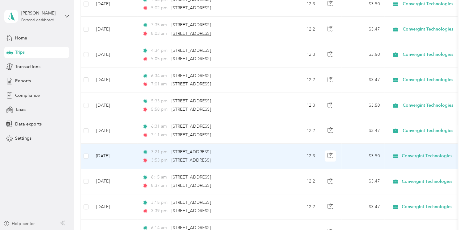
scroll to position [1128, 0]
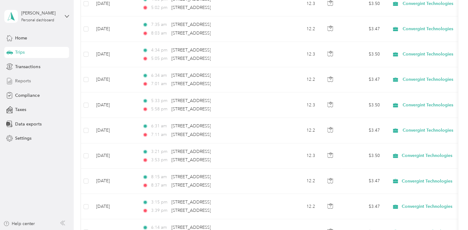
click at [32, 80] on div "Reports" at bounding box center [36, 81] width 65 height 11
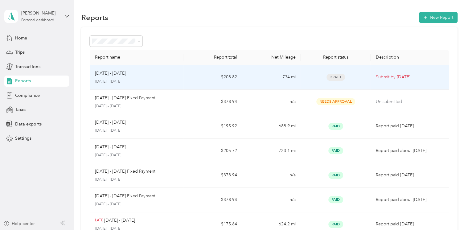
click at [177, 72] on div "[DATE] - [DATE]" at bounding box center [137, 73] width 84 height 7
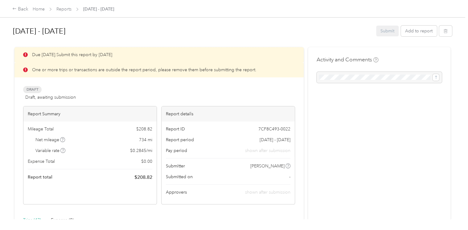
click at [63, 63] on div "One or more trips or transactions are outside the report period, please remove …" at bounding box center [158, 69] width 289 height 15
click at [27, 68] on icon at bounding box center [25, 70] width 5 height 5
click at [52, 68] on p "One or more trips or transactions are outside the report period, please remove …" at bounding box center [144, 70] width 225 height 6
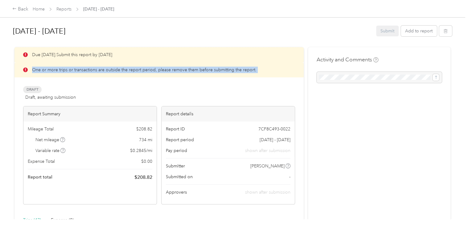
click at [52, 68] on p "One or more trips or transactions are outside the report period, please remove …" at bounding box center [144, 70] width 225 height 6
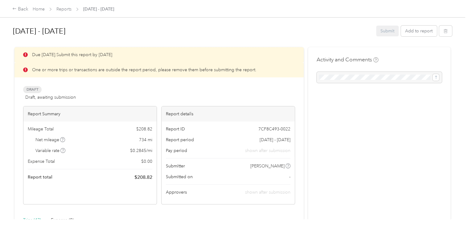
drag, startPoint x: 52, startPoint y: 68, endPoint x: 108, endPoint y: 94, distance: 60.7
click at [108, 94] on div "Draft Draft, awaiting submission View activity & comments" at bounding box center [159, 93] width 272 height 15
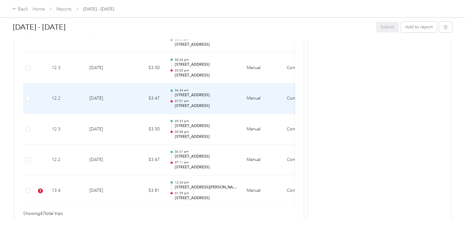
scroll to position [1520, 0]
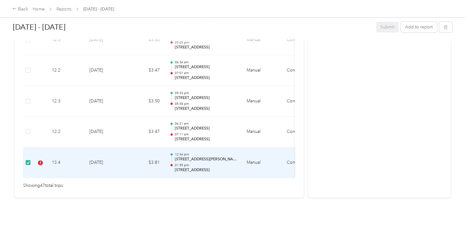
drag, startPoint x: 131, startPoint y: 158, endPoint x: 103, endPoint y: 157, distance: 27.8
click at [103, 157] on td "8-6-2025" at bounding box center [106, 162] width 43 height 31
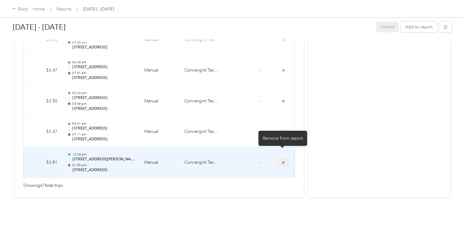
click at [281, 160] on icon "submit" at bounding box center [283, 162] width 4 height 4
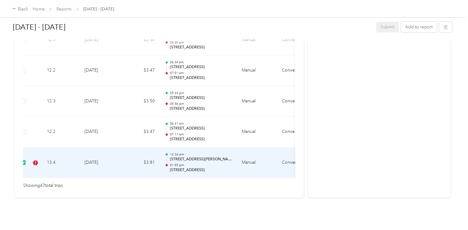
scroll to position [0, 0]
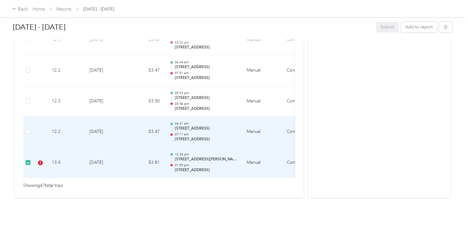
click at [221, 122] on p "06:31 am" at bounding box center [206, 124] width 62 height 4
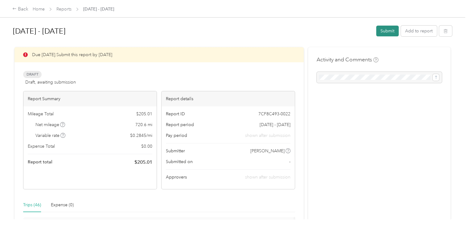
click at [380, 31] on button "Submit" at bounding box center [387, 31] width 23 height 11
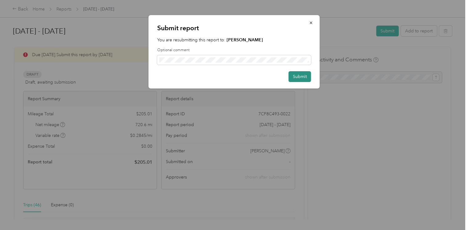
click at [306, 77] on button "Submit" at bounding box center [300, 76] width 23 height 11
